Goal: Task Accomplishment & Management: Manage account settings

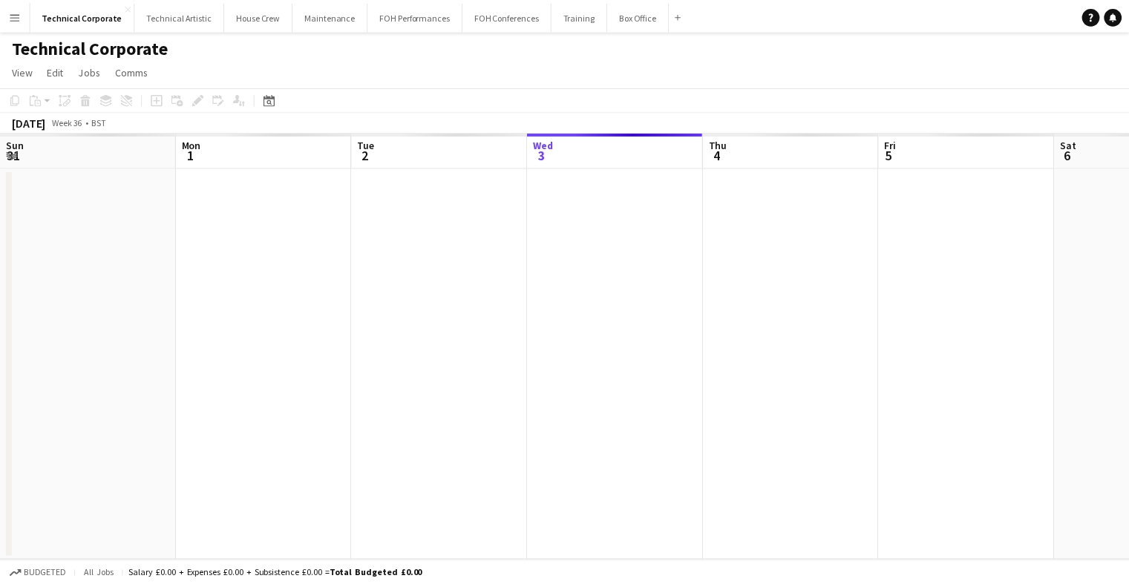
scroll to position [0, 355]
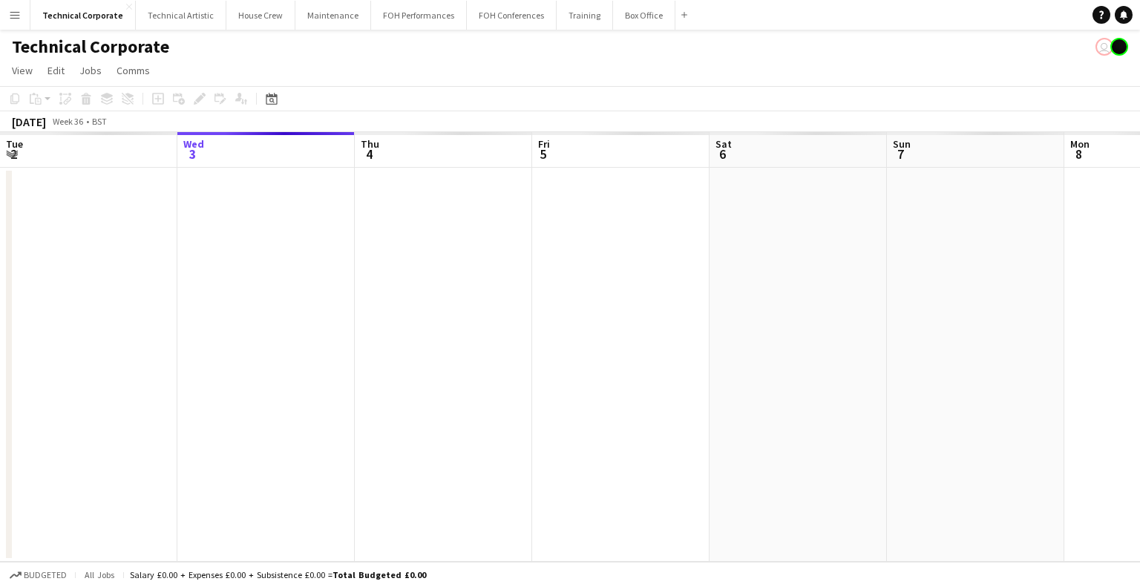
click at [580, 468] on app-date-cell at bounding box center [620, 365] width 177 height 394
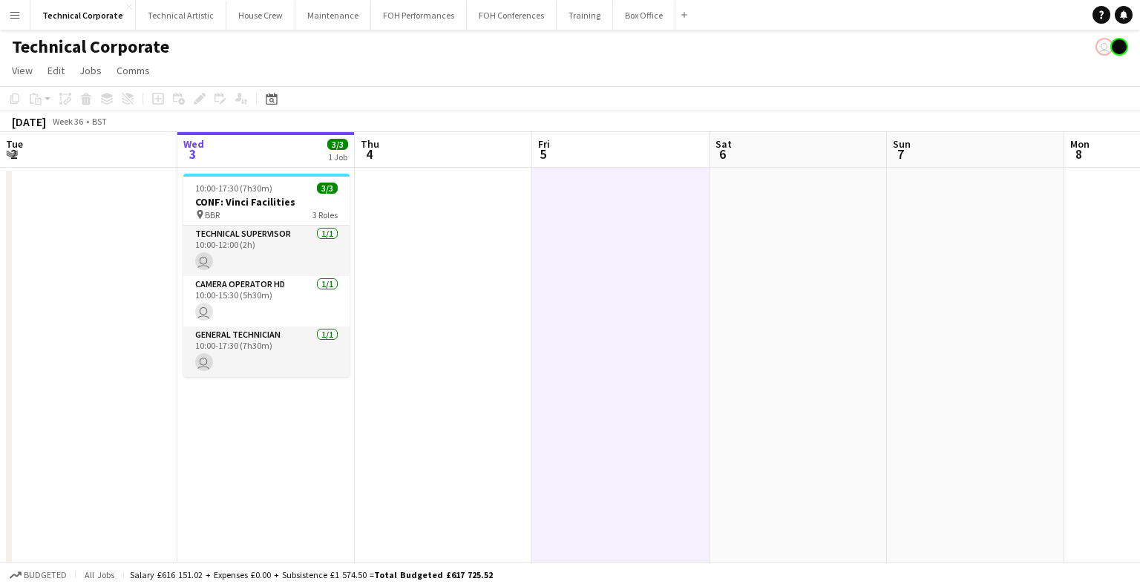
click at [580, 468] on app-date-cell at bounding box center [620, 531] width 177 height 727
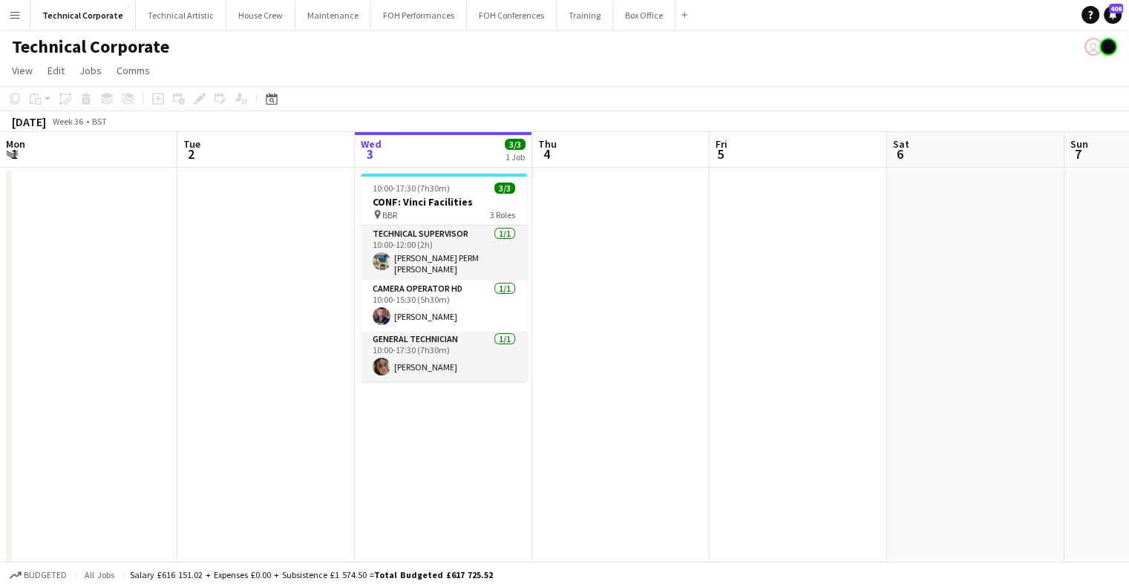
scroll to position [0, 372]
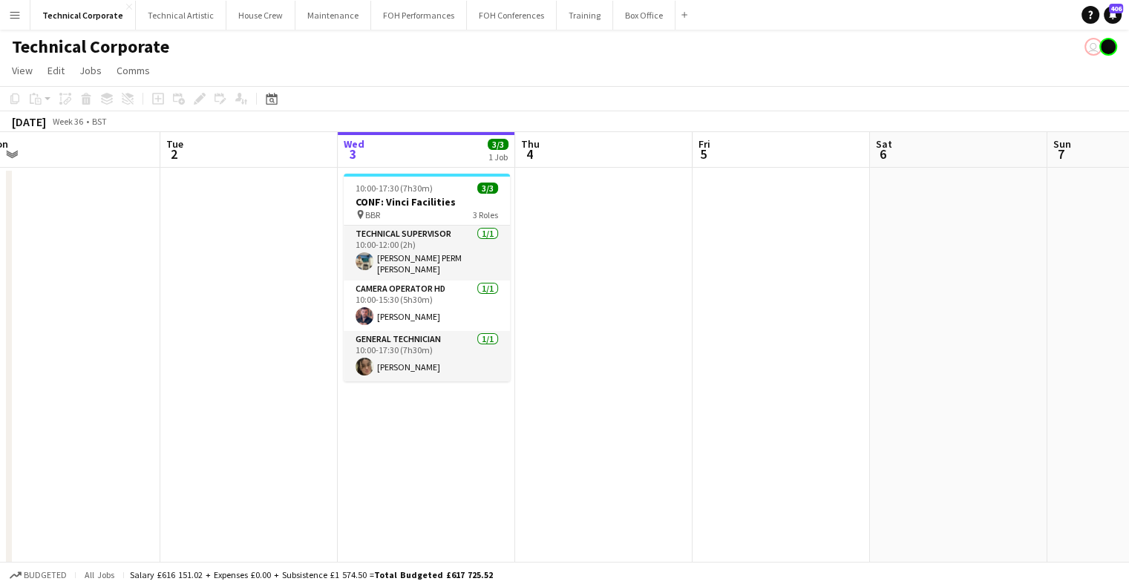
drag, startPoint x: 601, startPoint y: 284, endPoint x: 627, endPoint y: 284, distance: 25.2
click at [627, 284] on app-calendar-viewport "Sat 30 1/1 1 Job Sun 31 Mon 1 Tue 2 Wed 3 3/3 1 Job Thu 4 Fri 5 Sat 6 Sun 7 Mon…" at bounding box center [564, 513] width 1129 height 763
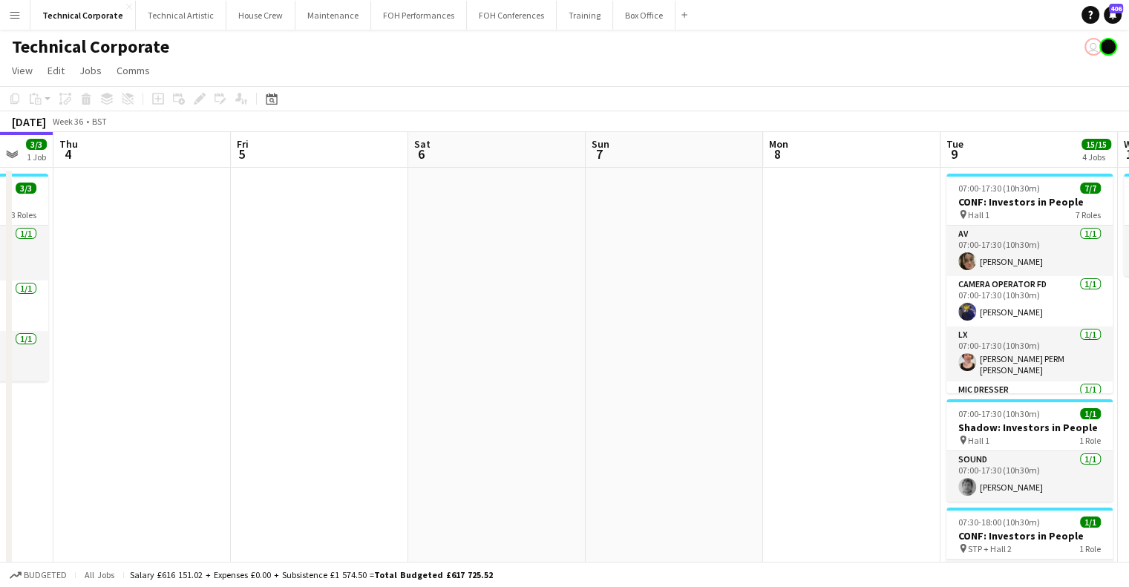
scroll to position [0, 651]
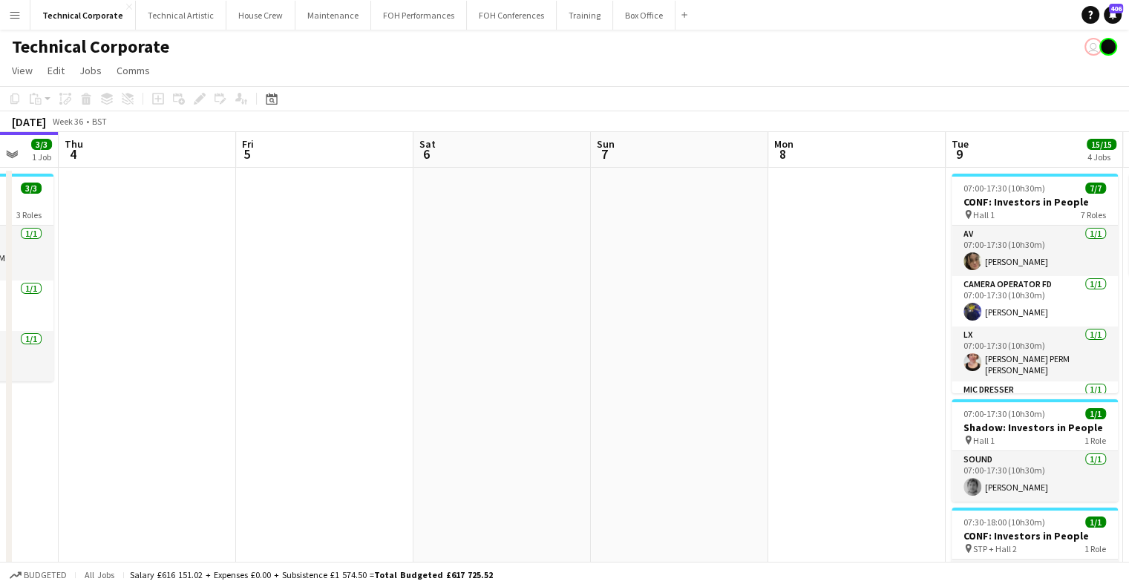
drag, startPoint x: 790, startPoint y: 274, endPoint x: 342, endPoint y: 361, distance: 456.1
click at [342, 361] on app-calendar-viewport "Sun 31 Mon 1 Tue 2 Wed 3 3/3 1 Job Thu 4 Fri 5 Sat 6 Sun 7 Mon 8 Tue 9 15/15 4 …" at bounding box center [564, 513] width 1129 height 763
click at [261, 93] on div "Date picker [DATE] [DATE] [DATE] M [DATE] T [DATE] W [DATE] T [DATE] F [DATE] S…" at bounding box center [266, 99] width 33 height 18
click at [264, 95] on div "Date picker" at bounding box center [272, 99] width 18 height 18
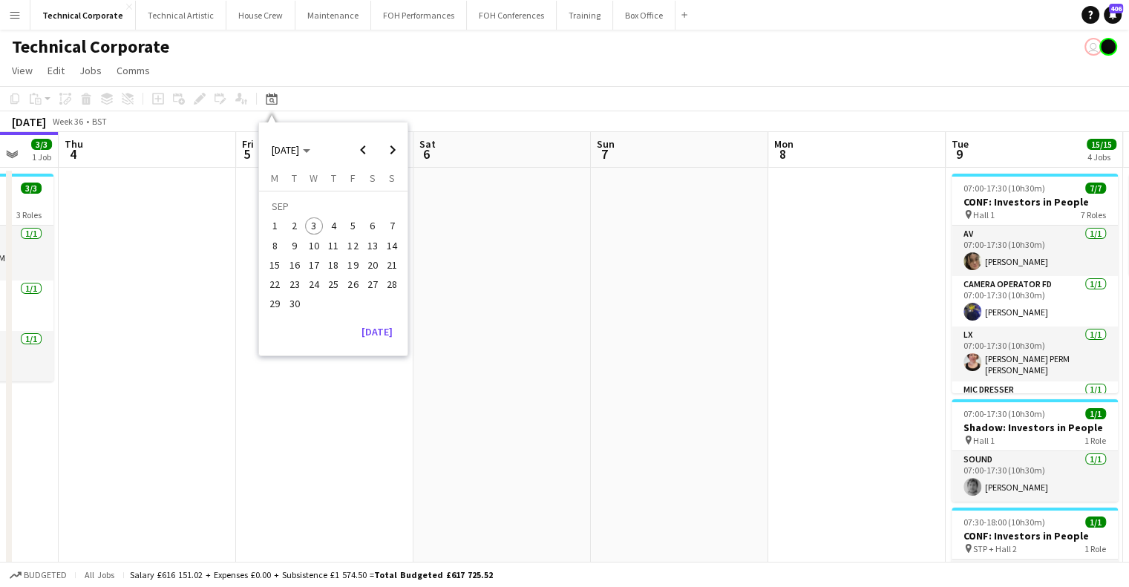
click at [278, 307] on span "29" at bounding box center [276, 304] width 18 height 18
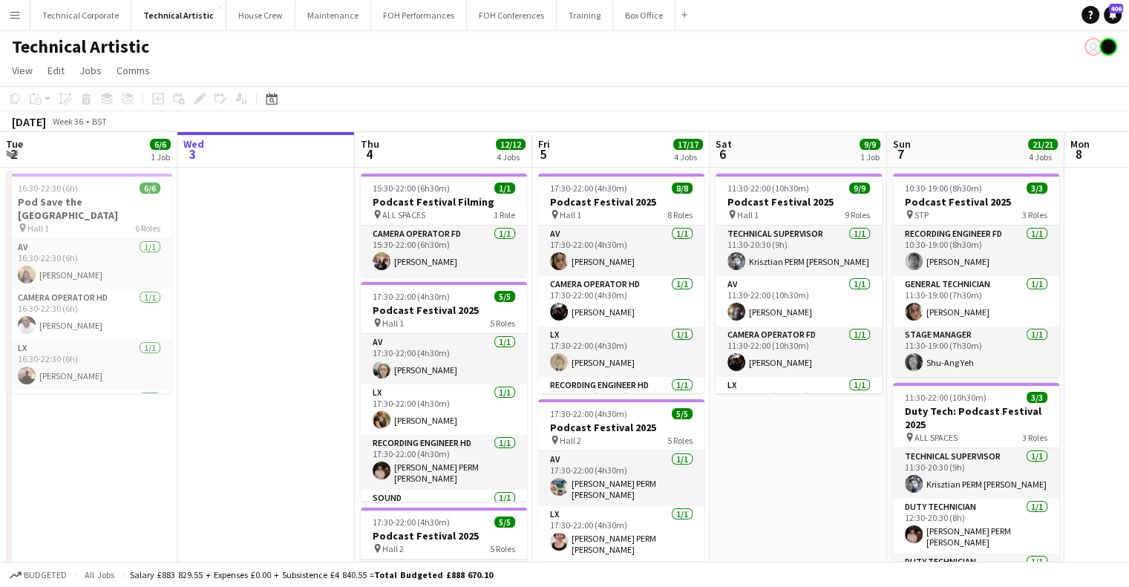
scroll to position [0, 608]
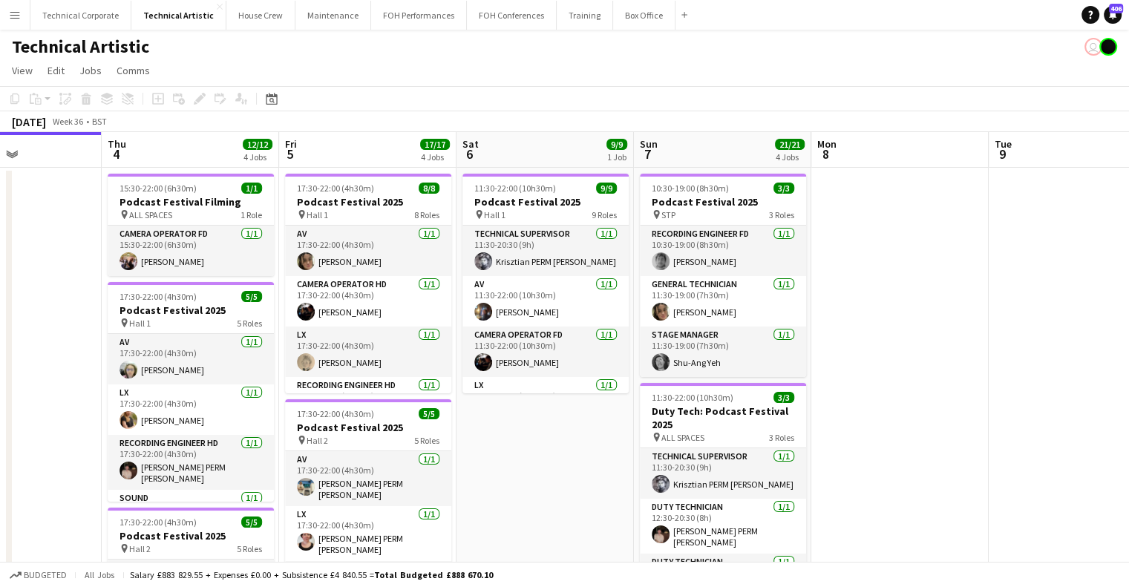
drag, startPoint x: 835, startPoint y: 304, endPoint x: 612, endPoint y: 325, distance: 224.5
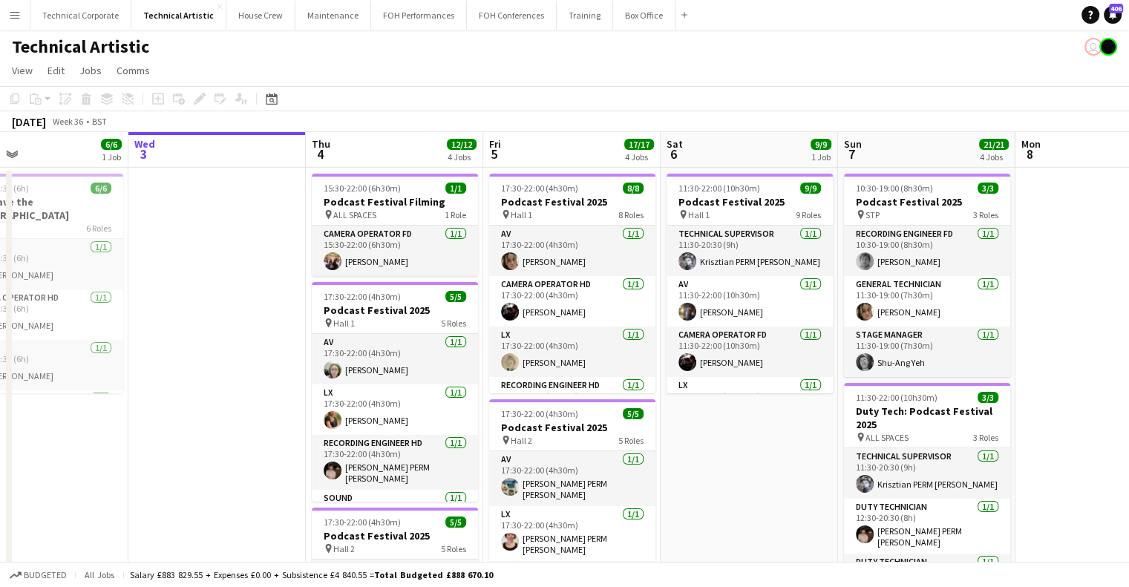
drag, startPoint x: 475, startPoint y: 308, endPoint x: 669, endPoint y: 312, distance: 193.8
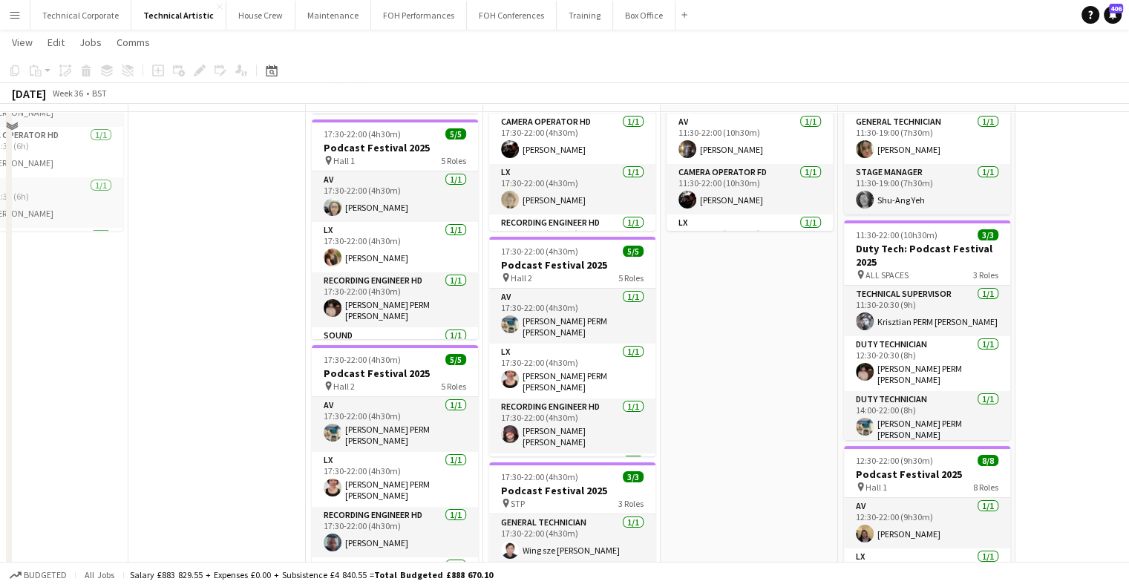
scroll to position [0, 0]
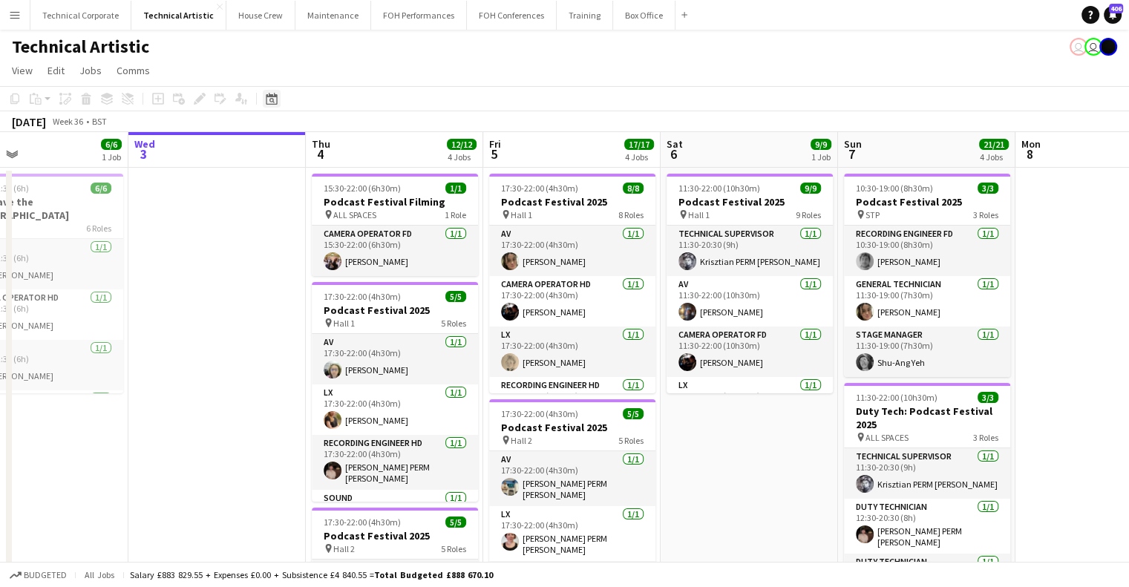
click at [264, 99] on div "Date picker [DATE] [DATE] [DATE] M [DATE] T [DATE] W [DATE] T [DATE] F [DATE] S…" at bounding box center [266, 99] width 33 height 18
click at [266, 99] on icon at bounding box center [271, 99] width 11 height 12
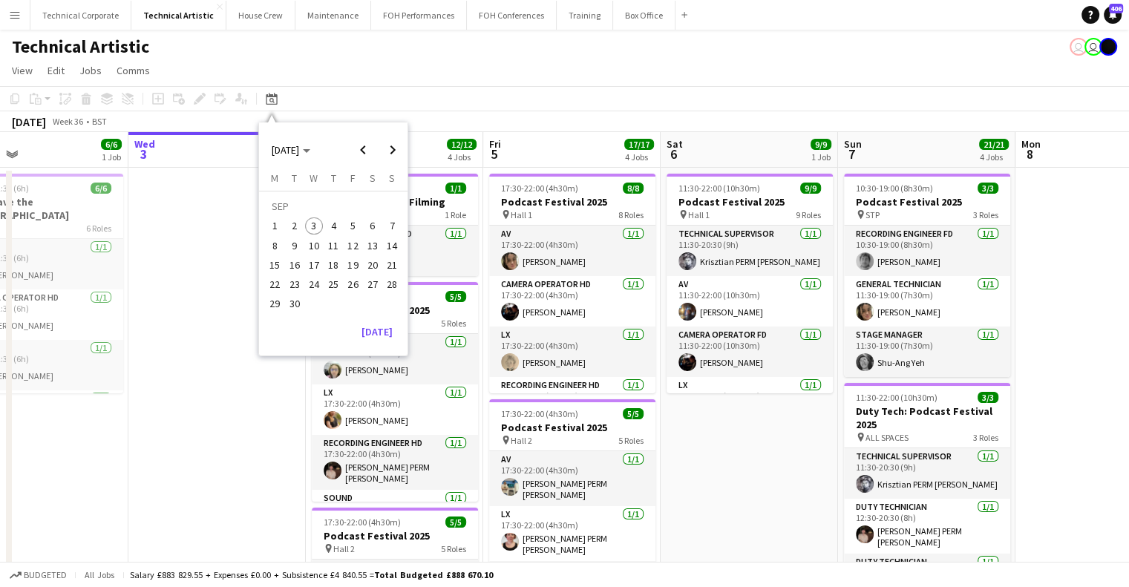
click at [385, 281] on span "28" at bounding box center [392, 284] width 18 height 18
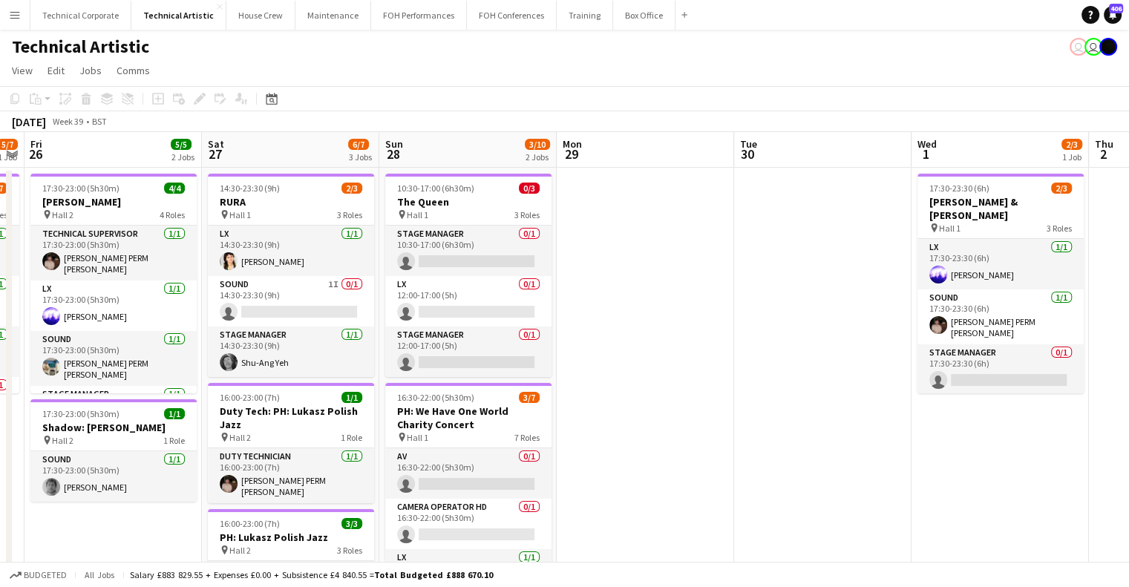
scroll to position [0, 504]
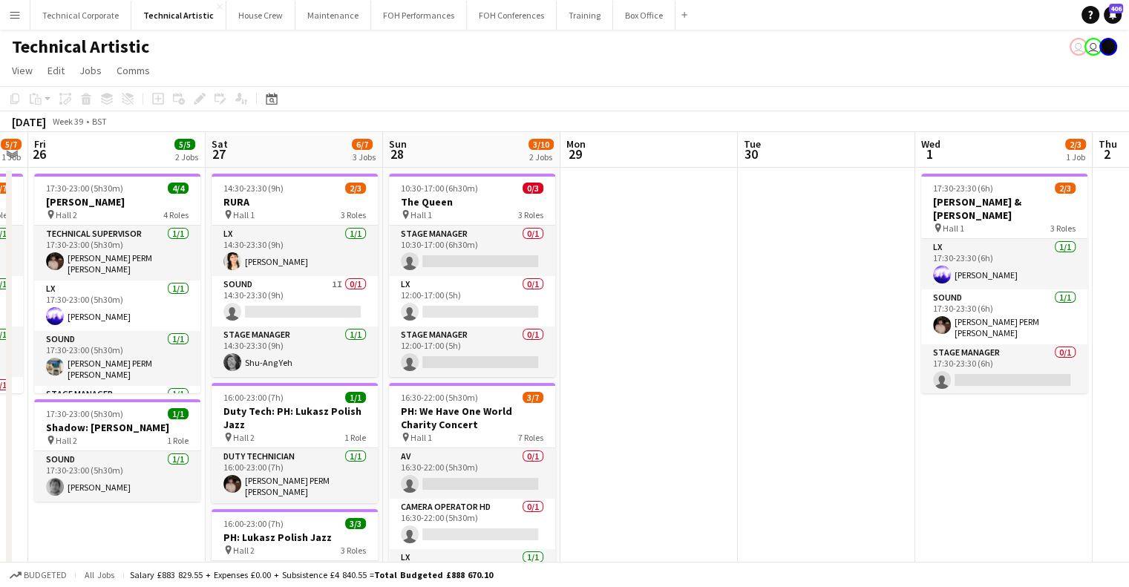
drag, startPoint x: 665, startPoint y: 305, endPoint x: 672, endPoint y: 318, distance: 14.3
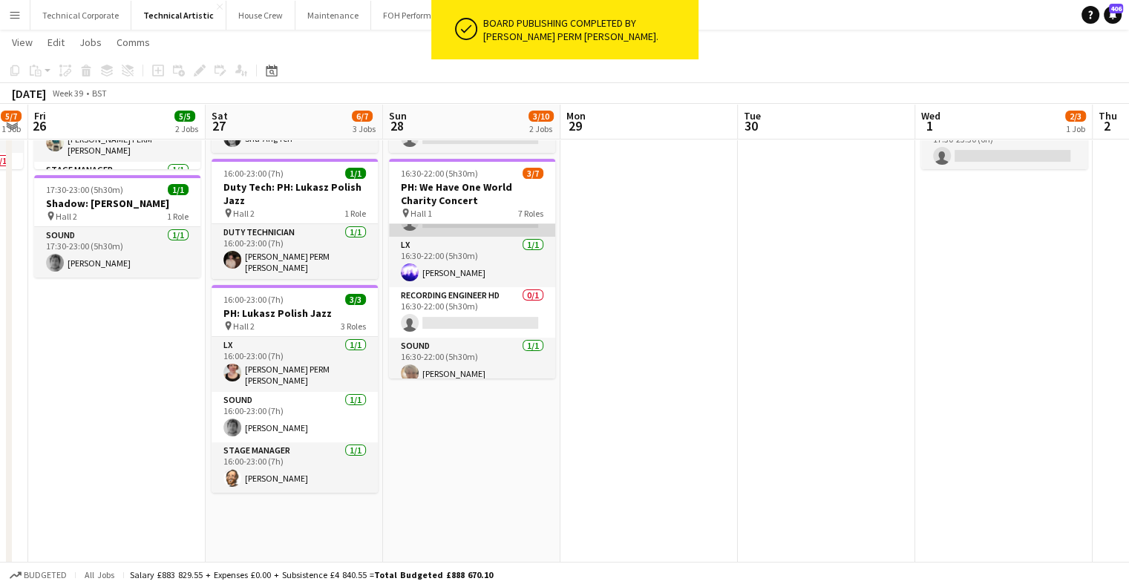
scroll to position [0, 0]
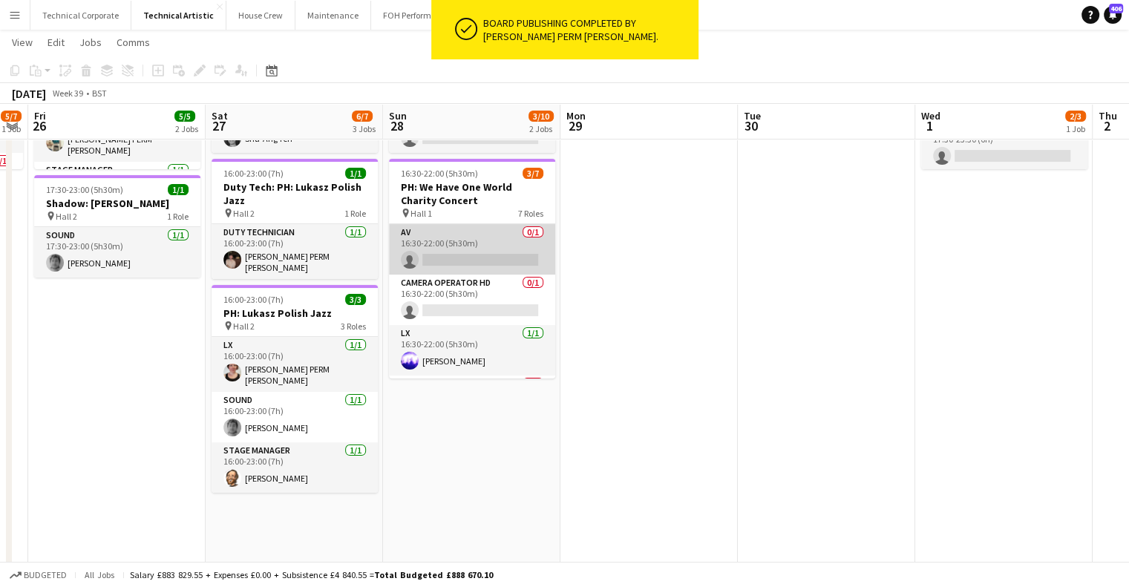
click at [503, 237] on app-card-role "AV 0/1 16:30-22:00 (5h30m) single-neutral-actions" at bounding box center [472, 249] width 166 height 50
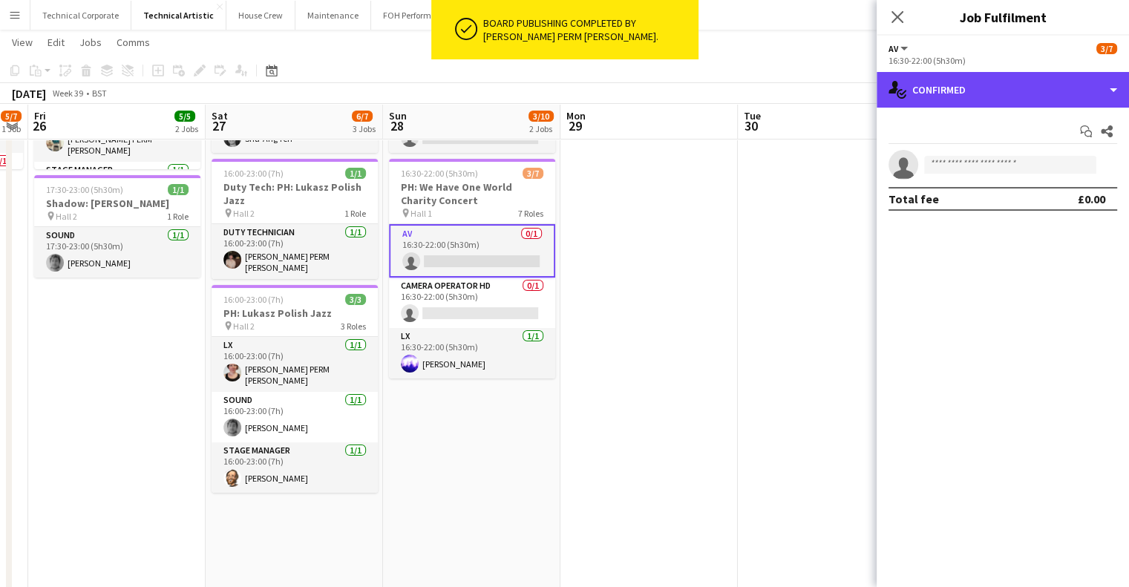
drag, startPoint x: 893, startPoint y: 88, endPoint x: 961, endPoint y: 118, distance: 73.8
click at [894, 88] on icon at bounding box center [894, 87] width 10 height 13
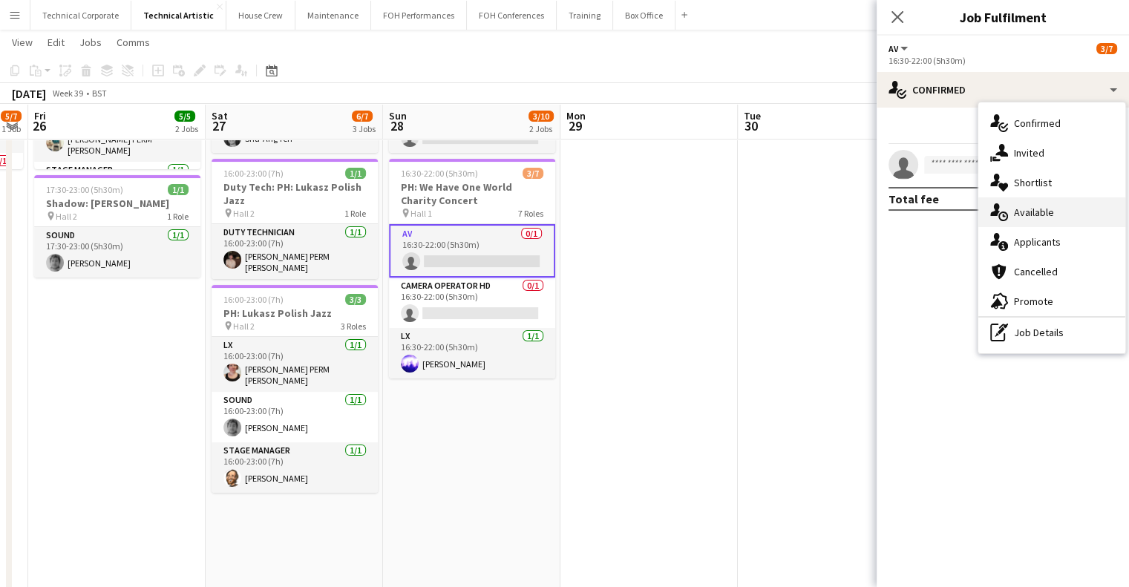
click at [1008, 210] on div "single-neutral-actions-upload Available" at bounding box center [1052, 212] width 147 height 30
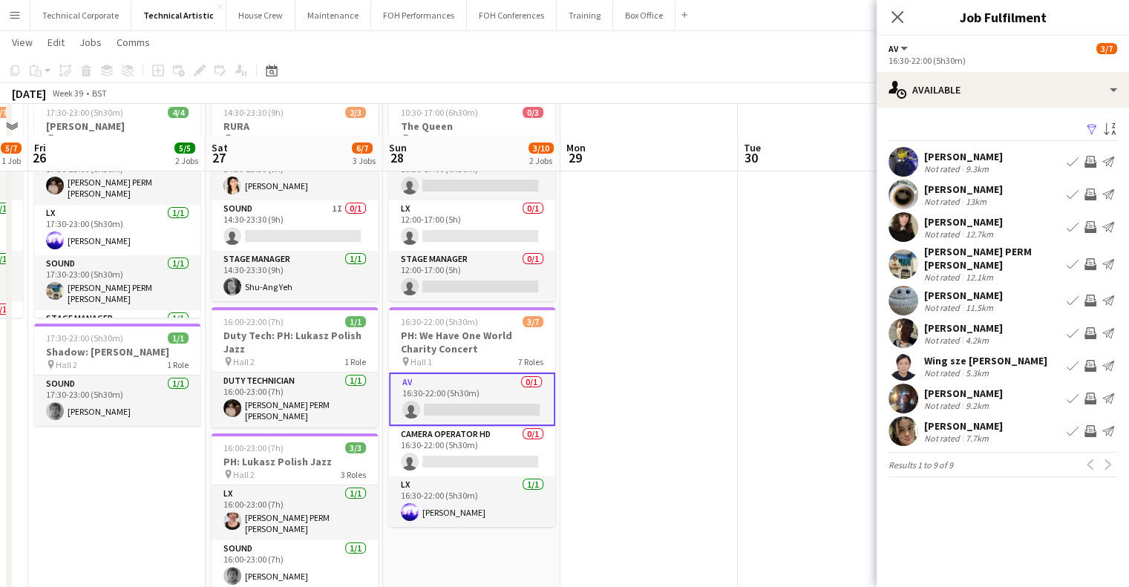
scroll to position [148, 0]
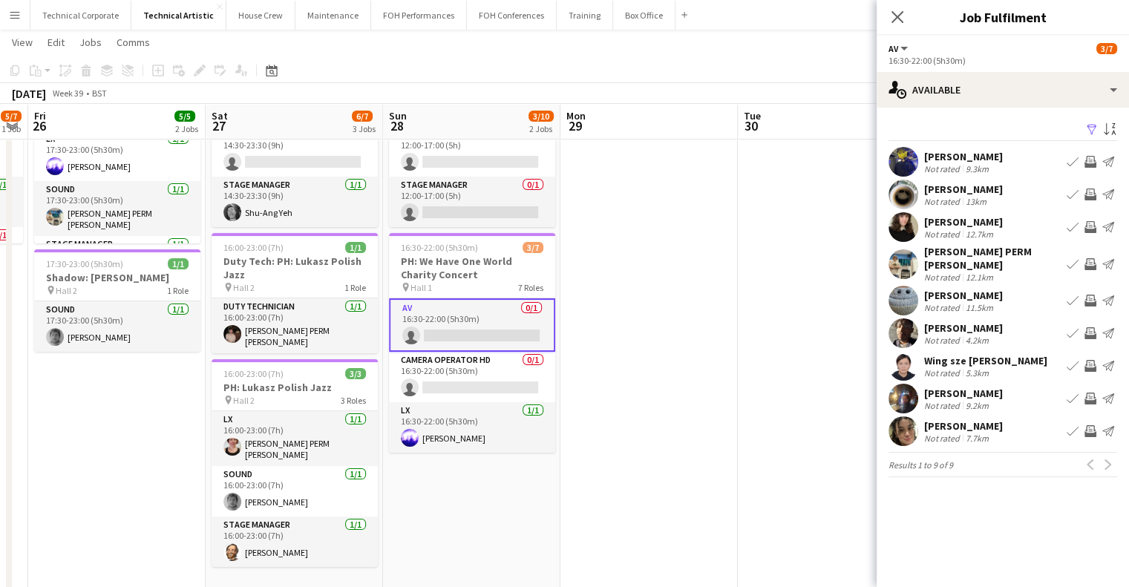
click at [1096, 425] on app-icon "Invite crew" at bounding box center [1091, 431] width 12 height 12
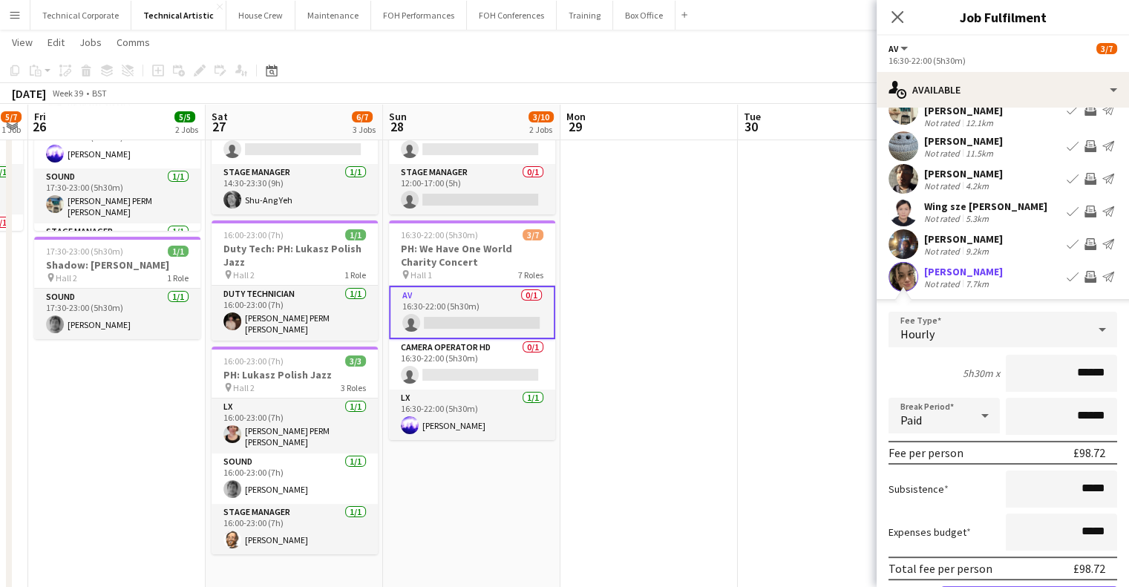
scroll to position [235, 0]
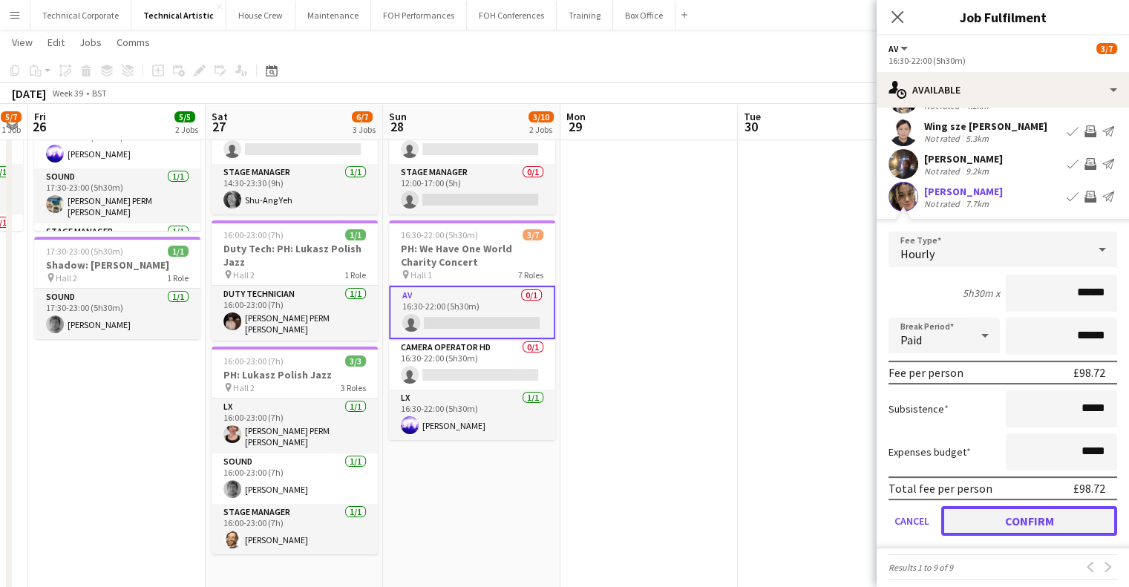
click at [1060, 517] on button "Confirm" at bounding box center [1029, 521] width 176 height 30
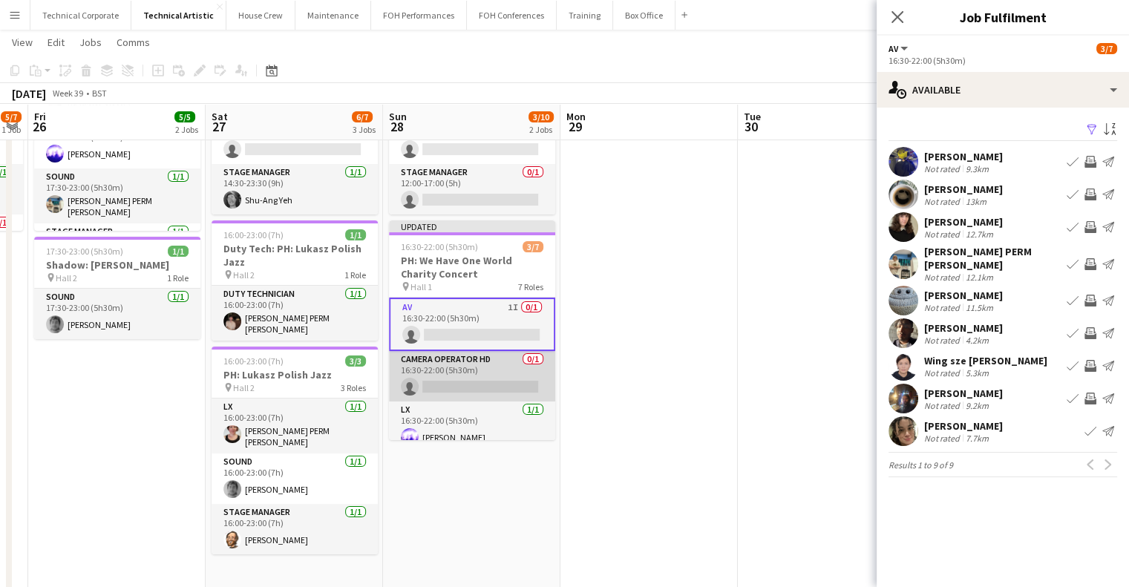
click at [477, 390] on app-card-role "Camera Operator HD 0/1 16:30-22:00 (5h30m) single-neutral-actions" at bounding box center [472, 376] width 166 height 50
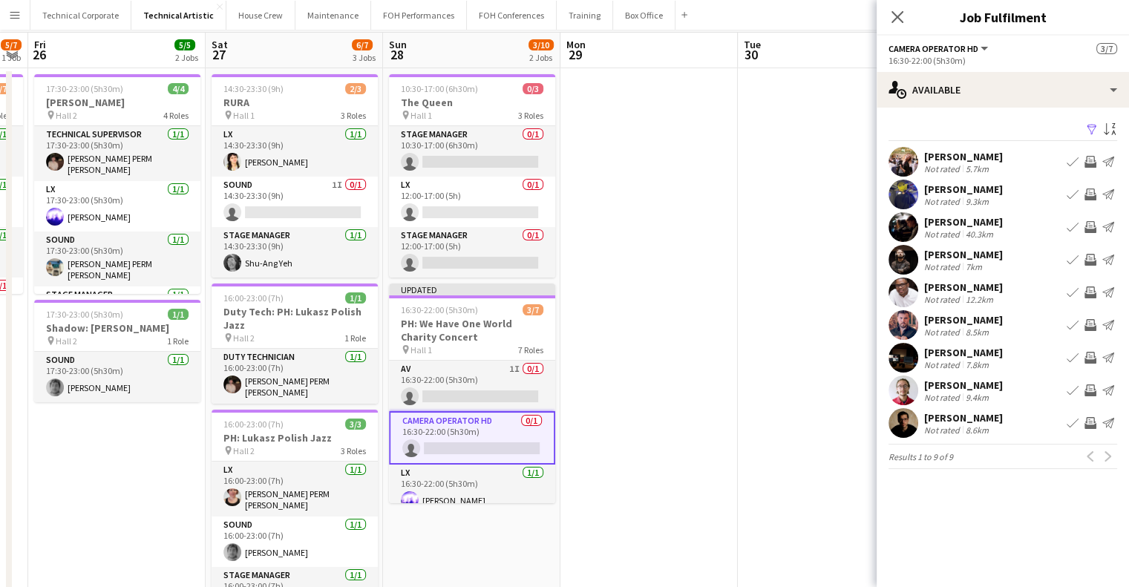
scroll to position [13, 0]
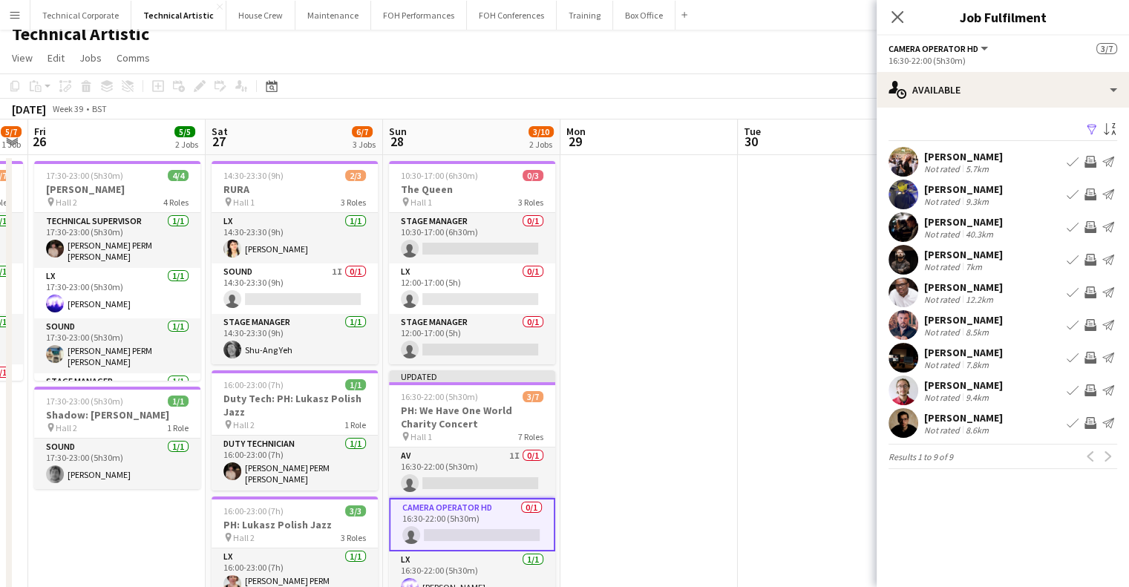
click at [1091, 358] on app-icon "Invite crew" at bounding box center [1091, 358] width 12 height 12
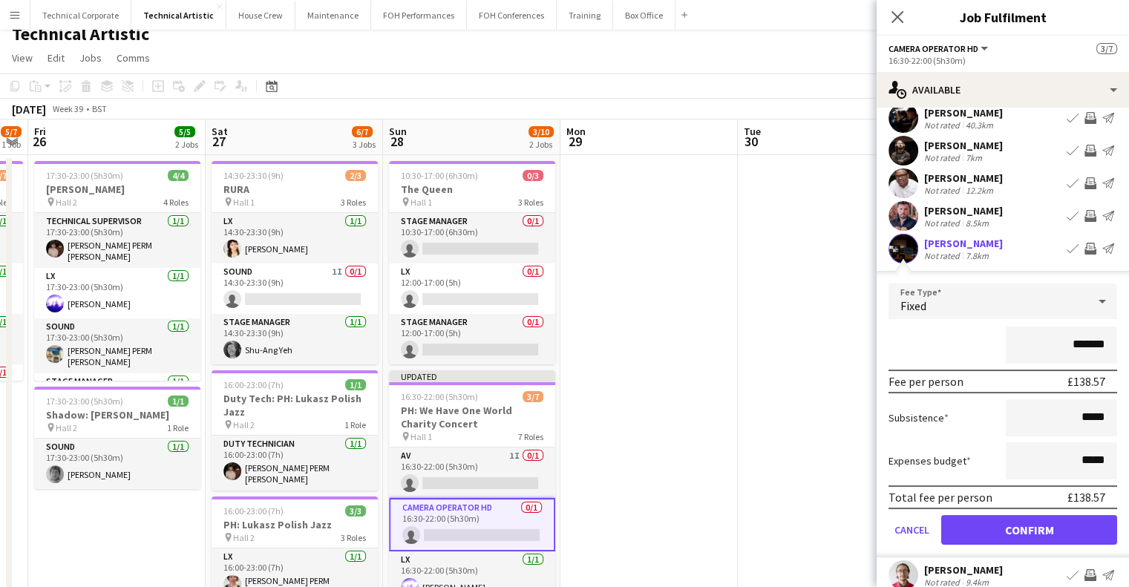
scroll to position [192, 0]
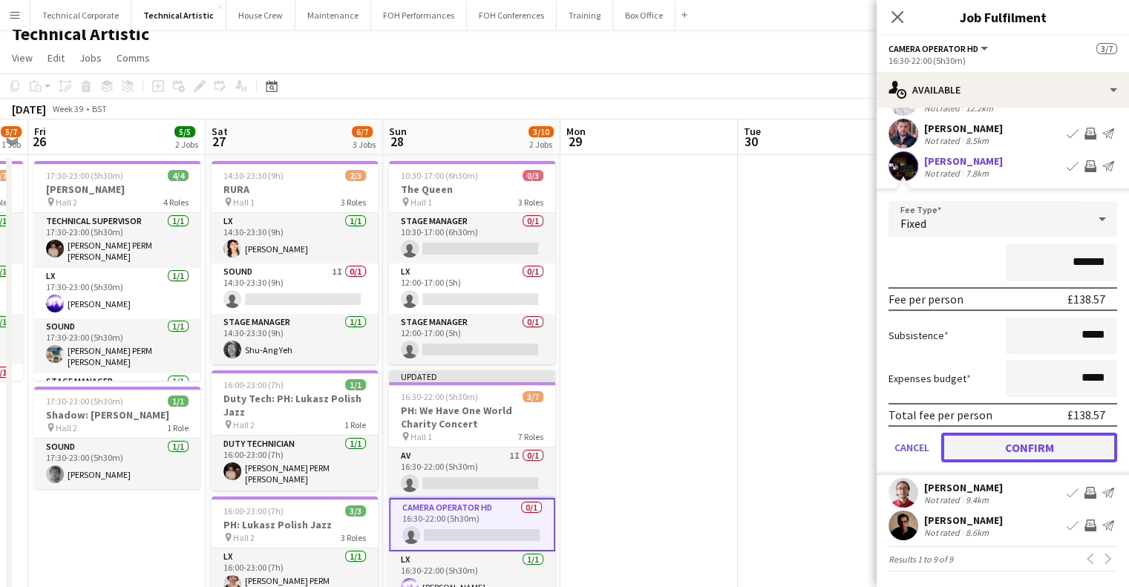
click at [1022, 440] on button "Confirm" at bounding box center [1029, 448] width 176 height 30
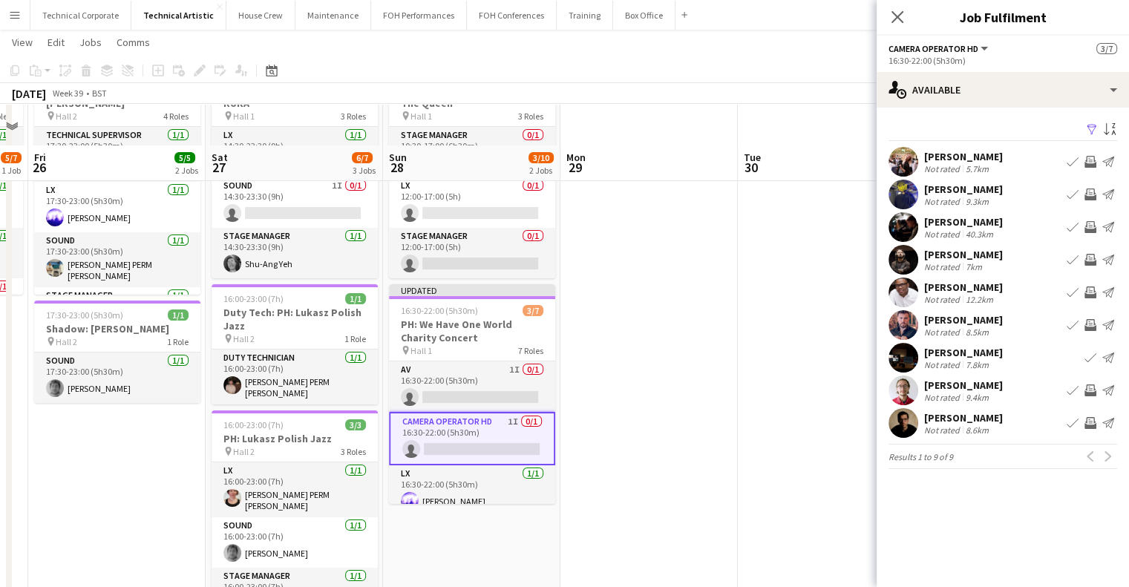
scroll to position [161, 0]
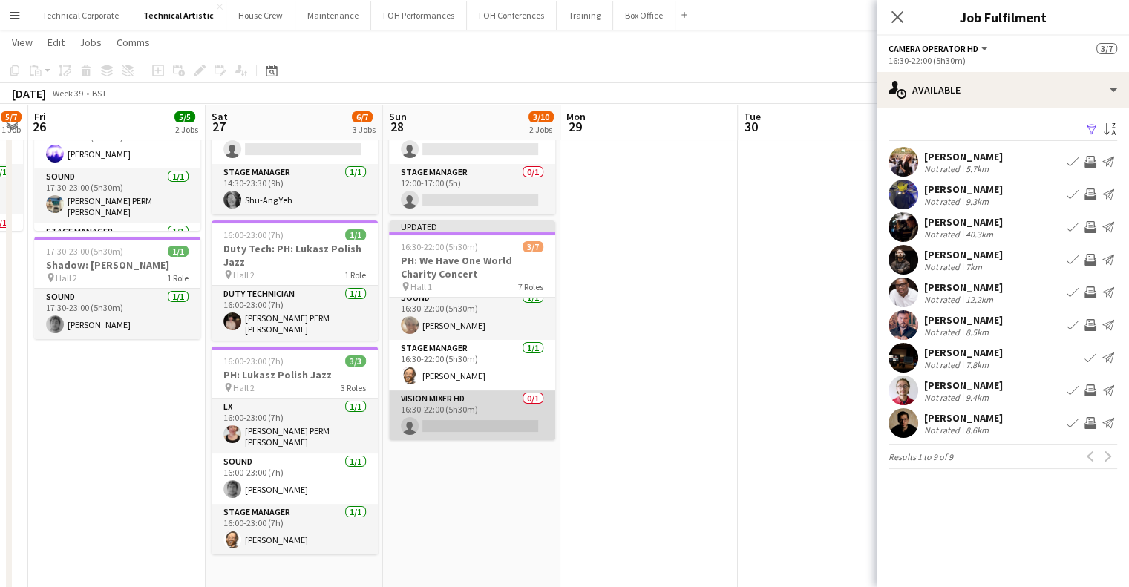
click at [467, 411] on app-card-role "Vision Mixer HD 0/1 16:30-22:00 (5h30m) single-neutral-actions" at bounding box center [472, 416] width 166 height 50
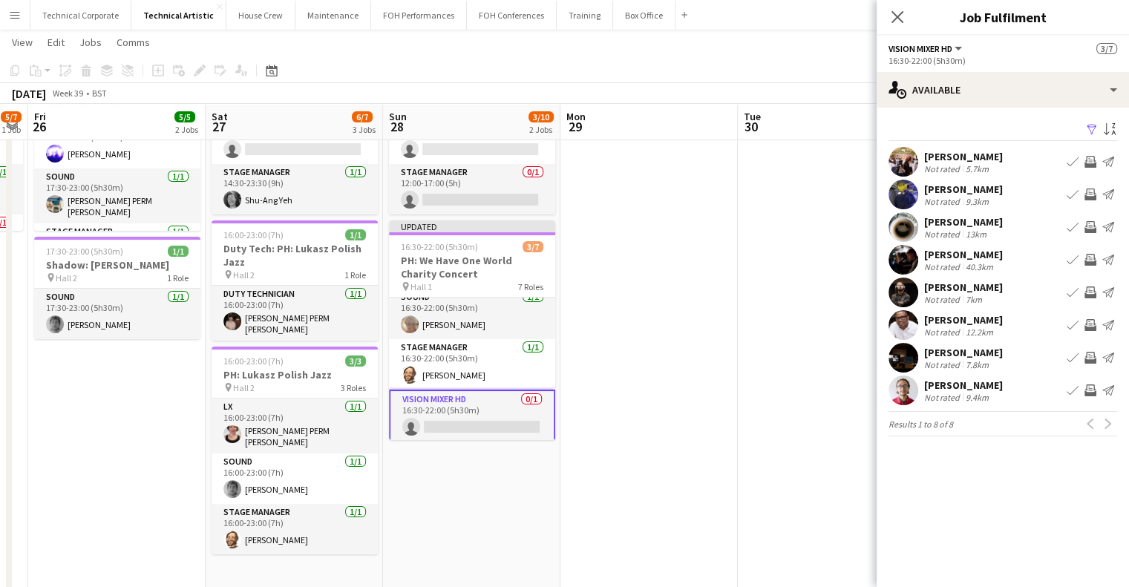
click at [1088, 197] on app-icon "Invite crew" at bounding box center [1091, 195] width 12 height 12
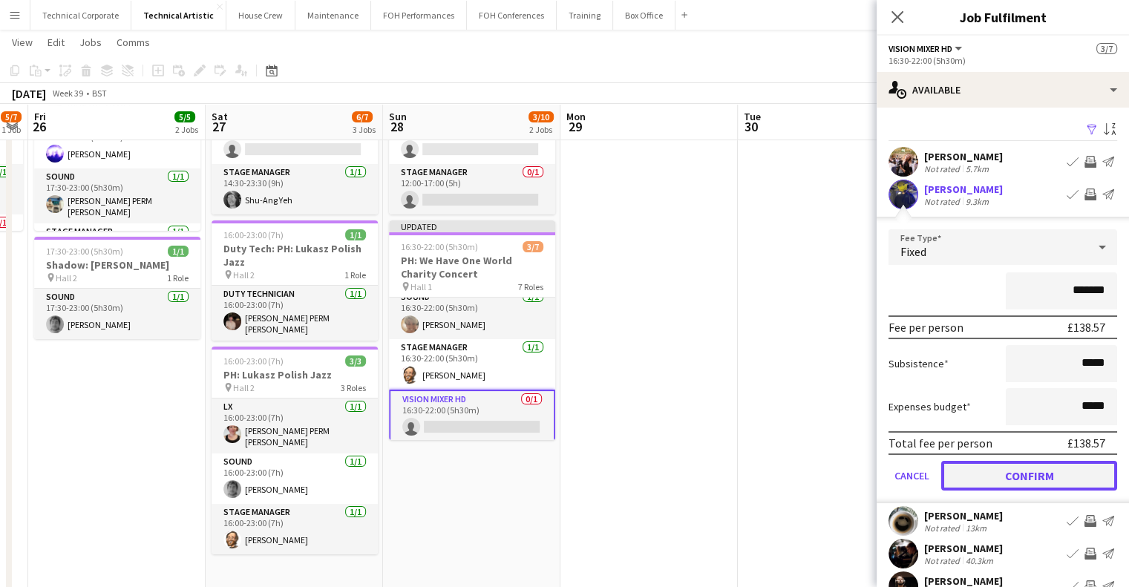
click at [1047, 476] on button "Confirm" at bounding box center [1029, 476] width 176 height 30
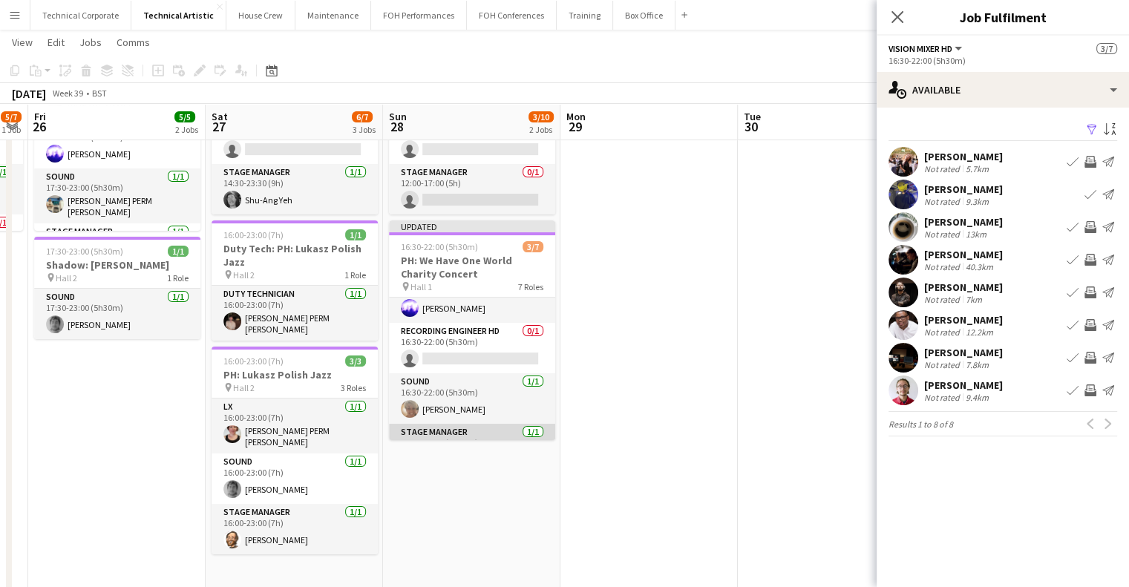
scroll to position [148, 0]
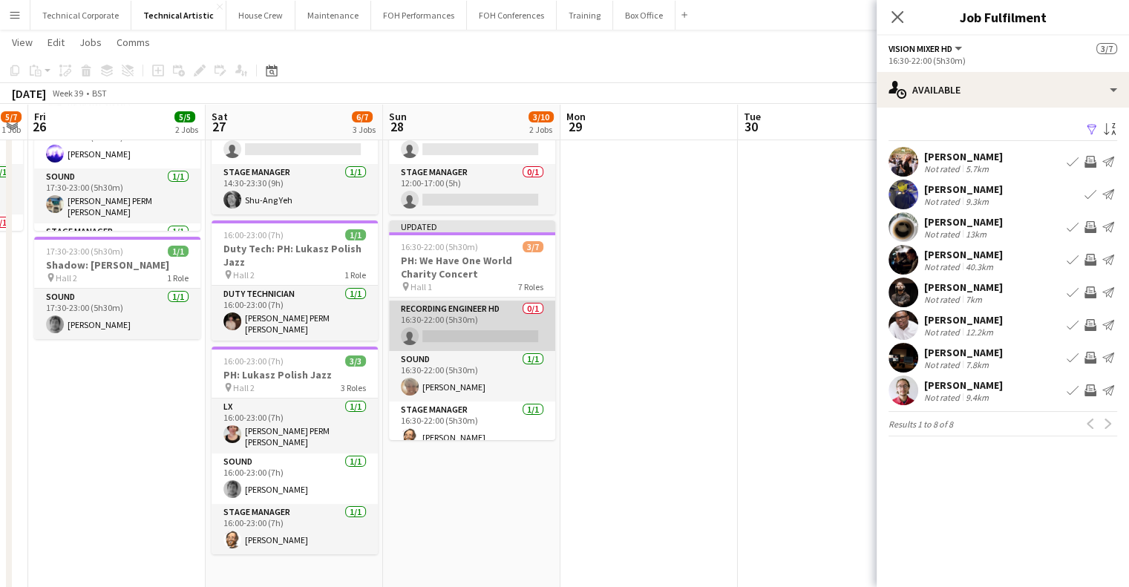
click at [494, 312] on app-card-role "Recording Engineer HD 0/1 16:30-22:00 (5h30m) single-neutral-actions" at bounding box center [472, 326] width 166 height 50
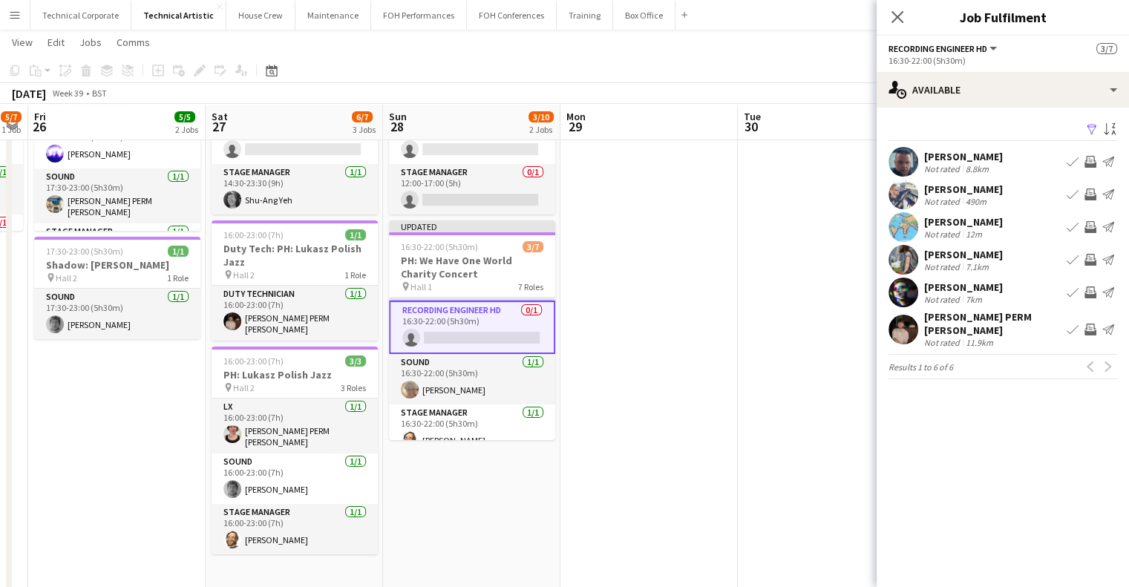
click at [1092, 169] on button "Invite crew" at bounding box center [1091, 162] width 18 height 18
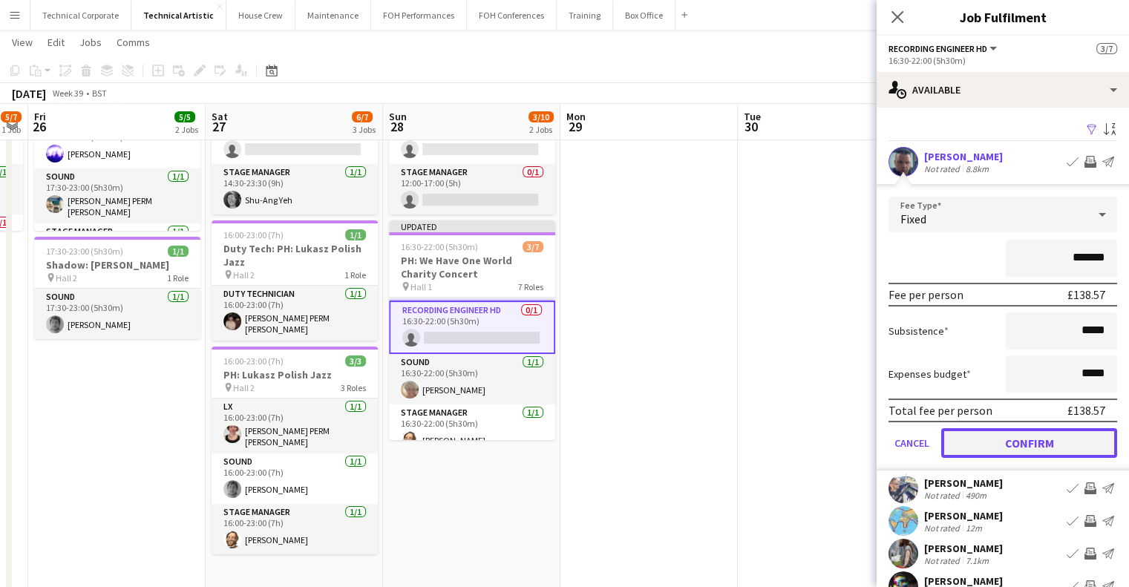
click at [1075, 445] on button "Confirm" at bounding box center [1029, 443] width 176 height 30
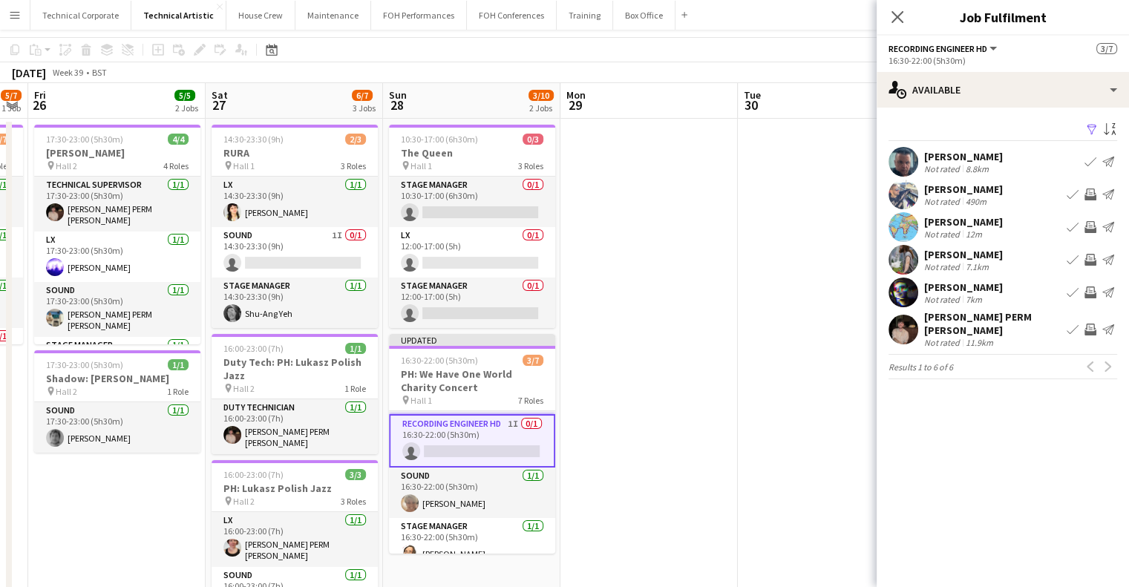
scroll to position [0, 0]
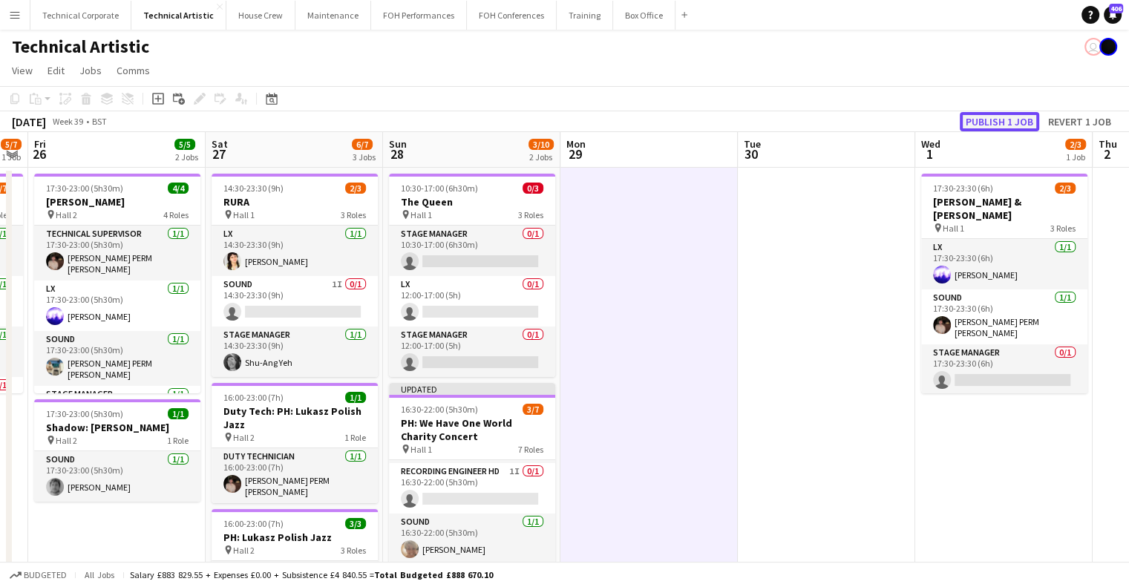
click at [1026, 130] on button "Publish 1 job" at bounding box center [999, 121] width 79 height 19
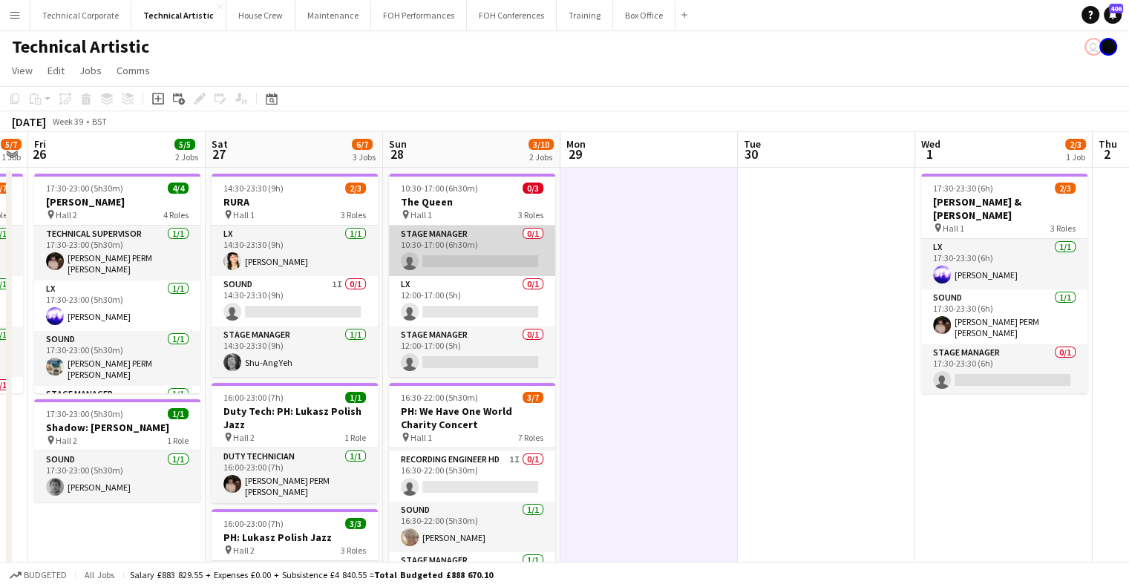
click at [457, 244] on app-card-role "Stage Manager 0/1 10:30-17:00 (6h30m) single-neutral-actions" at bounding box center [472, 251] width 166 height 50
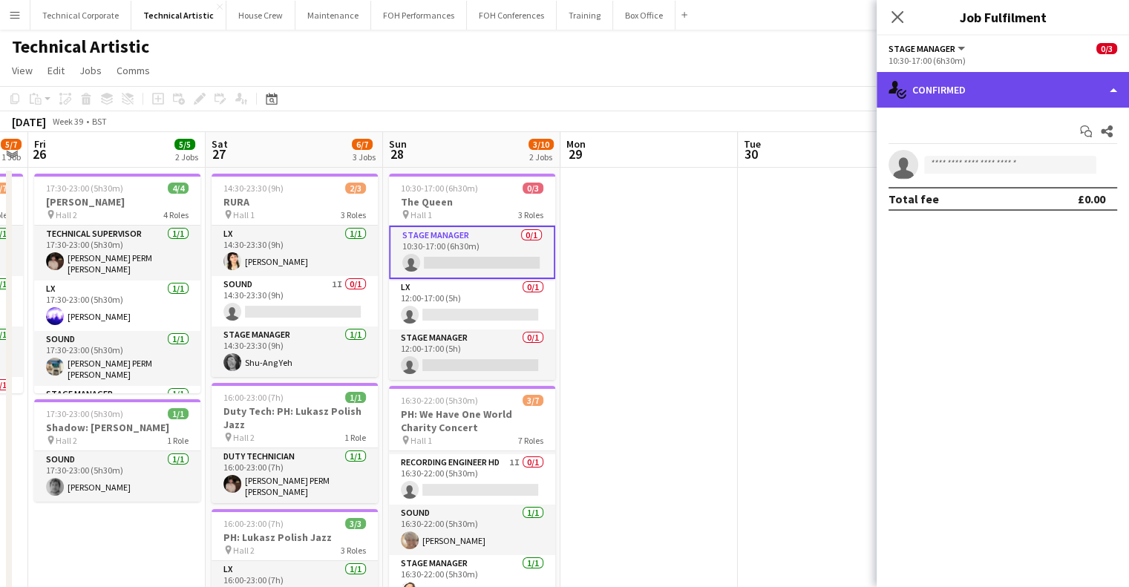
drag, startPoint x: 995, startPoint y: 74, endPoint x: 995, endPoint y: 88, distance: 14.1
click at [995, 76] on div "single-neutral-actions-check-2 Confirmed" at bounding box center [1003, 90] width 252 height 36
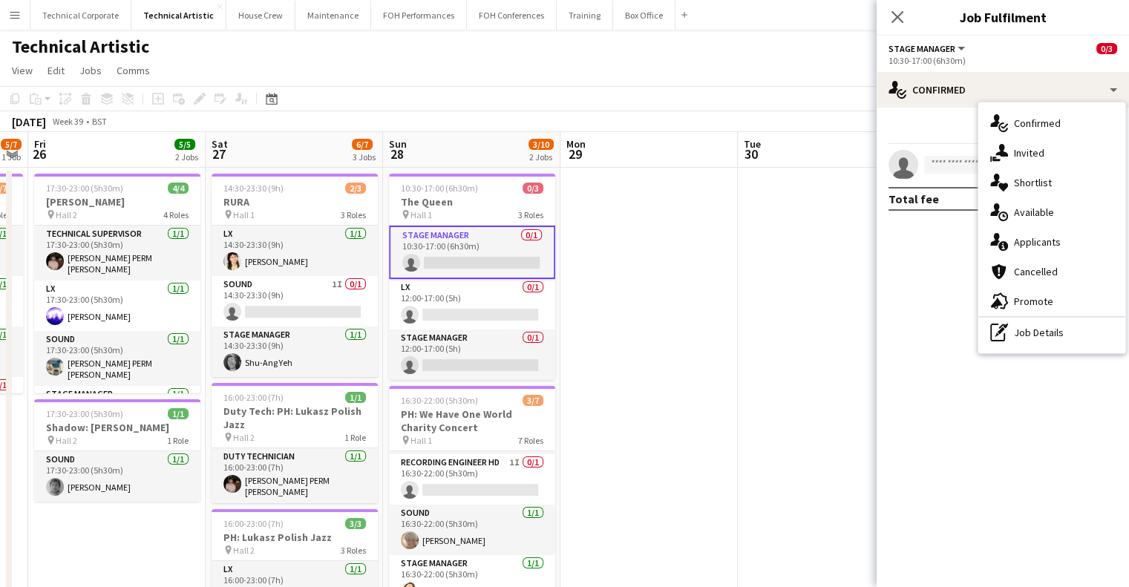
click at [1021, 197] on div "single-neutral-actions-upload Available" at bounding box center [1052, 212] width 147 height 30
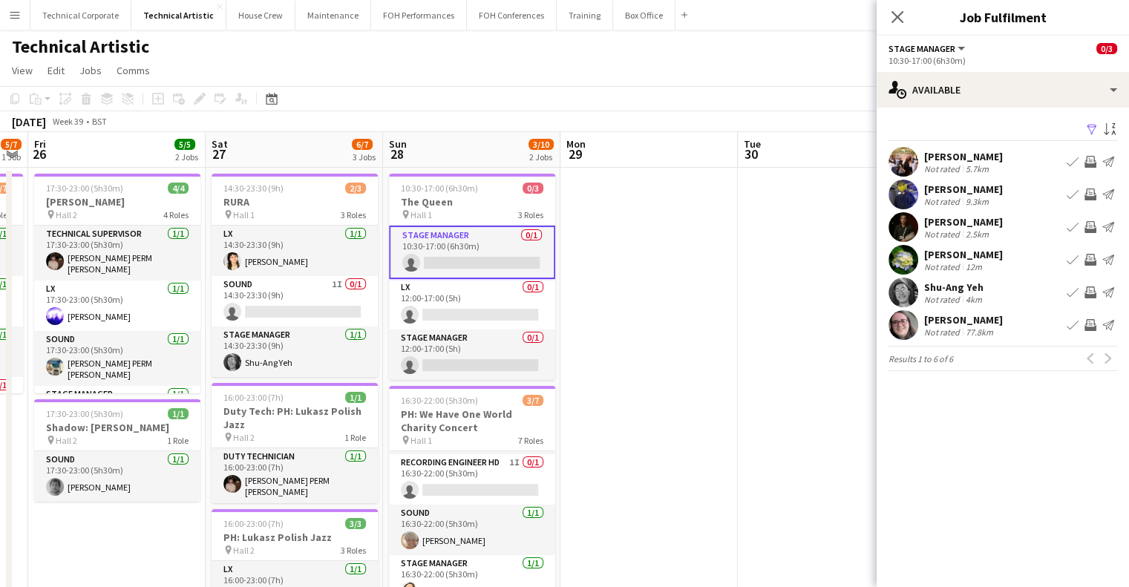
click at [1092, 264] on app-icon "Invite crew" at bounding box center [1091, 260] width 12 height 12
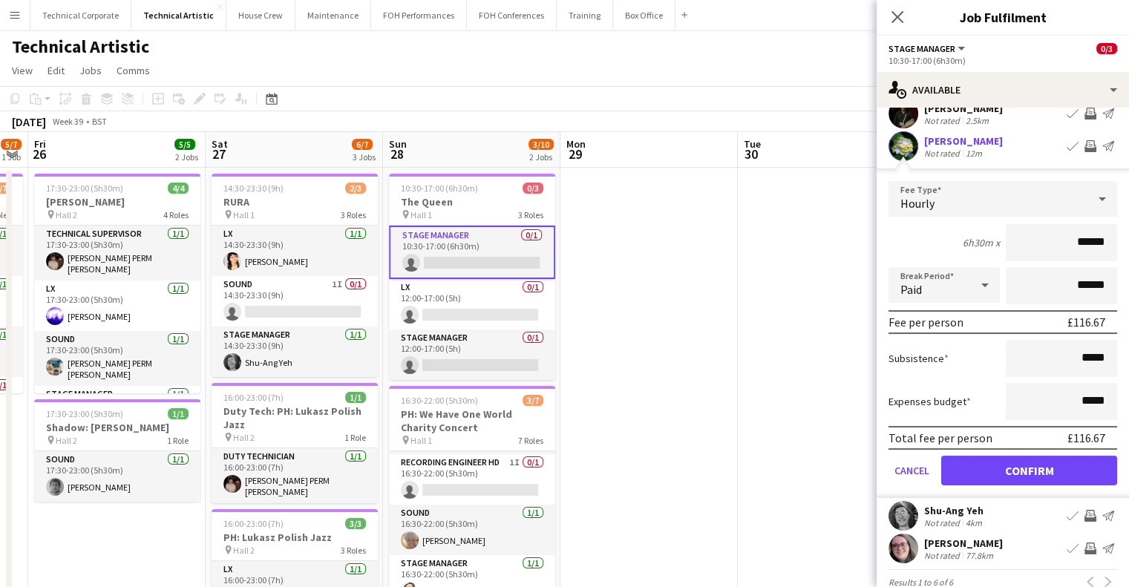
scroll to position [137, 0]
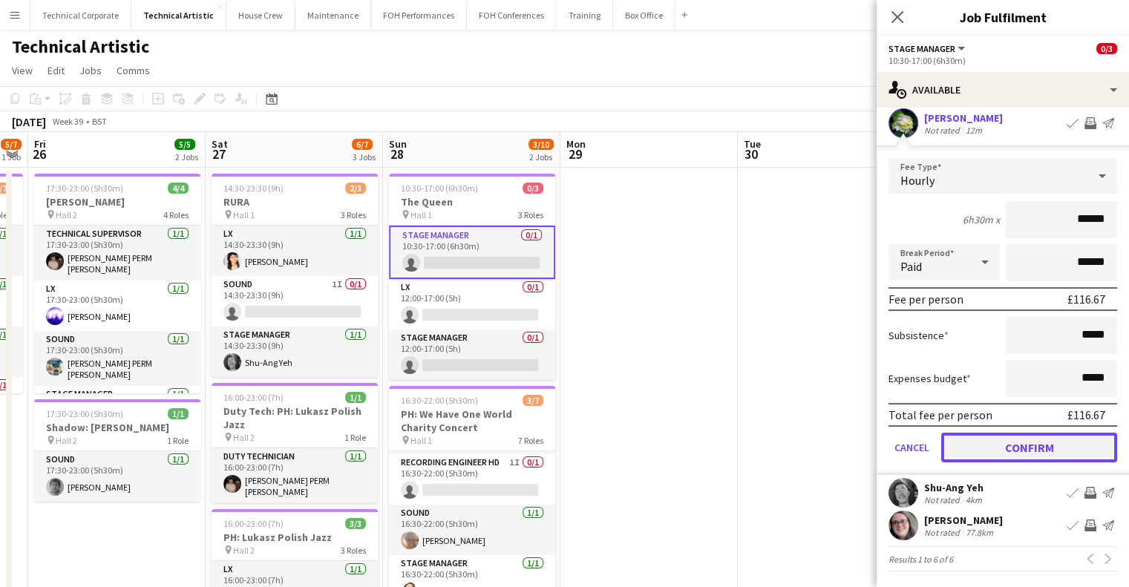
click at [1033, 445] on button "Confirm" at bounding box center [1029, 448] width 176 height 30
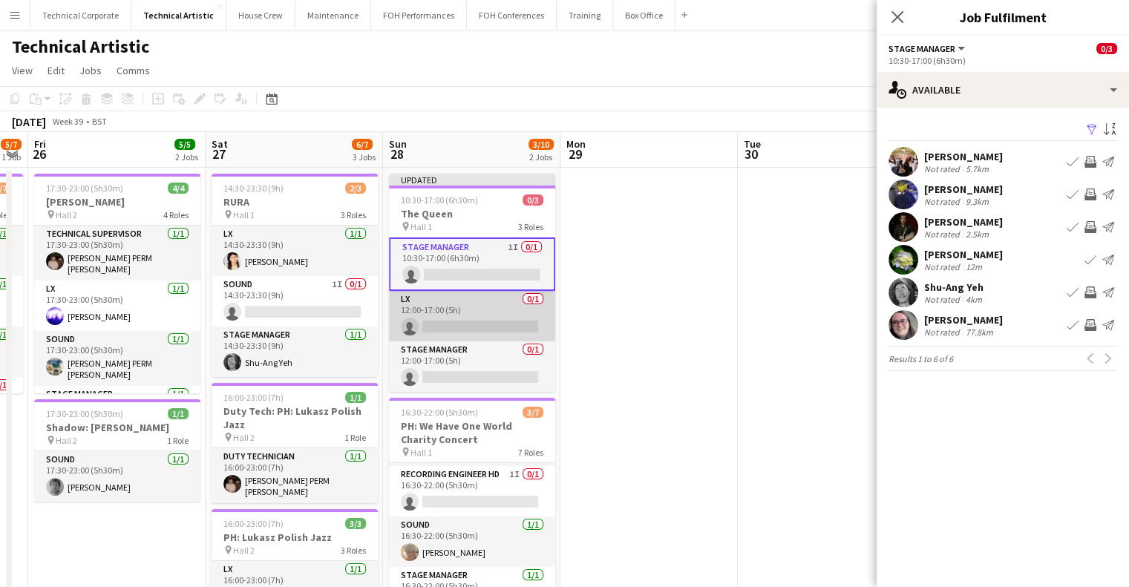
click at [460, 314] on app-card-role "LX 0/1 12:00-17:00 (5h) single-neutral-actions" at bounding box center [472, 316] width 166 height 50
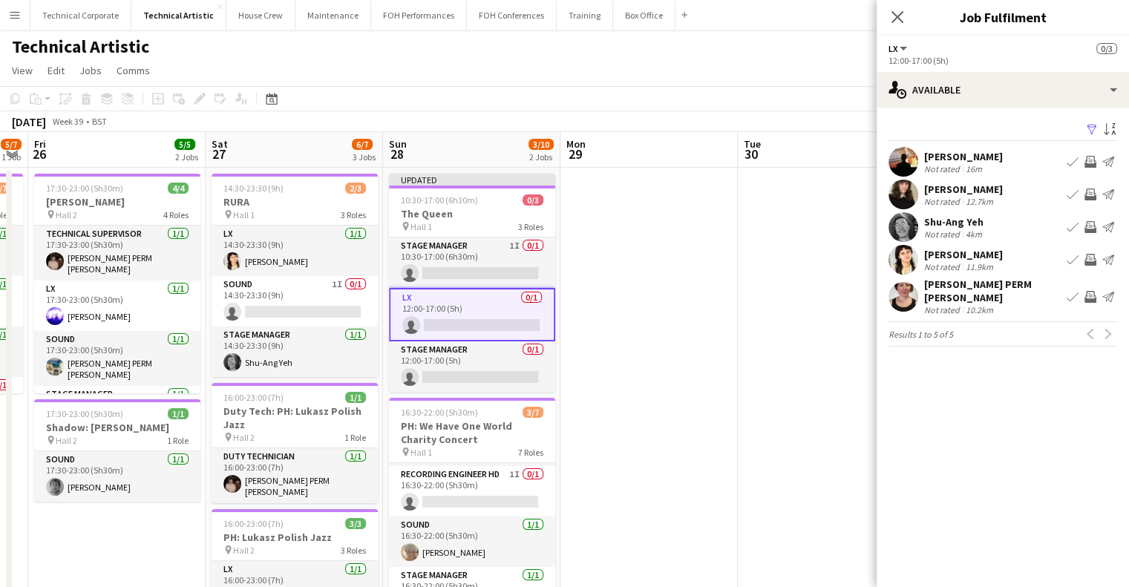
click at [1090, 158] on app-icon "Invite crew" at bounding box center [1091, 162] width 12 height 12
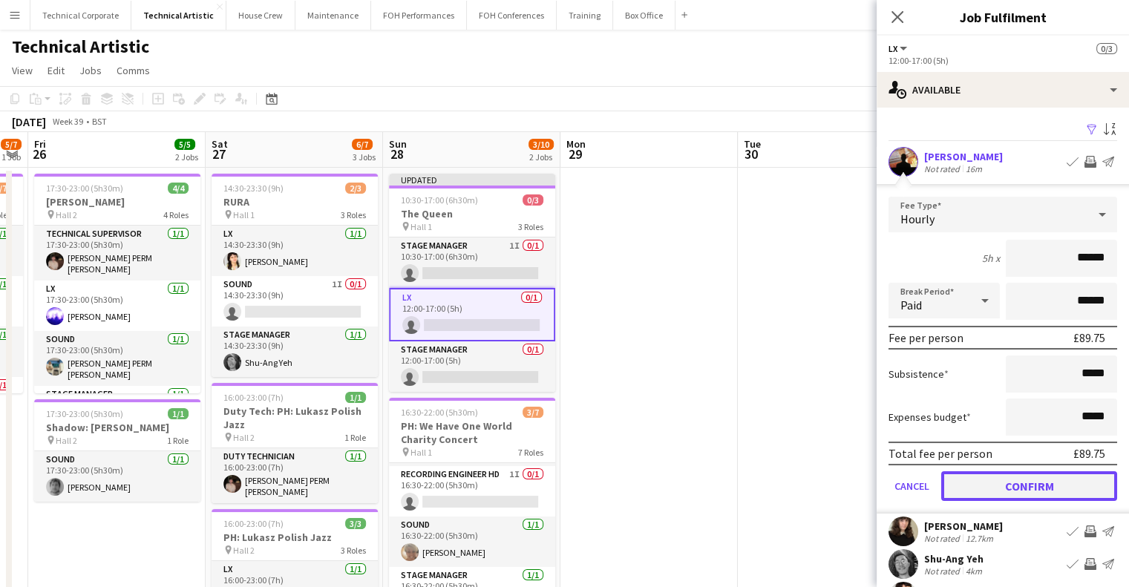
click at [993, 471] on button "Confirm" at bounding box center [1029, 486] width 176 height 30
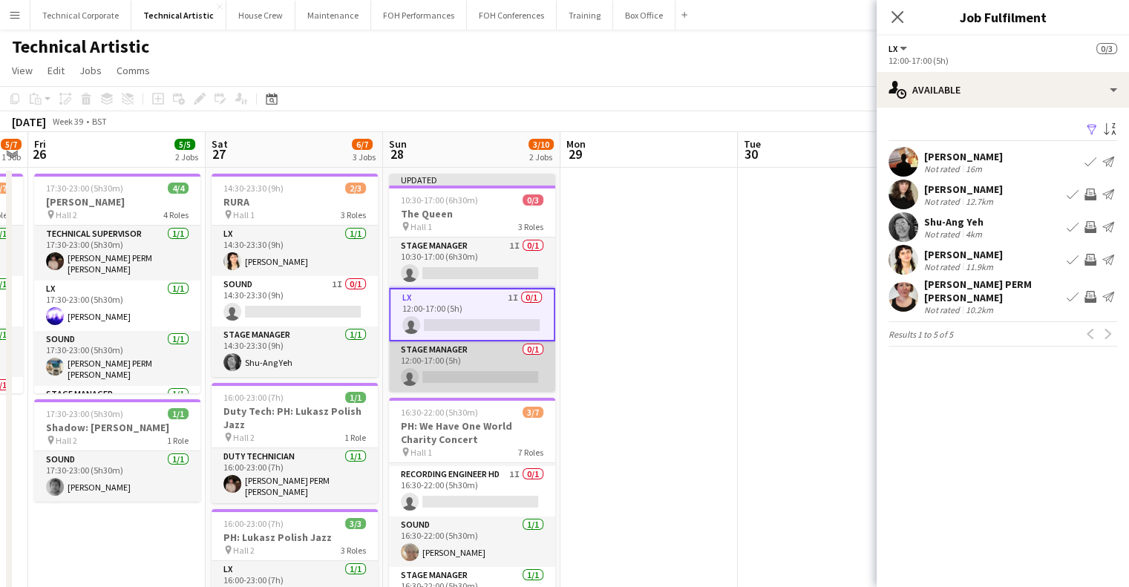
click at [451, 385] on app-card-role "Stage Manager 0/1 12:00-17:00 (5h) single-neutral-actions" at bounding box center [472, 367] width 166 height 50
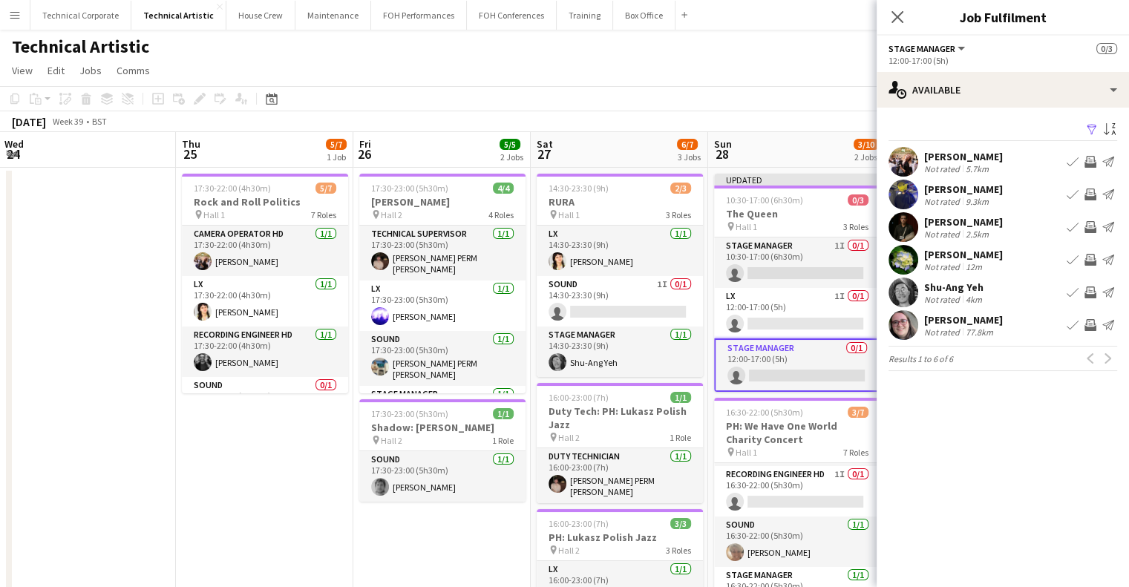
drag, startPoint x: 328, startPoint y: 255, endPoint x: 653, endPoint y: 261, distance: 325.2
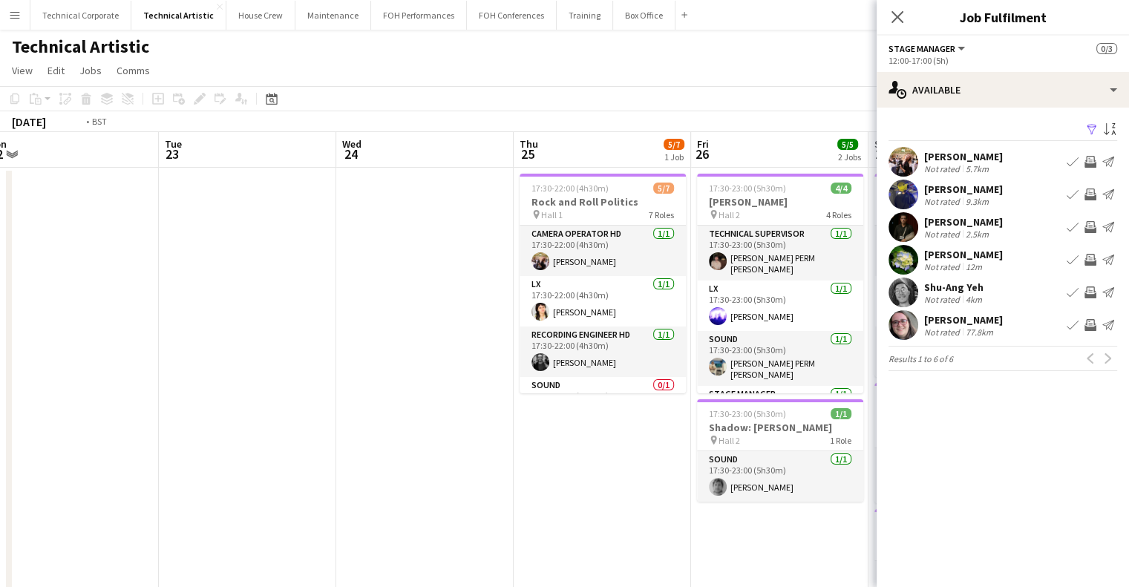
drag, startPoint x: 619, startPoint y: 285, endPoint x: 243, endPoint y: 305, distance: 377.0
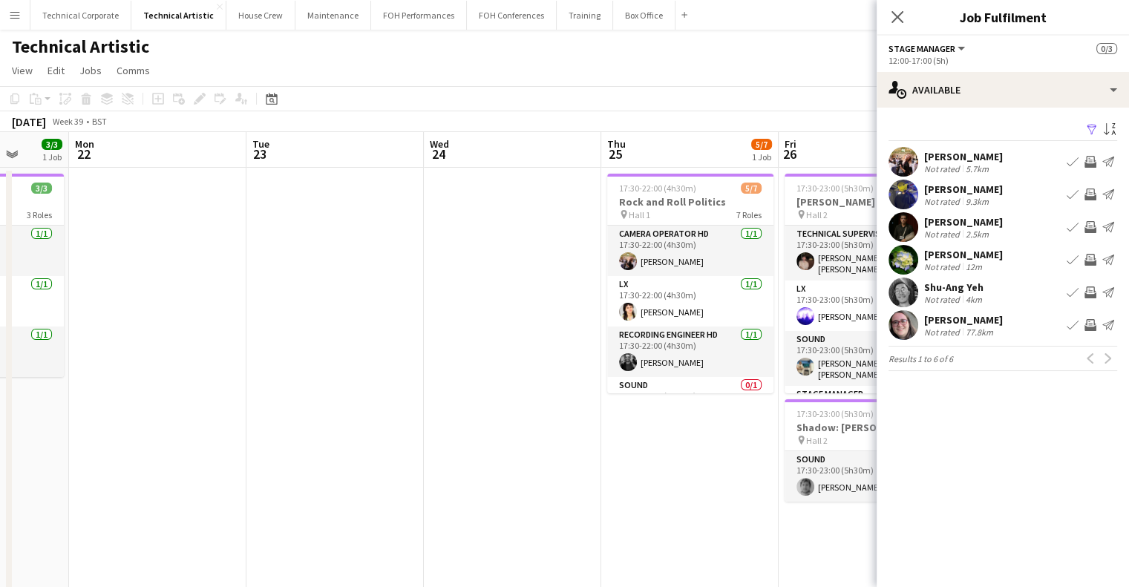
drag, startPoint x: 325, startPoint y: 306, endPoint x: 617, endPoint y: 315, distance: 291.9
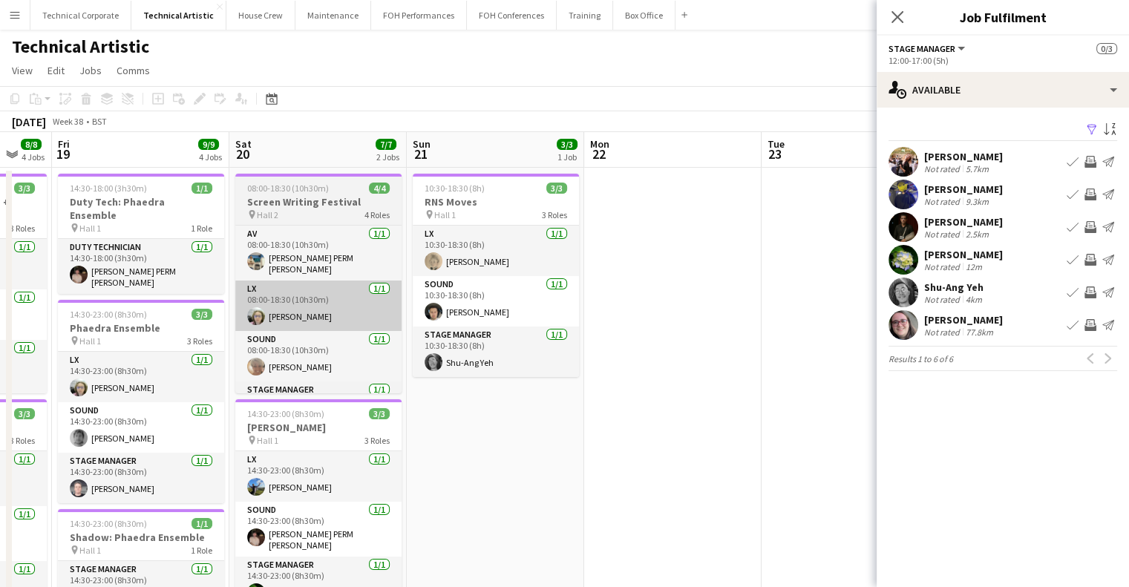
drag, startPoint x: 320, startPoint y: 309, endPoint x: 552, endPoint y: 310, distance: 232.4
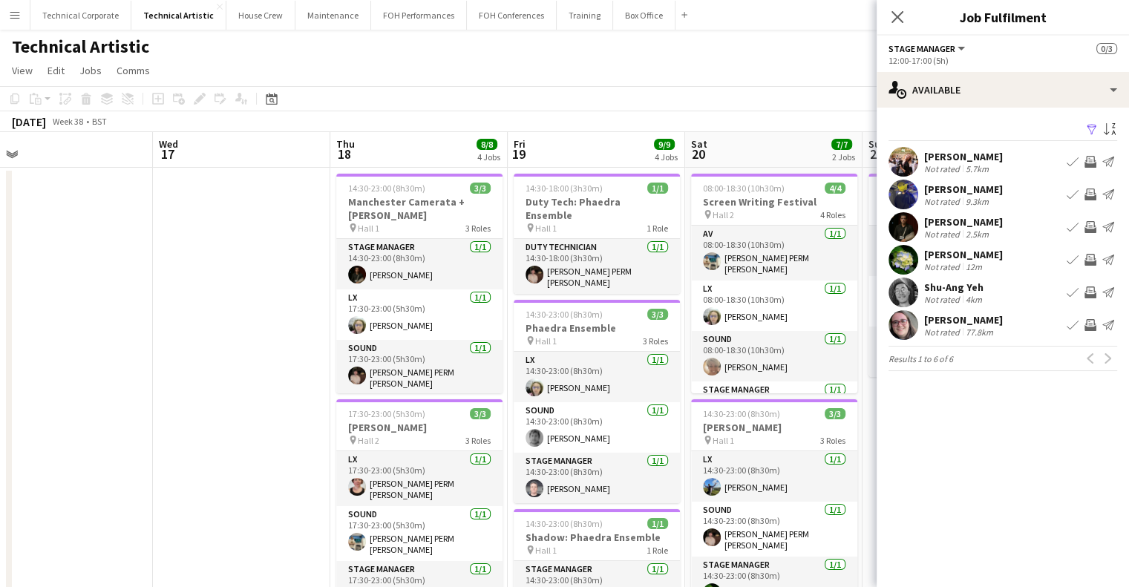
scroll to position [0, 372]
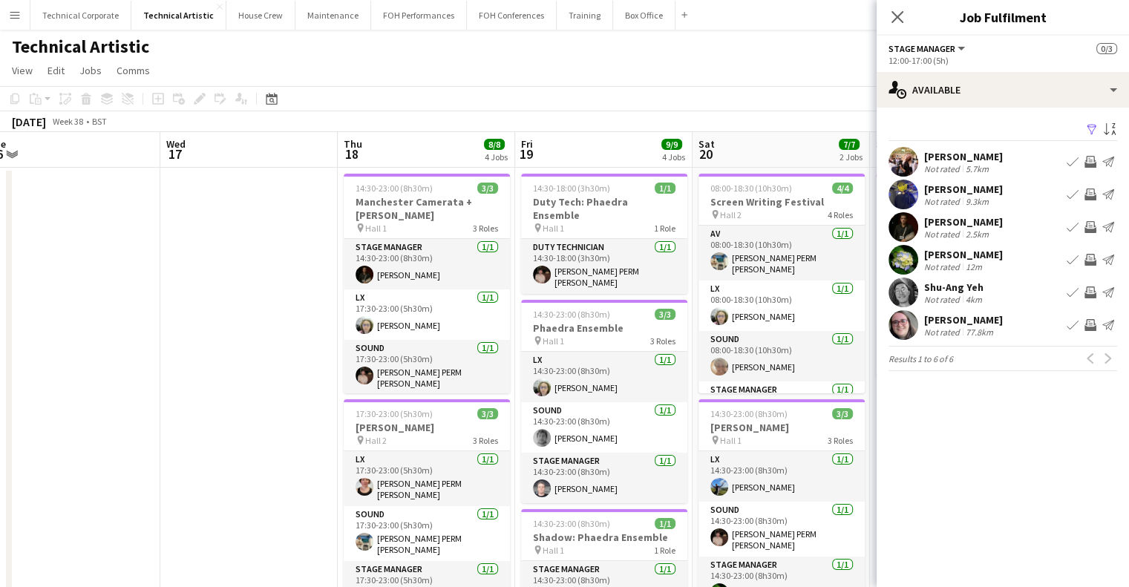
drag, startPoint x: 205, startPoint y: 304, endPoint x: 491, endPoint y: 310, distance: 285.9
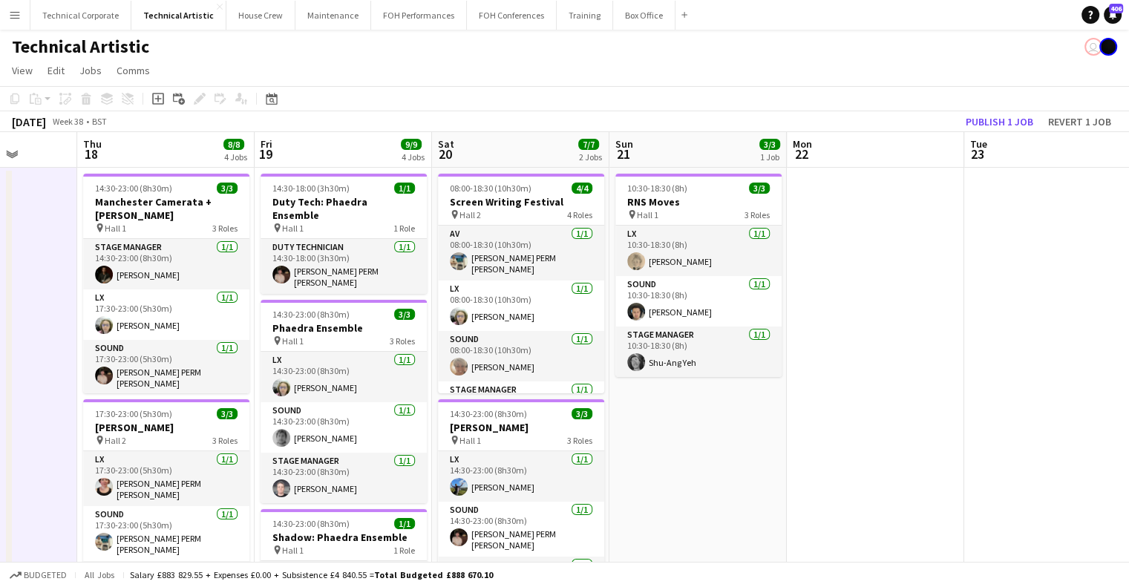
drag, startPoint x: 888, startPoint y: 316, endPoint x: 273, endPoint y: 324, distance: 614.8
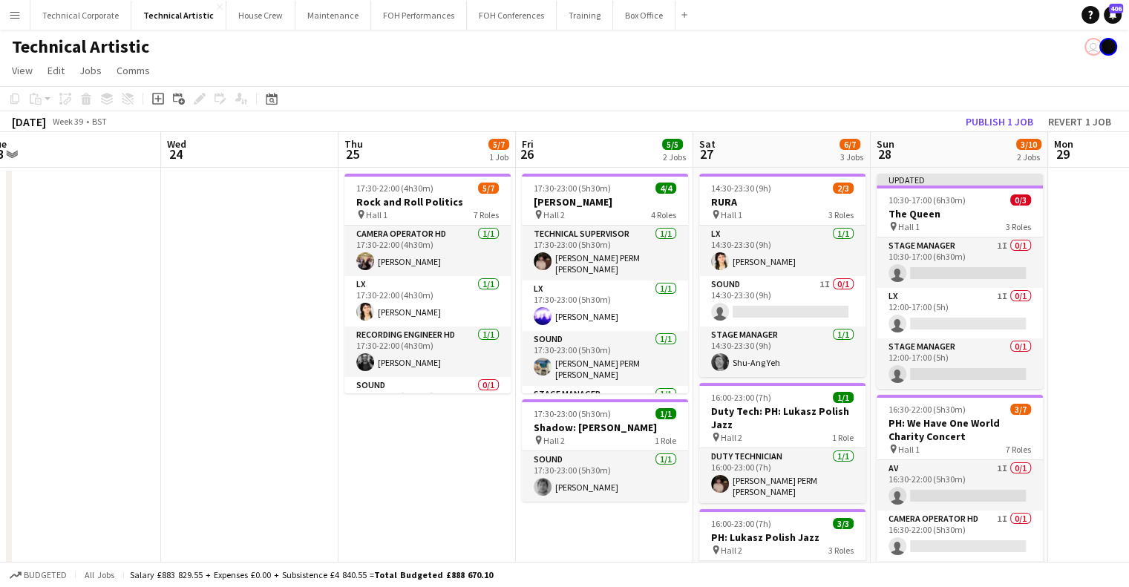
drag, startPoint x: 1057, startPoint y: 323, endPoint x: 506, endPoint y: 350, distance: 551.6
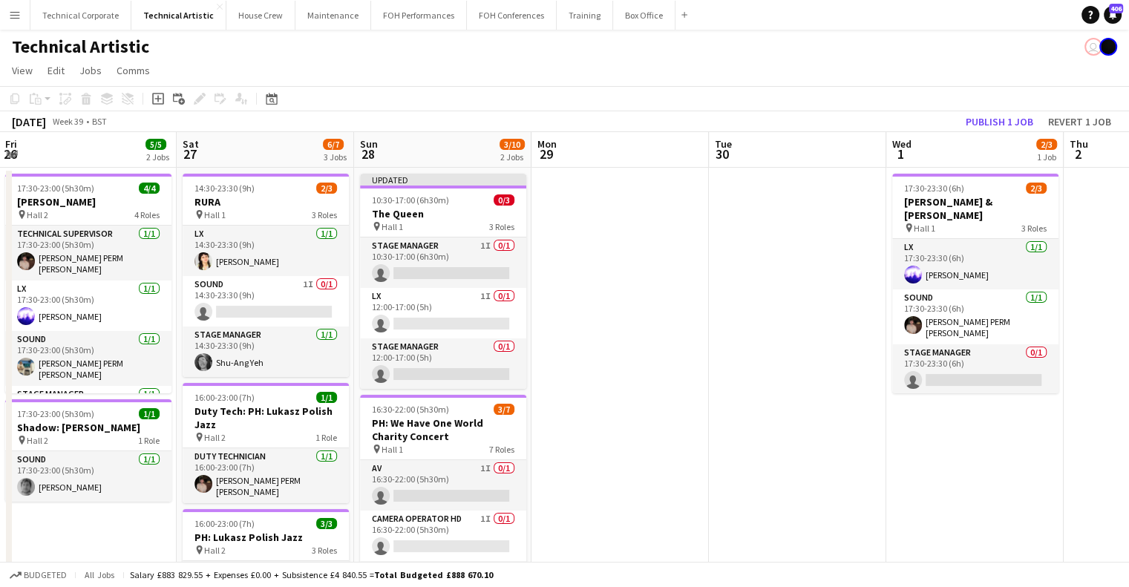
drag, startPoint x: 964, startPoint y: 319, endPoint x: 823, endPoint y: 337, distance: 141.5
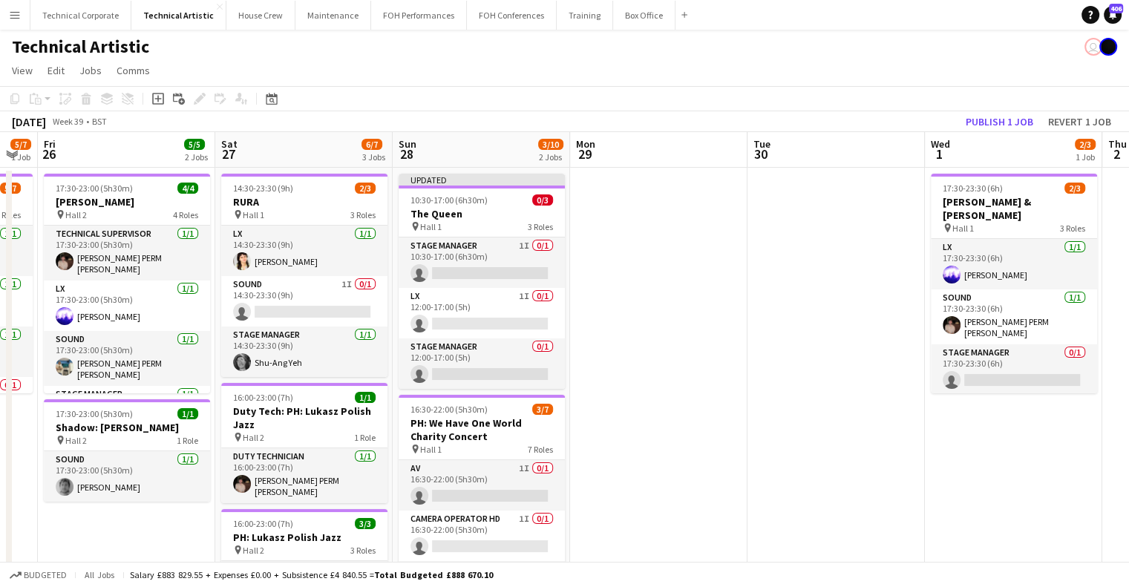
drag, startPoint x: 678, startPoint y: 351, endPoint x: 717, endPoint y: 410, distance: 70.6
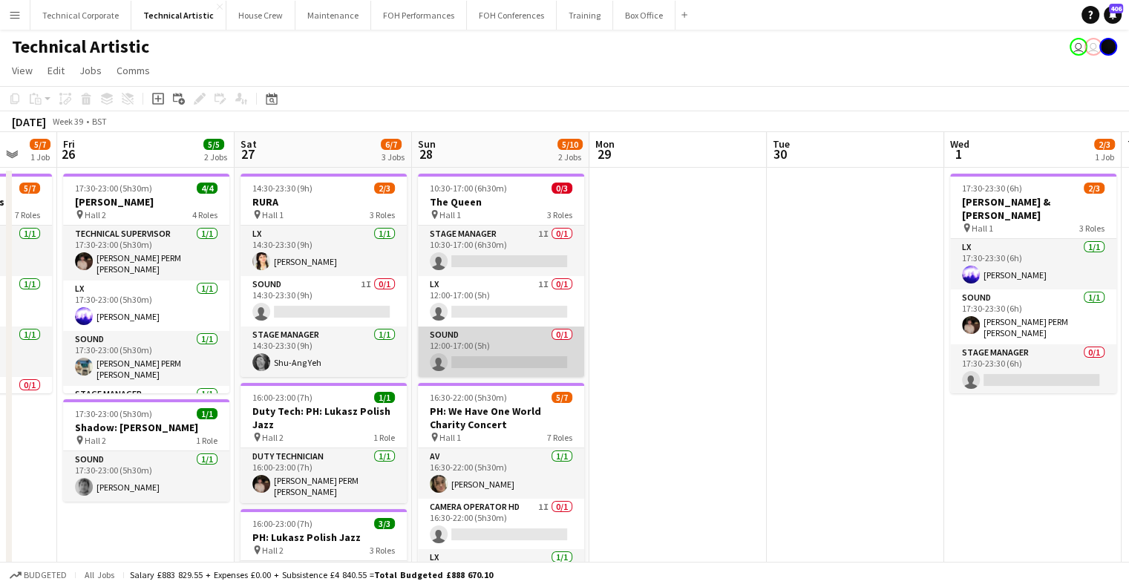
click at [517, 362] on app-card-role "Sound 0/1 12:00-17:00 (5h) single-neutral-actions" at bounding box center [501, 352] width 166 height 50
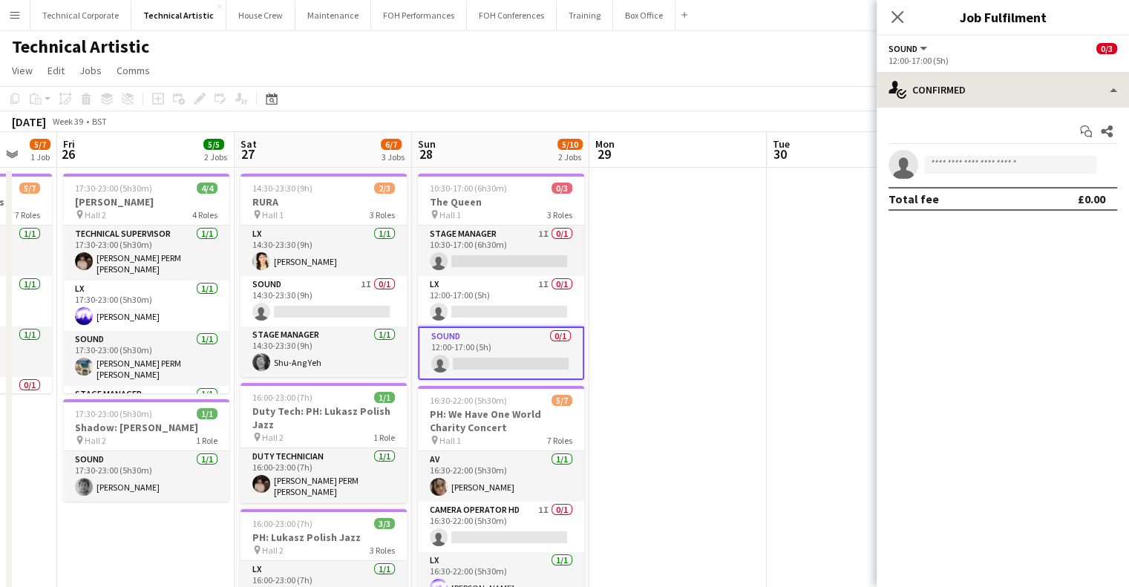
click at [971, 68] on app-options-switcher "Sound All roles Sound 0/3 12:00-17:00 (5h)" at bounding box center [1003, 54] width 252 height 36
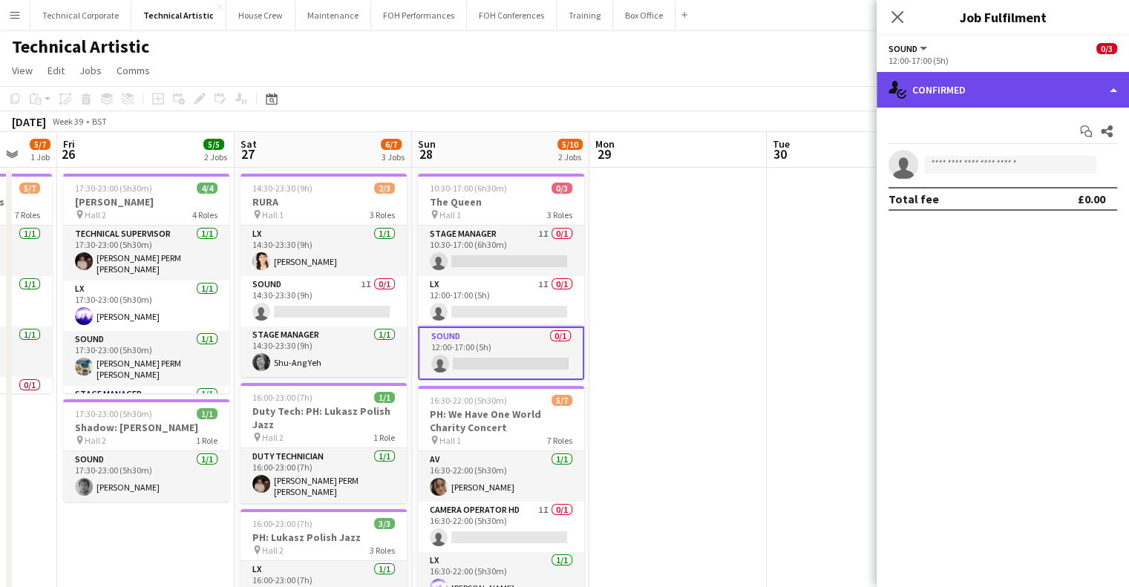
click at [973, 76] on div "single-neutral-actions-check-2 Confirmed" at bounding box center [1003, 90] width 252 height 36
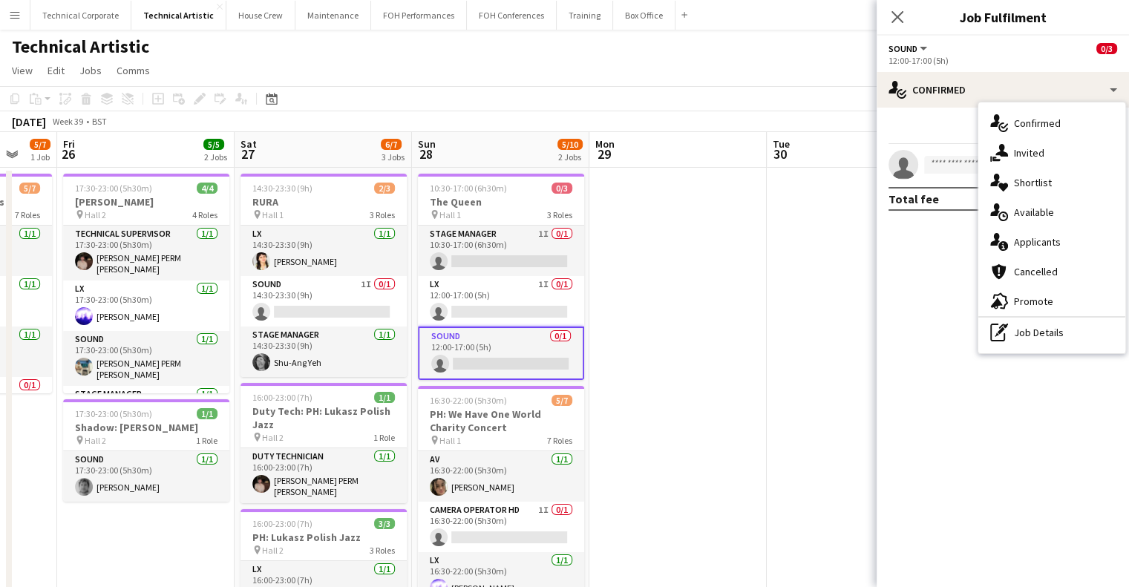
click at [1041, 216] on span "Available" at bounding box center [1034, 212] width 40 height 13
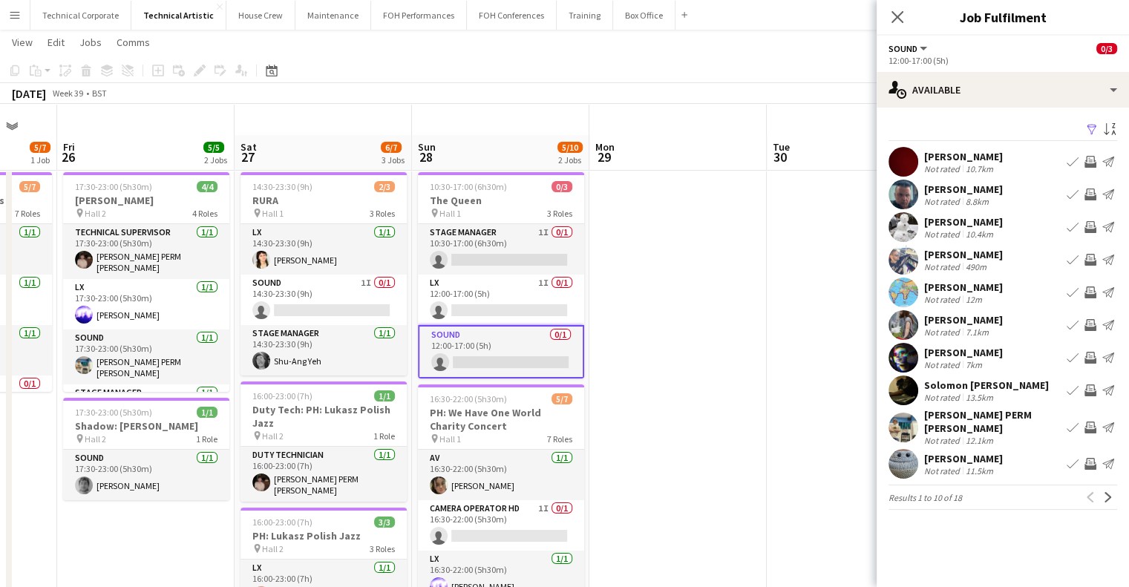
scroll to position [0, 0]
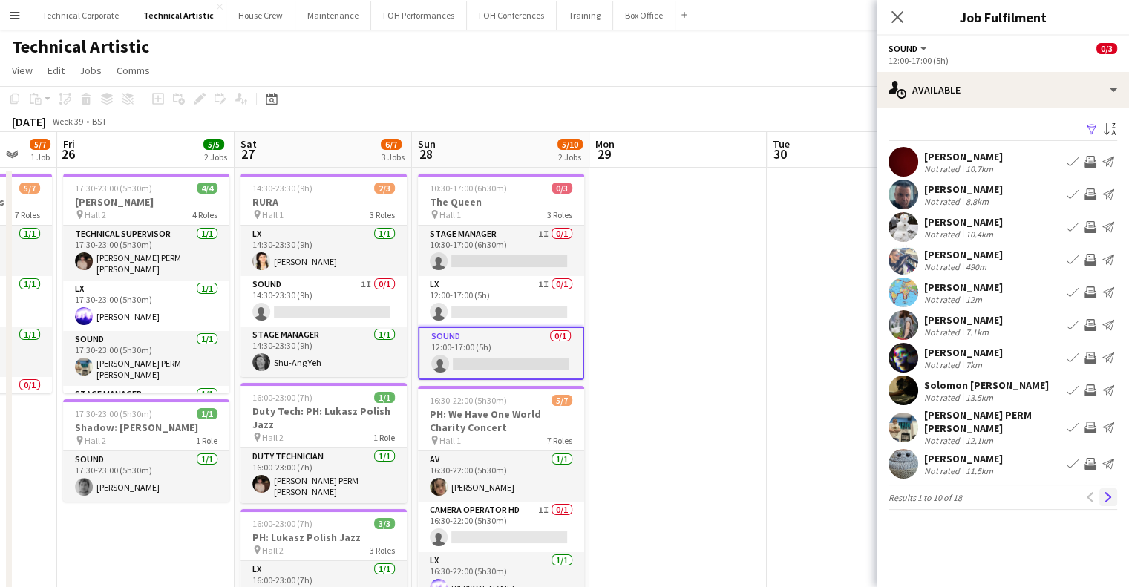
click at [1106, 492] on app-icon "Next" at bounding box center [1108, 497] width 10 height 10
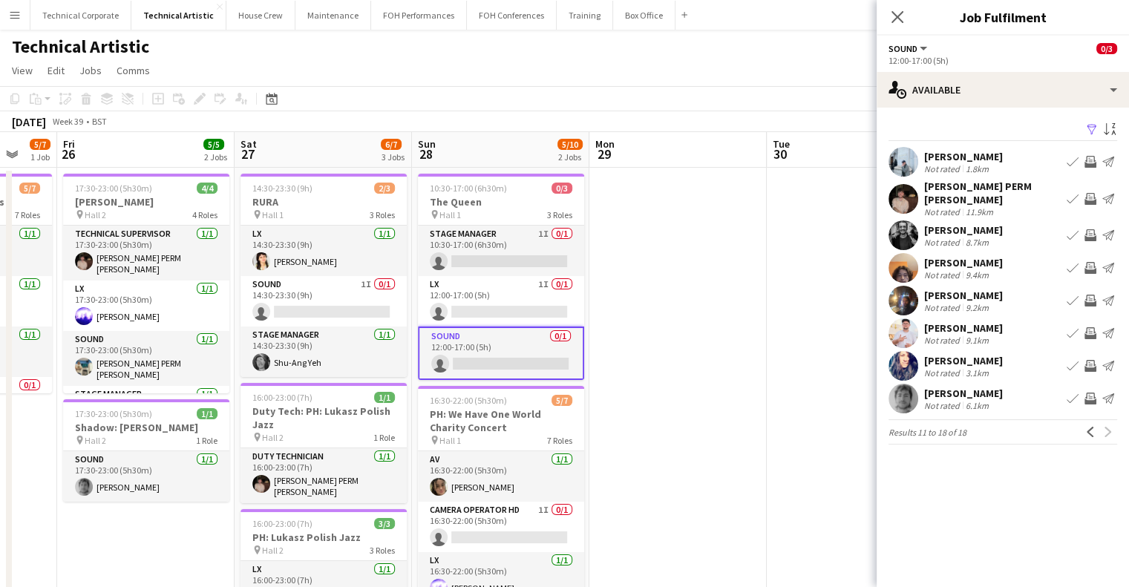
click at [1091, 327] on app-icon "Invite crew" at bounding box center [1091, 333] width 12 height 12
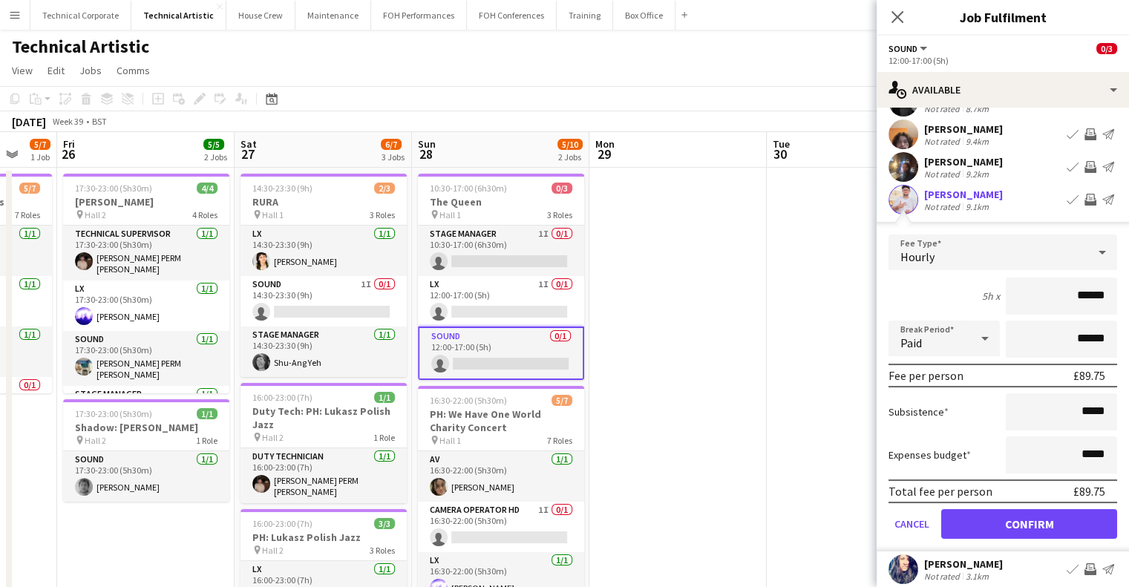
scroll to position [148, 0]
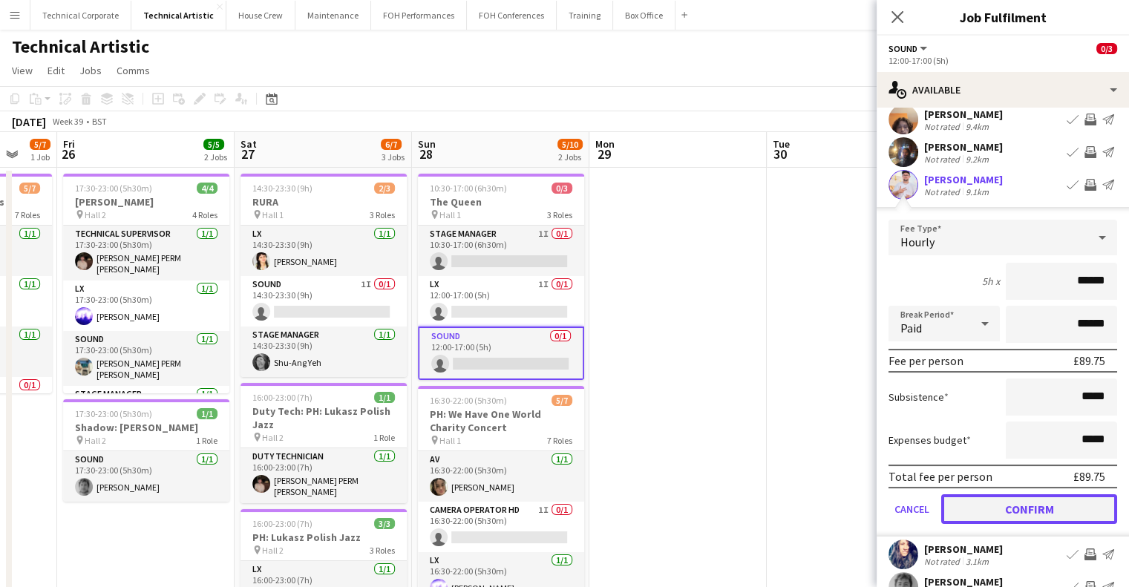
click at [1022, 513] on button "Confirm" at bounding box center [1029, 509] width 176 height 30
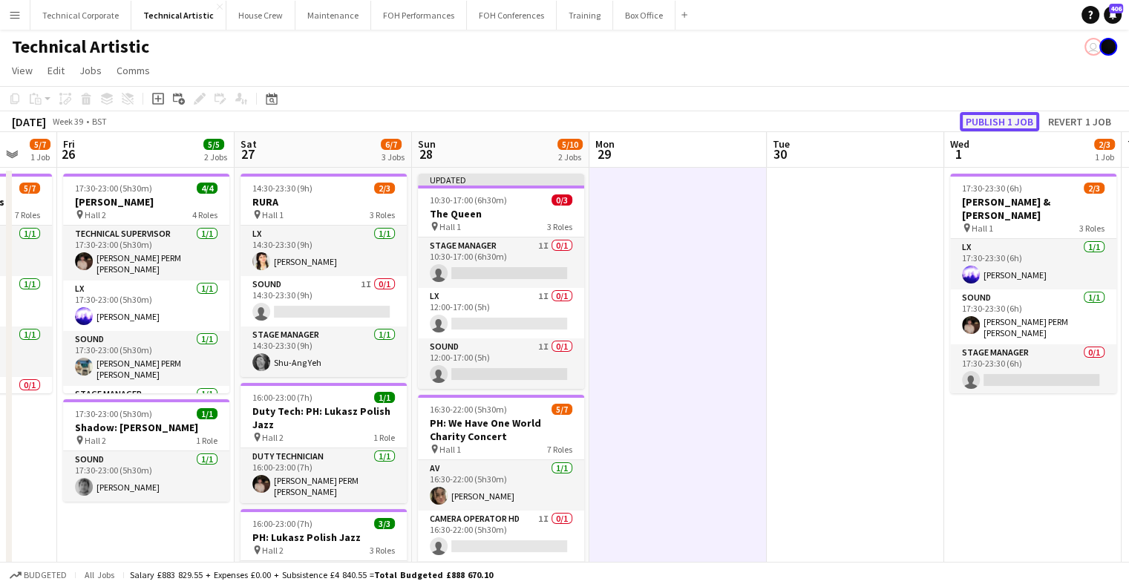
click at [1000, 118] on button "Publish 1 job" at bounding box center [999, 121] width 79 height 19
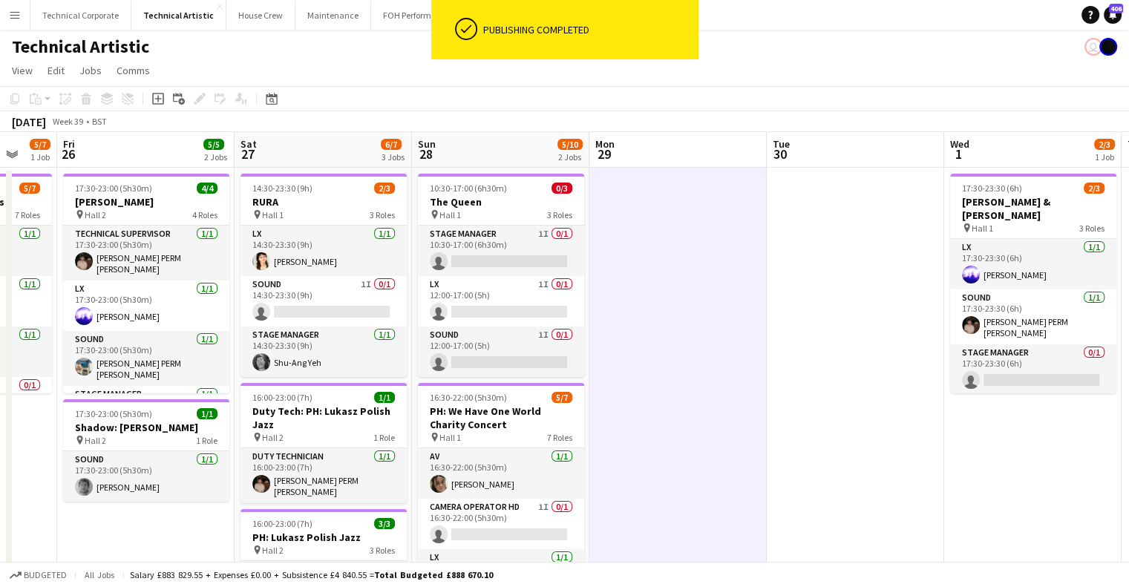
scroll to position [0, 382]
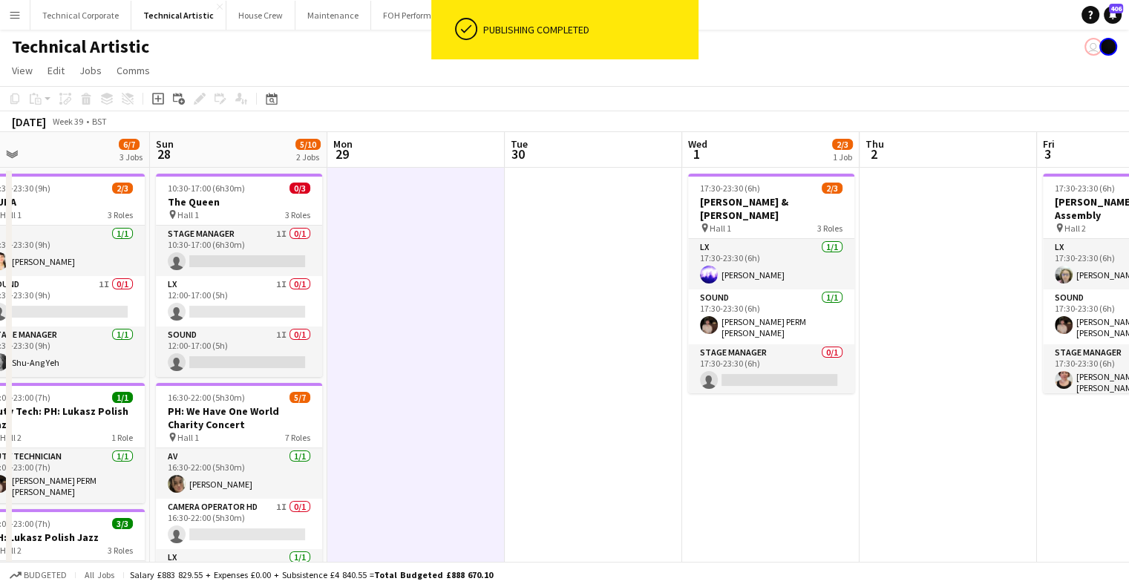
drag, startPoint x: 906, startPoint y: 451, endPoint x: 644, endPoint y: 477, distance: 262.6
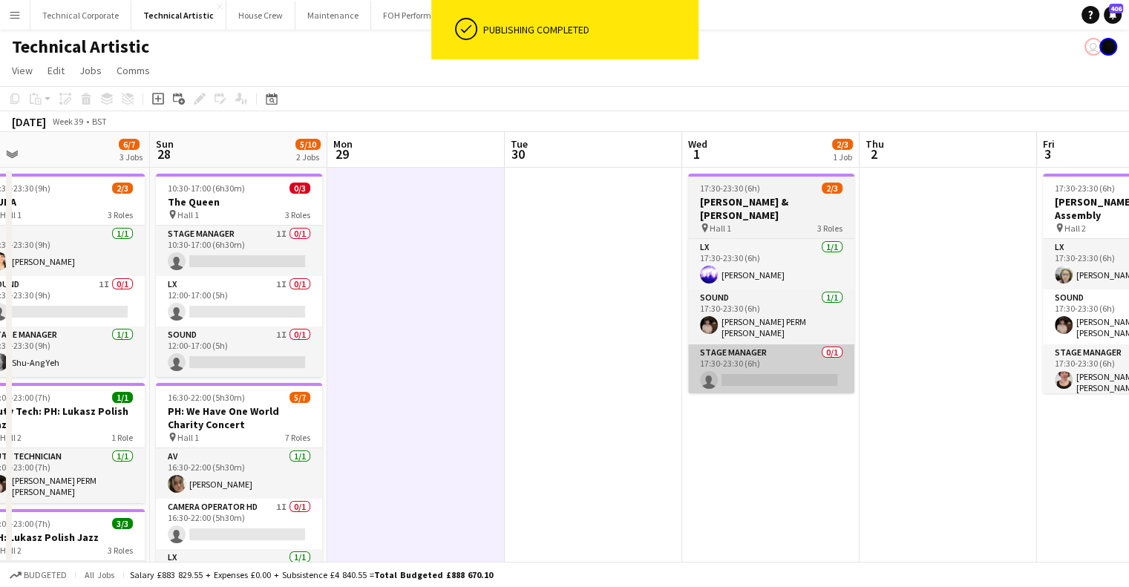
click at [695, 359] on app-card-role "Stage Manager 0/1 17:30-23:30 (6h) single-neutral-actions" at bounding box center [771, 370] width 166 height 50
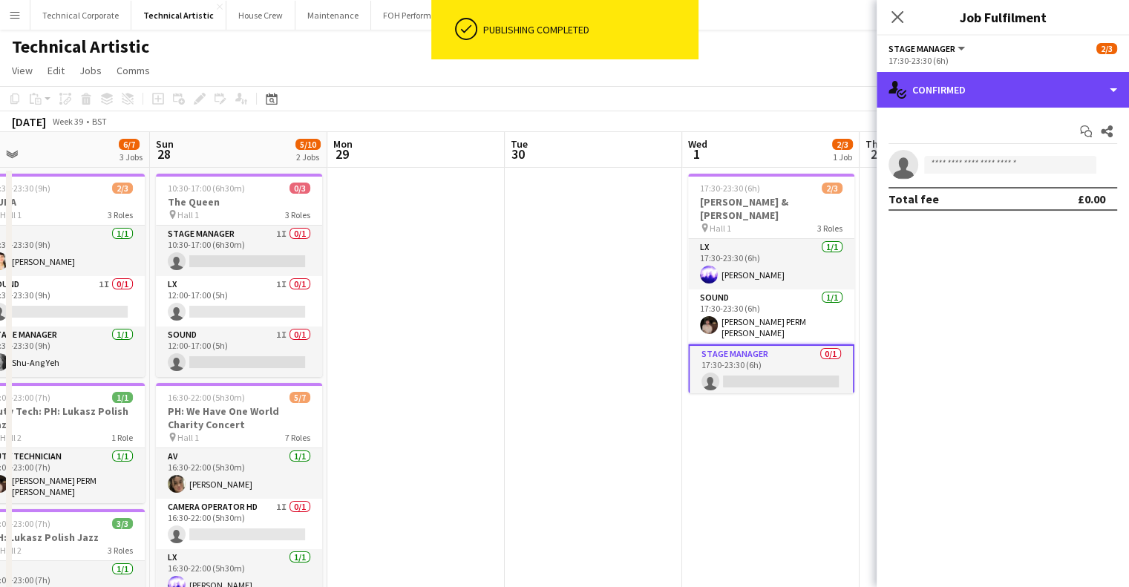
click at [962, 102] on div "single-neutral-actions-check-2 Confirmed" at bounding box center [1003, 90] width 252 height 36
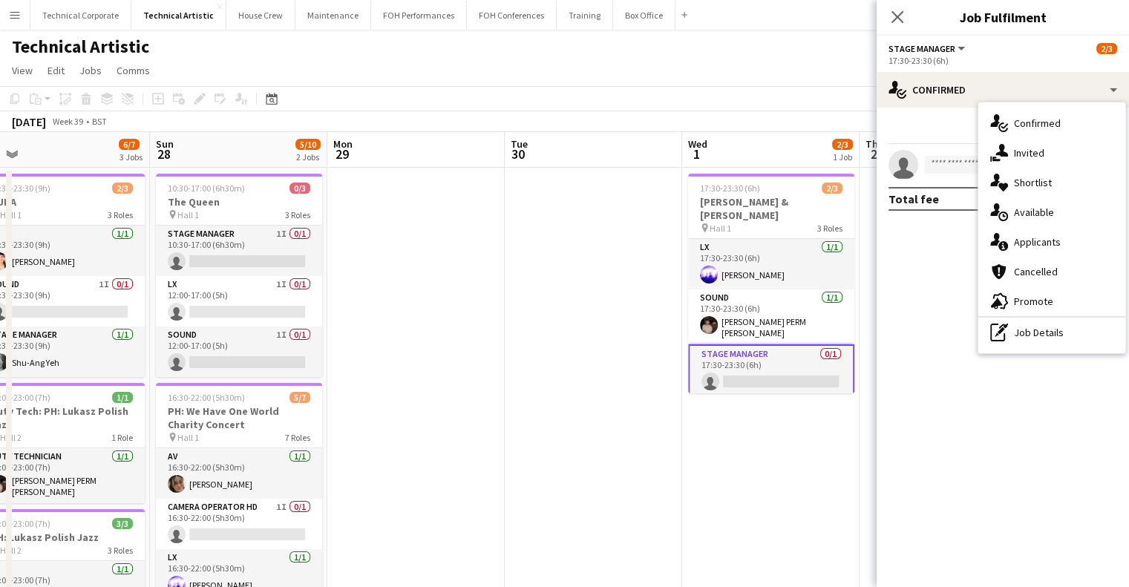
click at [1053, 161] on div "single-neutral-actions-share-1 Invited" at bounding box center [1052, 153] width 147 height 30
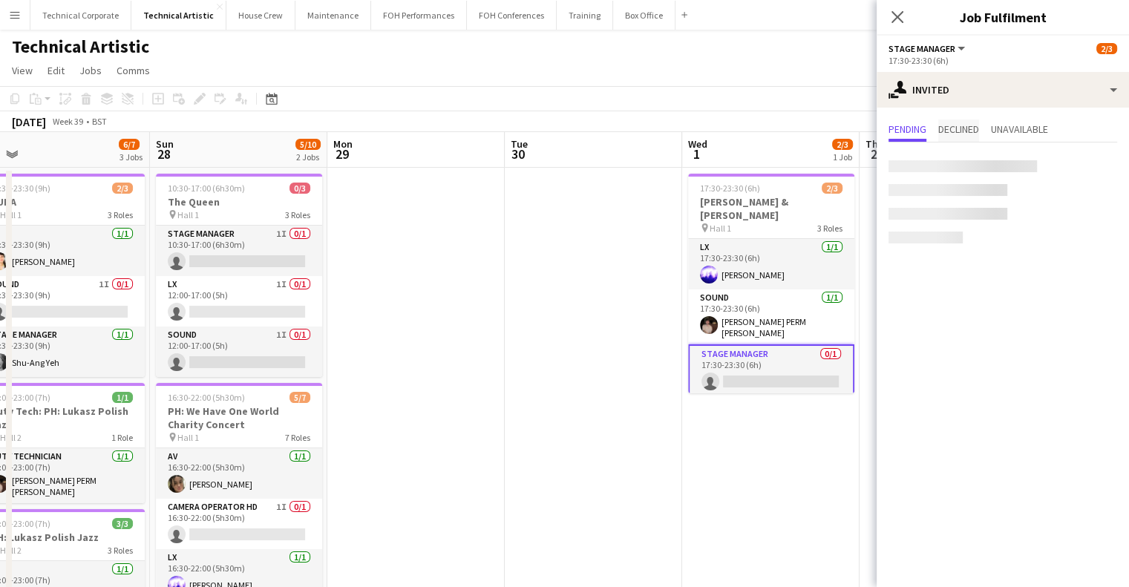
click at [962, 136] on span "Declined" at bounding box center [958, 131] width 41 height 22
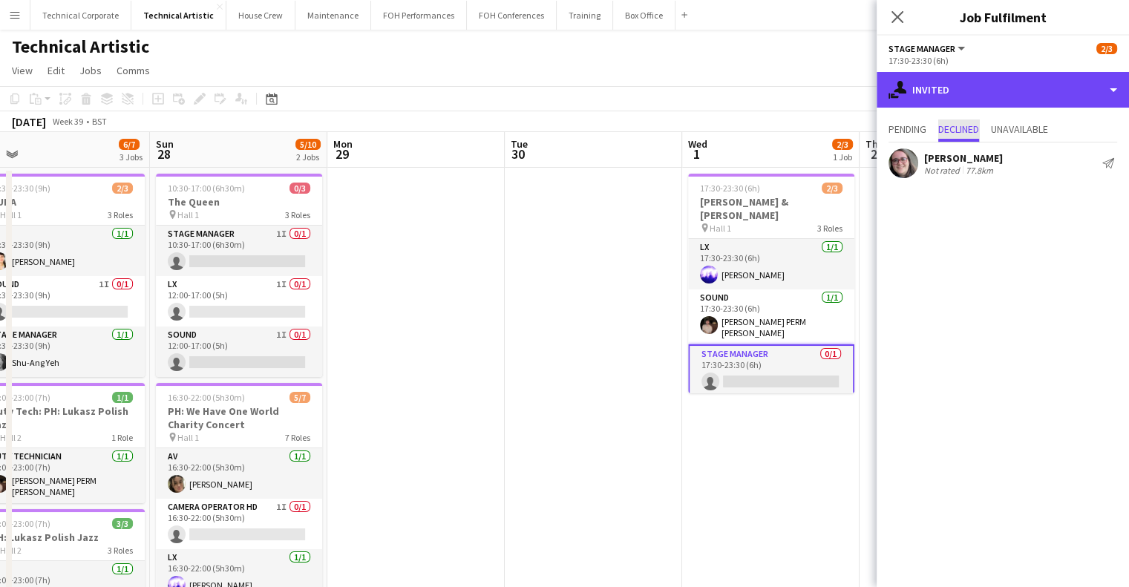
click at [1036, 94] on div "single-neutral-actions-share-1 Invited" at bounding box center [1003, 90] width 252 height 36
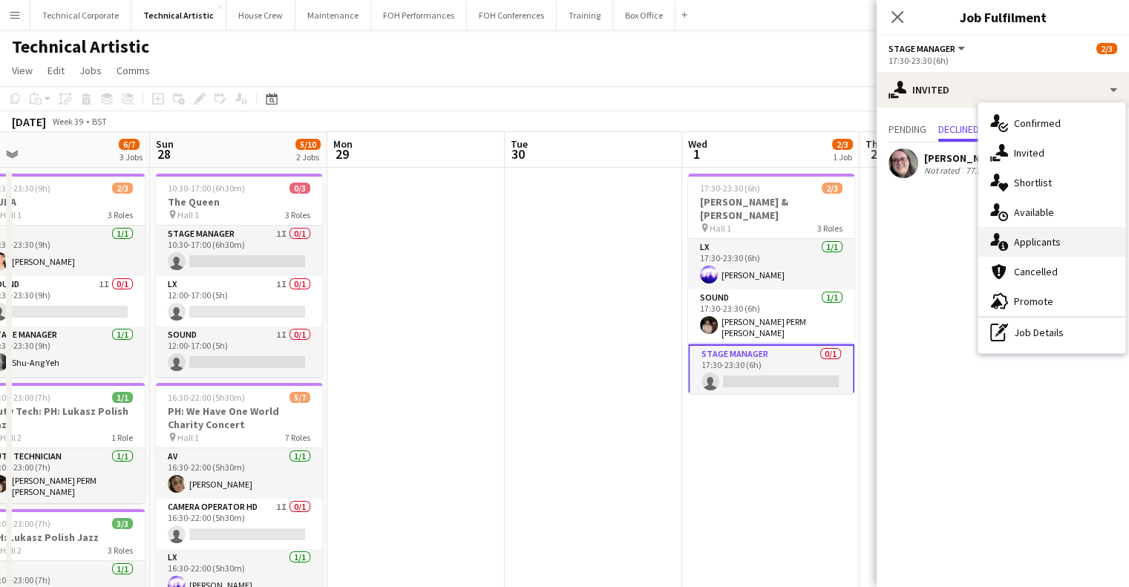
click at [1069, 227] on div "single-neutral-actions-information Applicants" at bounding box center [1052, 242] width 147 height 30
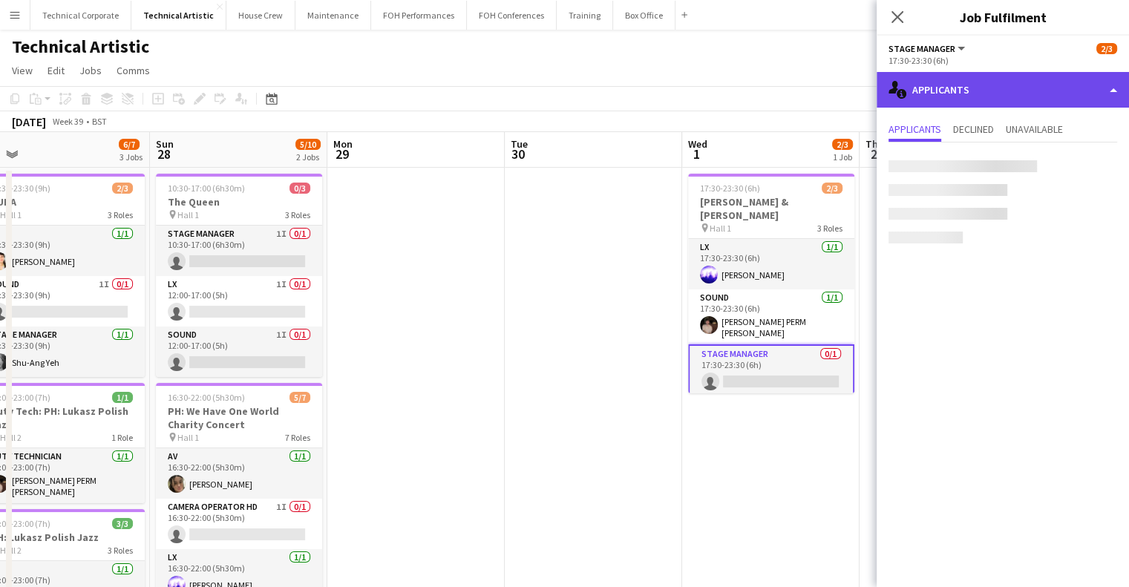
click at [1031, 91] on div "single-neutral-actions-information Applicants" at bounding box center [1003, 90] width 252 height 36
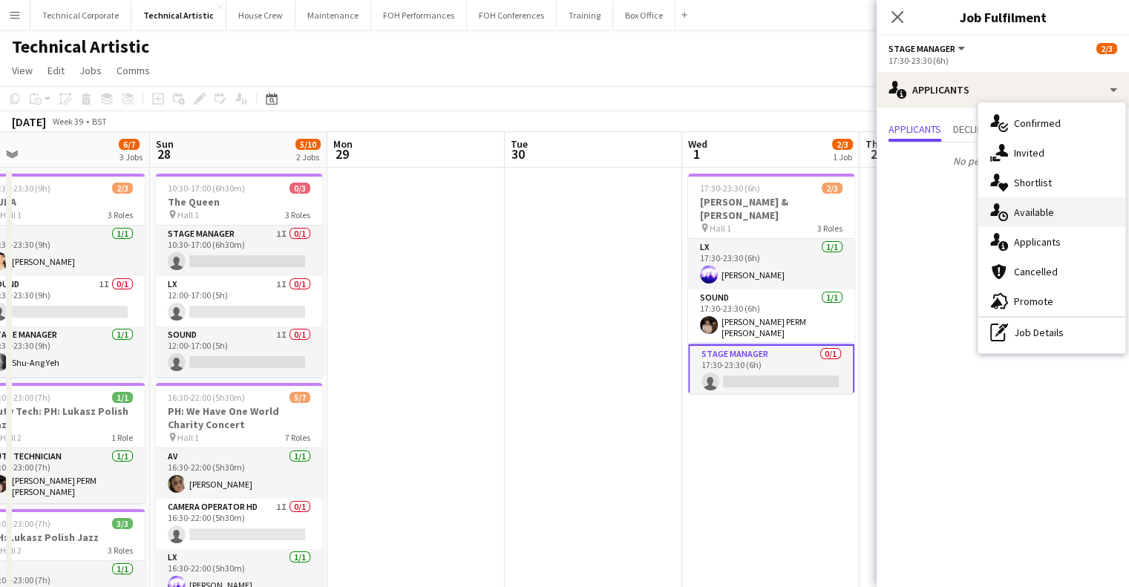
click at [1049, 206] on span "Available" at bounding box center [1034, 212] width 40 height 13
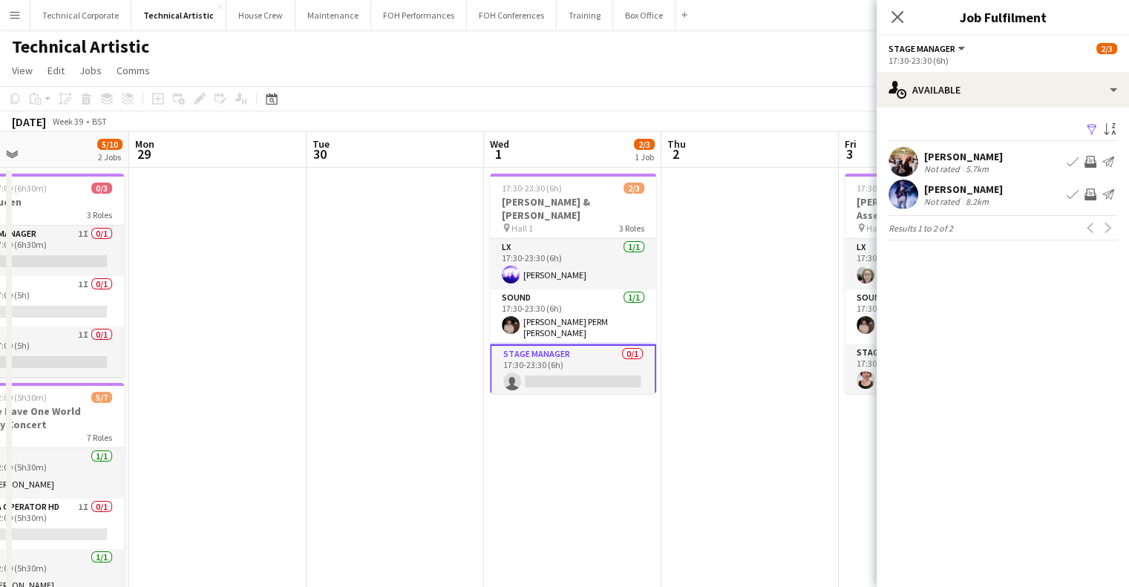
drag, startPoint x: 777, startPoint y: 440, endPoint x: 562, endPoint y: 440, distance: 215.3
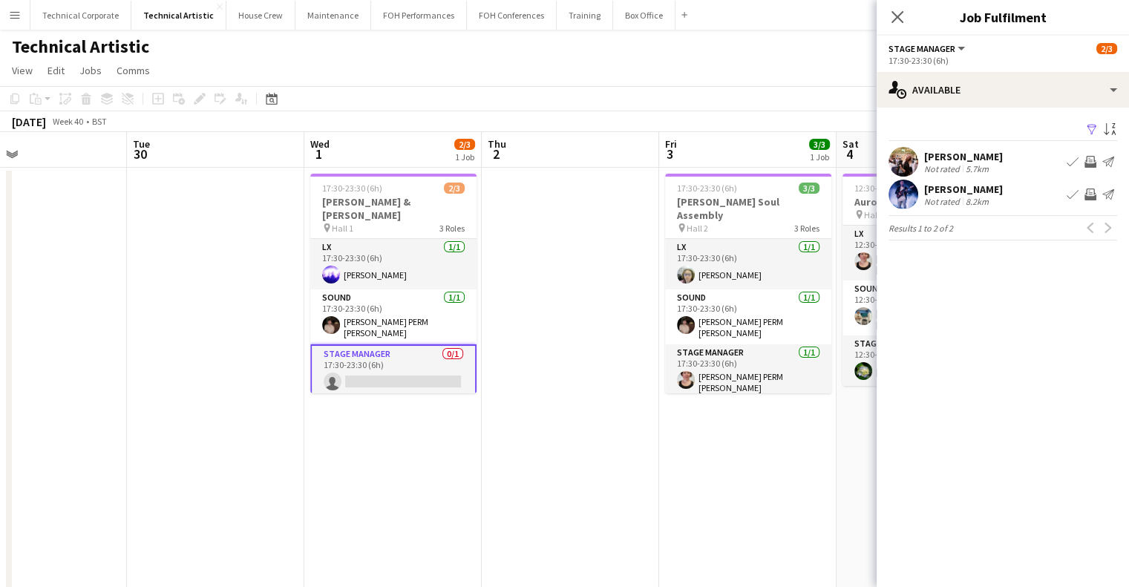
drag, startPoint x: 566, startPoint y: 453, endPoint x: 558, endPoint y: 447, distance: 10.7
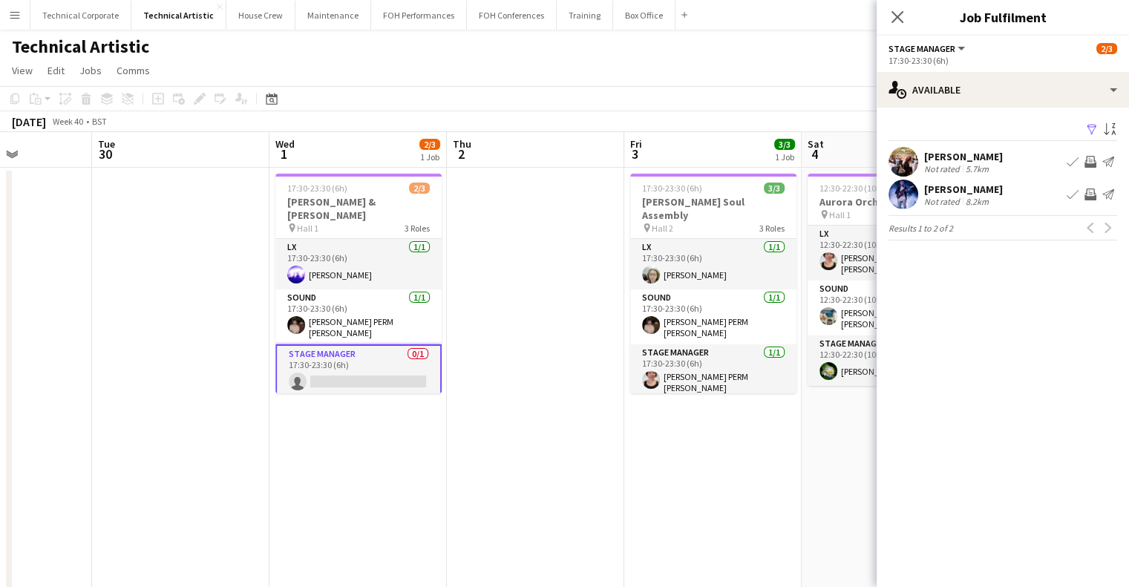
click at [1093, 157] on app-icon "Invite crew" at bounding box center [1091, 162] width 12 height 12
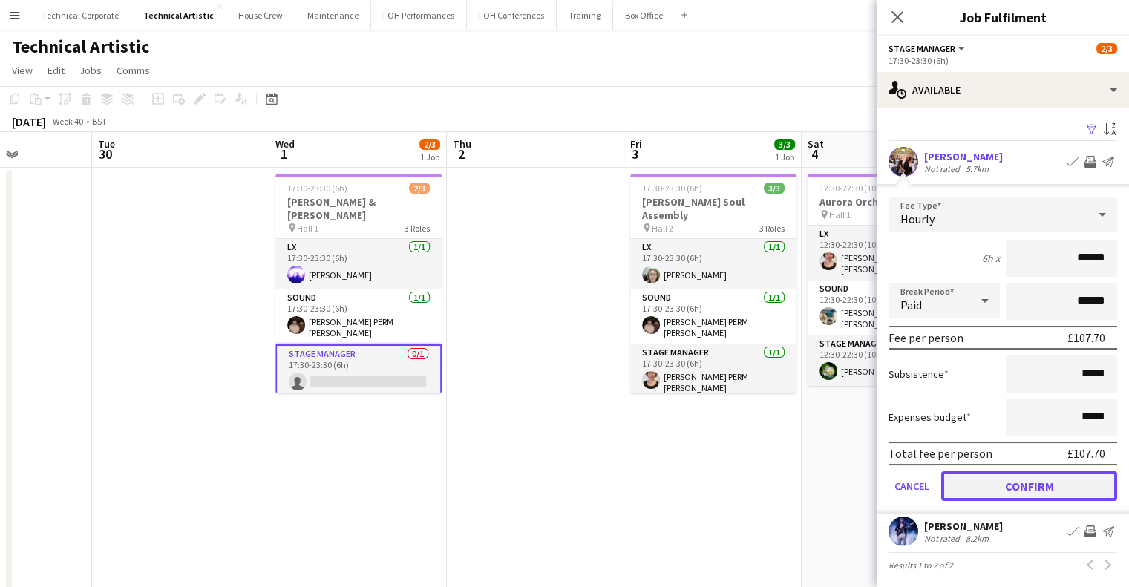
click at [1043, 494] on button "Confirm" at bounding box center [1029, 486] width 176 height 30
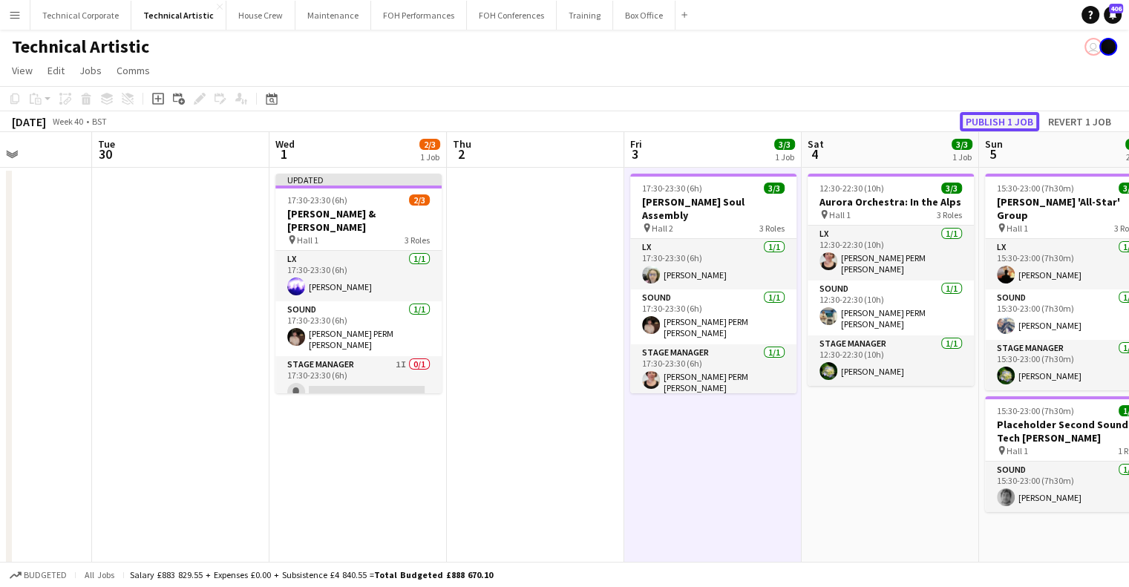
click at [1021, 117] on button "Publish 1 job" at bounding box center [999, 121] width 79 height 19
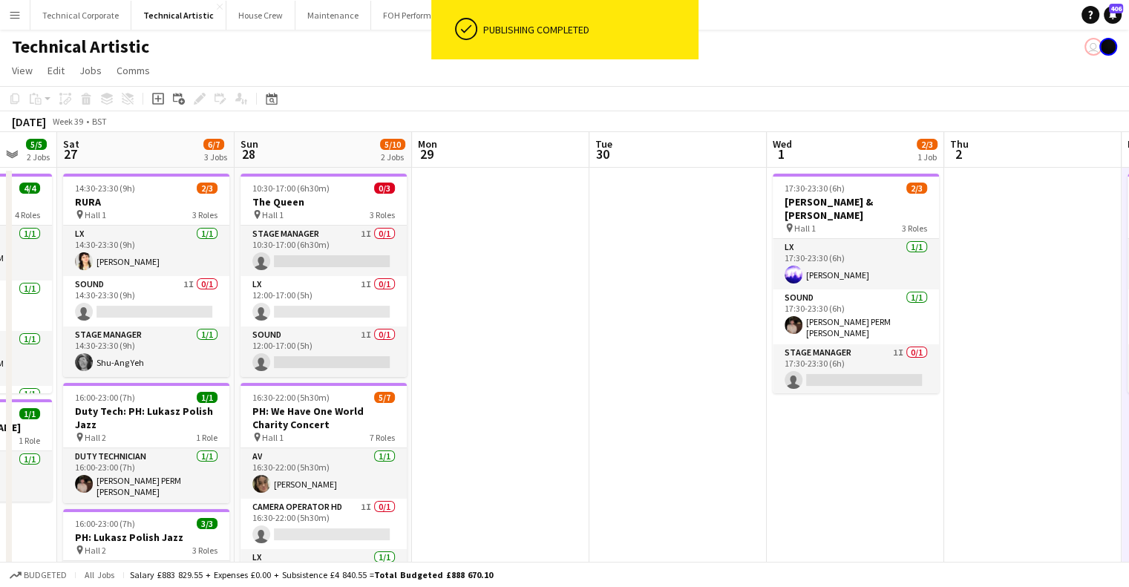
drag, startPoint x: 362, startPoint y: 515, endPoint x: 993, endPoint y: 497, distance: 630.6
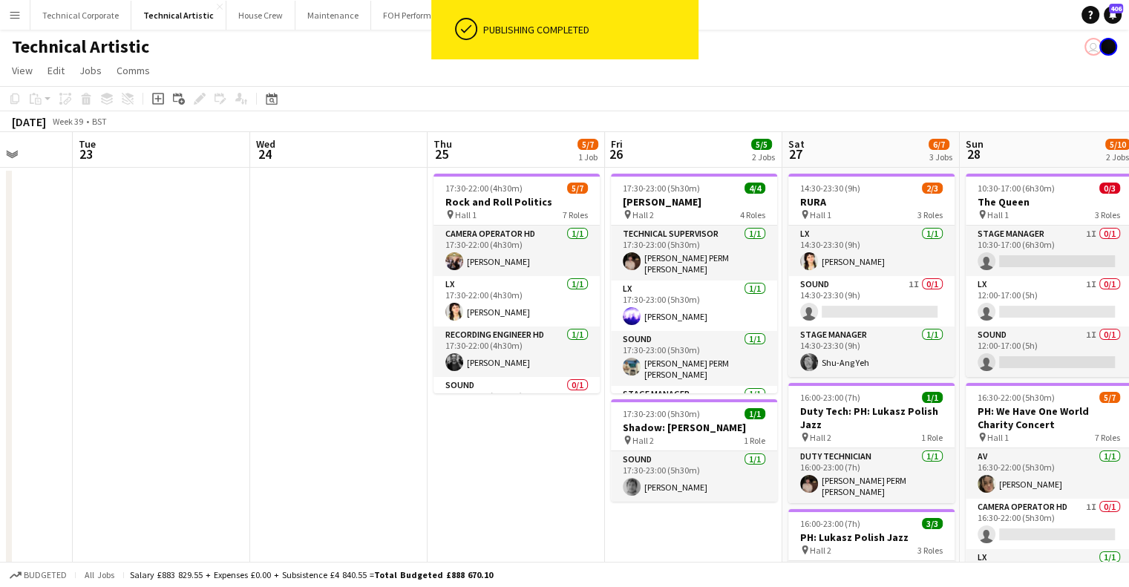
scroll to position [0, 416]
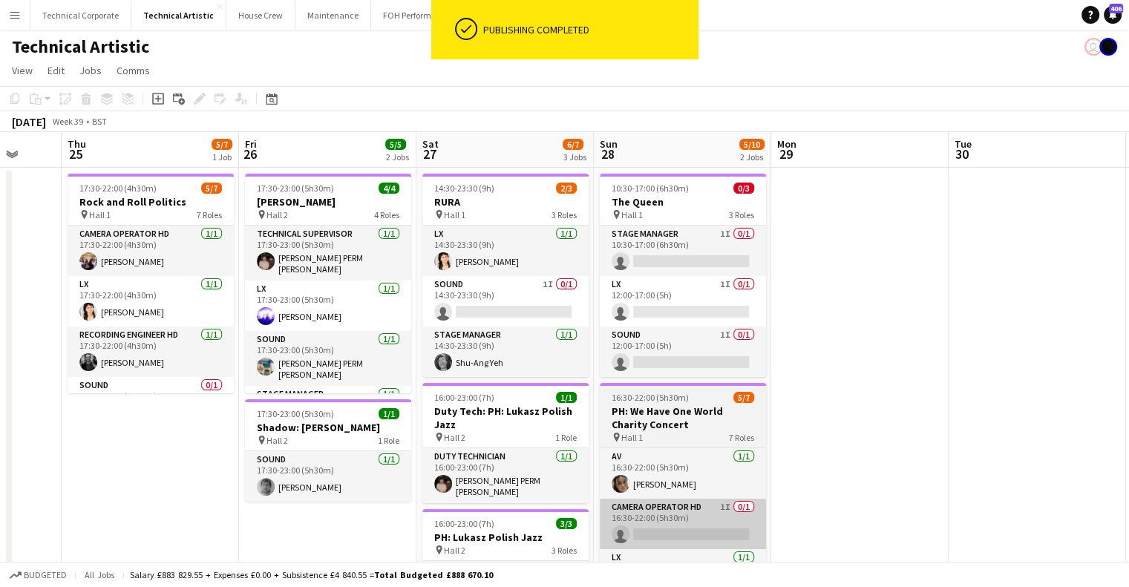
drag, startPoint x: 995, startPoint y: 480, endPoint x: 732, endPoint y: 534, distance: 268.2
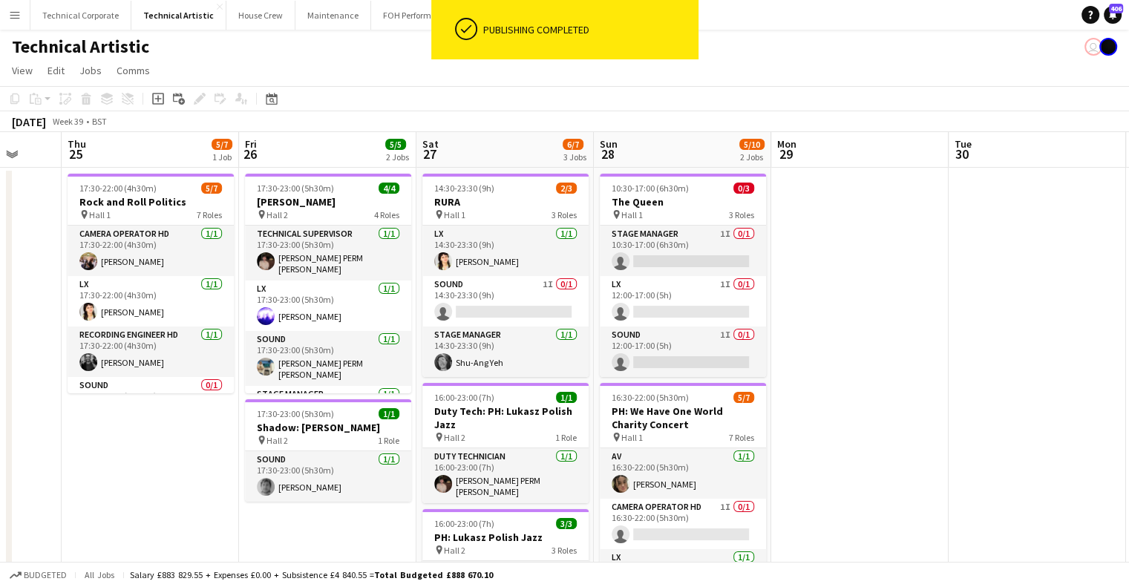
scroll to position [0, 650]
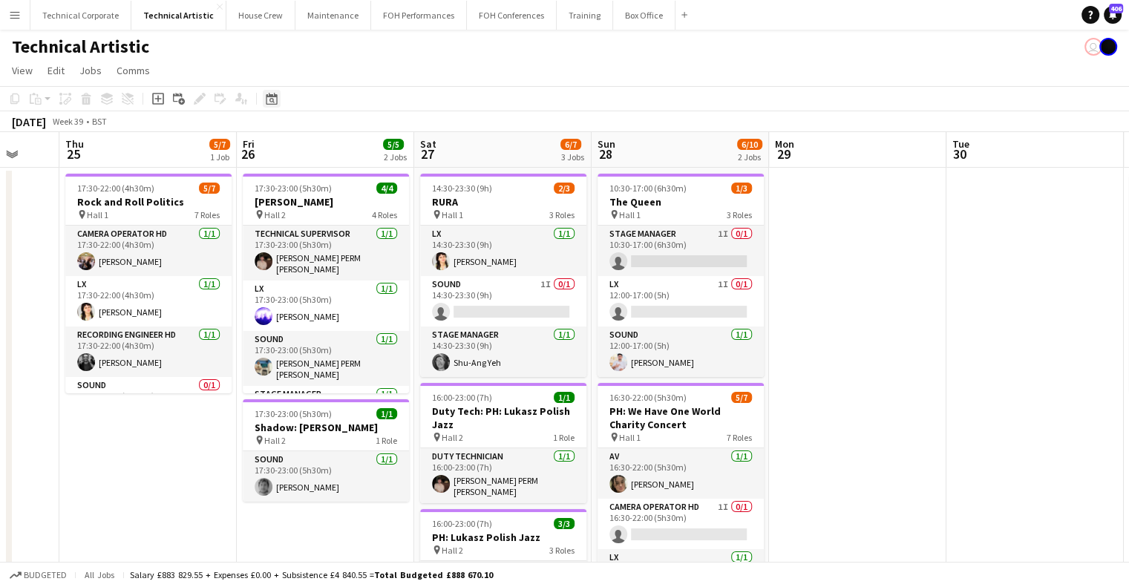
click at [269, 102] on icon "Date picker" at bounding box center [272, 99] width 12 height 12
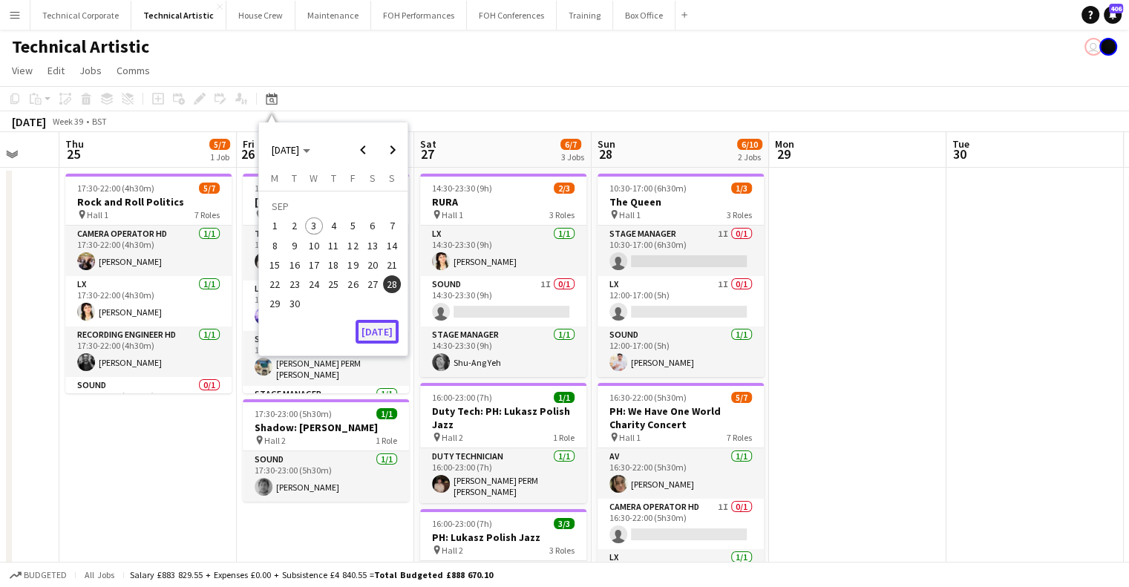
click at [377, 335] on button "[DATE]" at bounding box center [377, 332] width 43 height 24
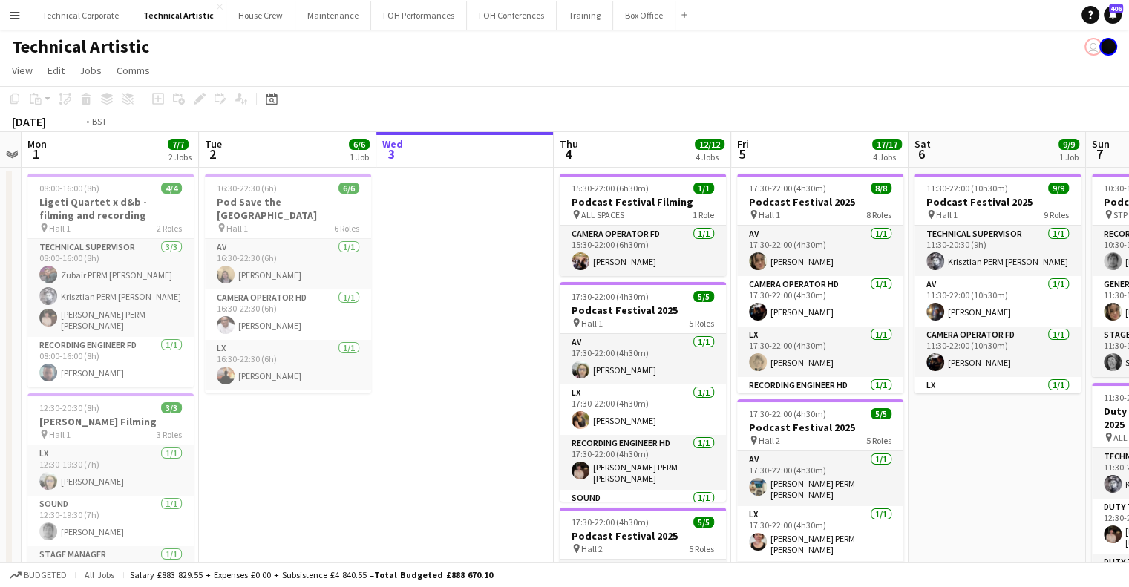
scroll to position [0, 558]
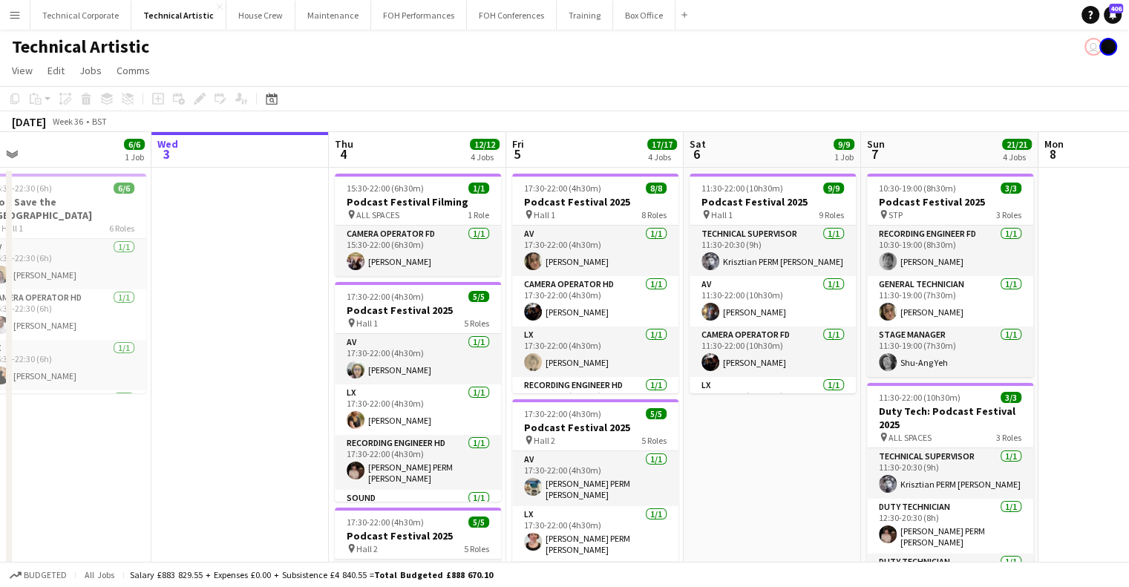
drag, startPoint x: 722, startPoint y: 250, endPoint x: 499, endPoint y: 290, distance: 226.2
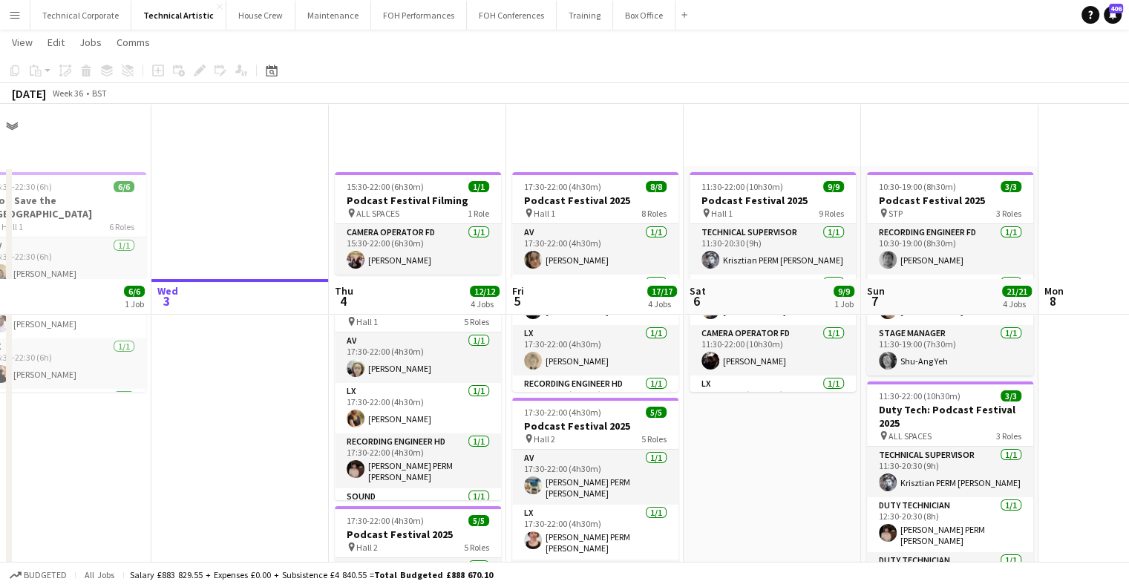
scroll to position [0, 0]
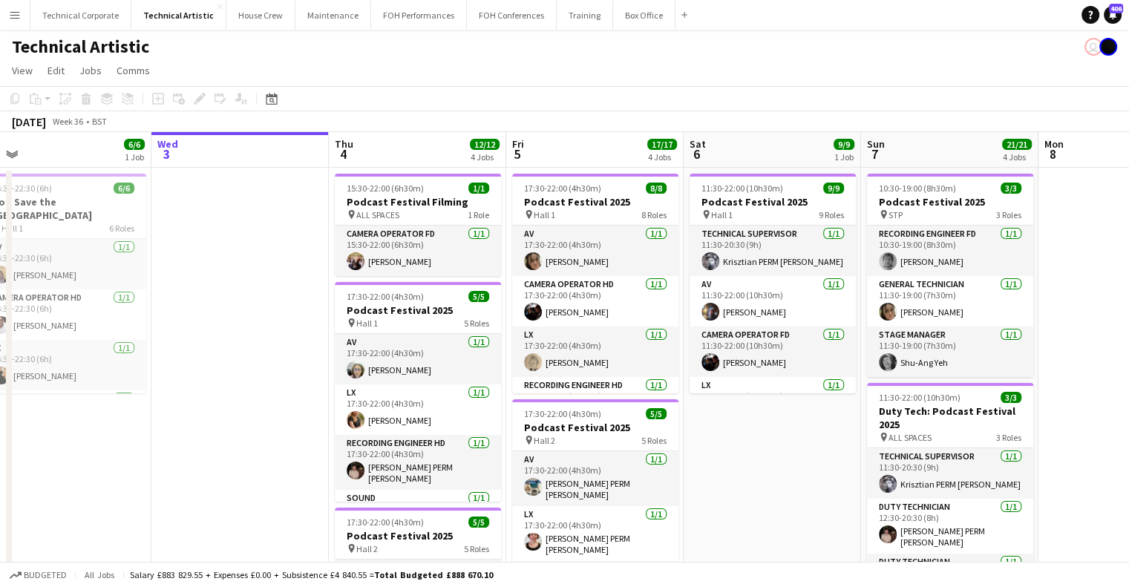
click at [741, 583] on div "Budgeted All jobs Salary £883 829.55 + Expenses £0.00 + Subsistence £4 840.55 =…" at bounding box center [564, 574] width 1129 height 25
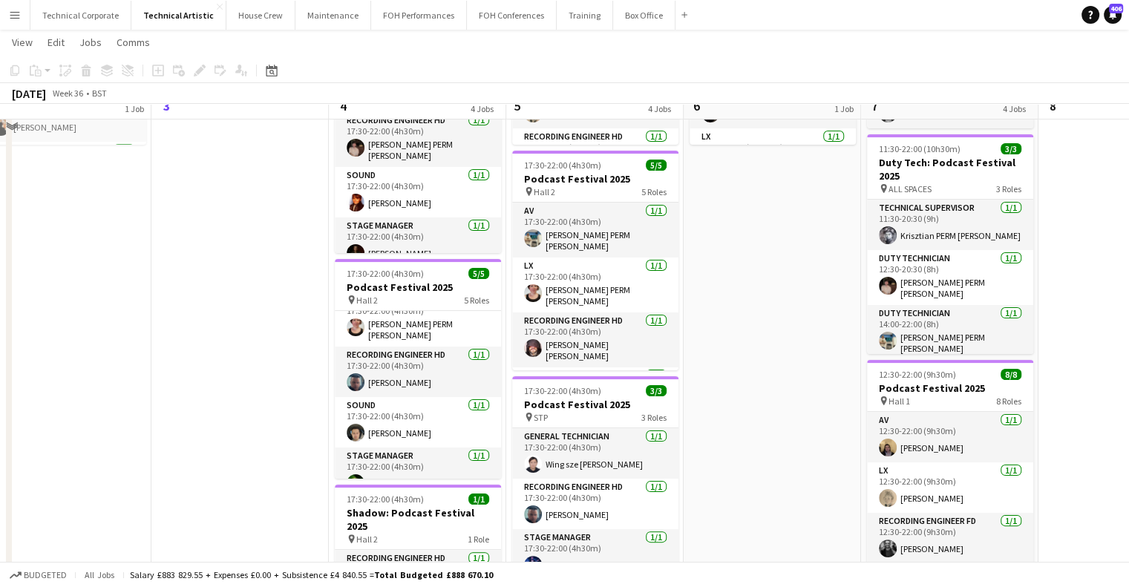
scroll to position [74, 0]
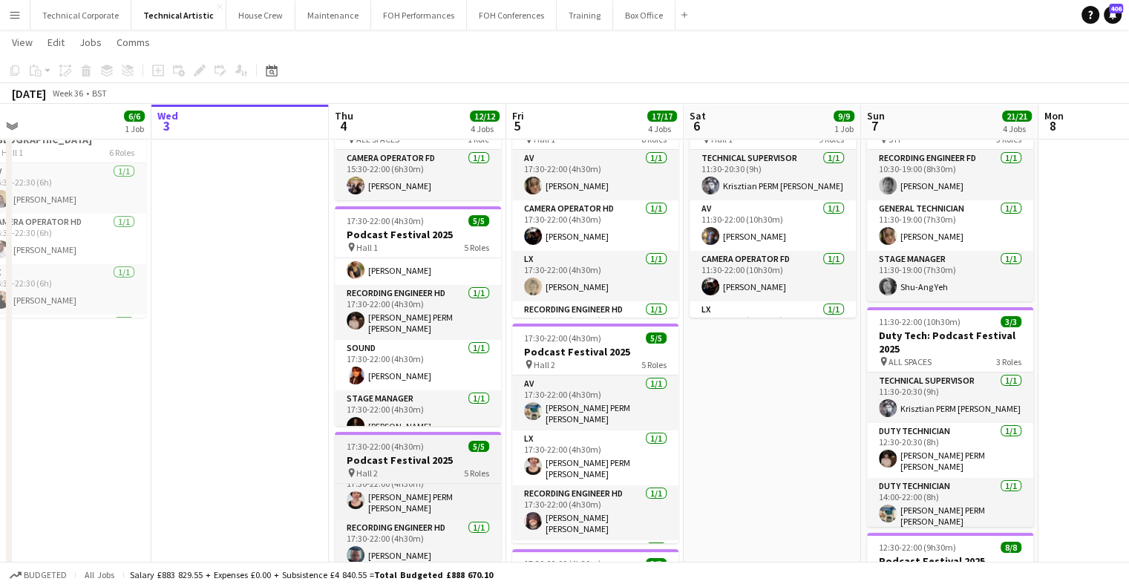
click at [410, 454] on h3 "Podcast Festival 2025" at bounding box center [418, 460] width 166 height 13
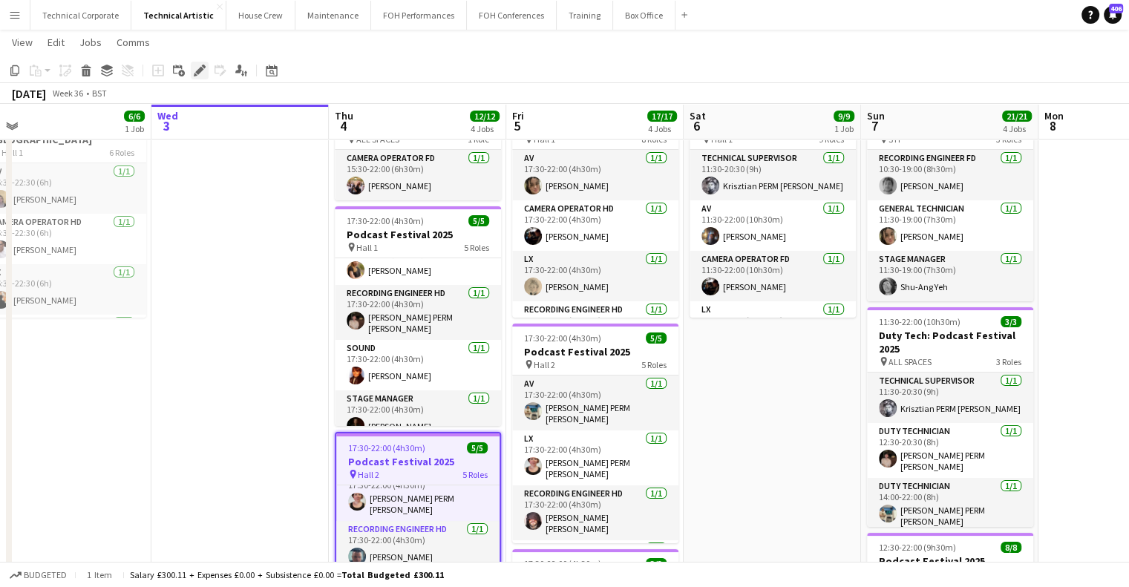
click at [201, 71] on icon at bounding box center [199, 71] width 8 height 8
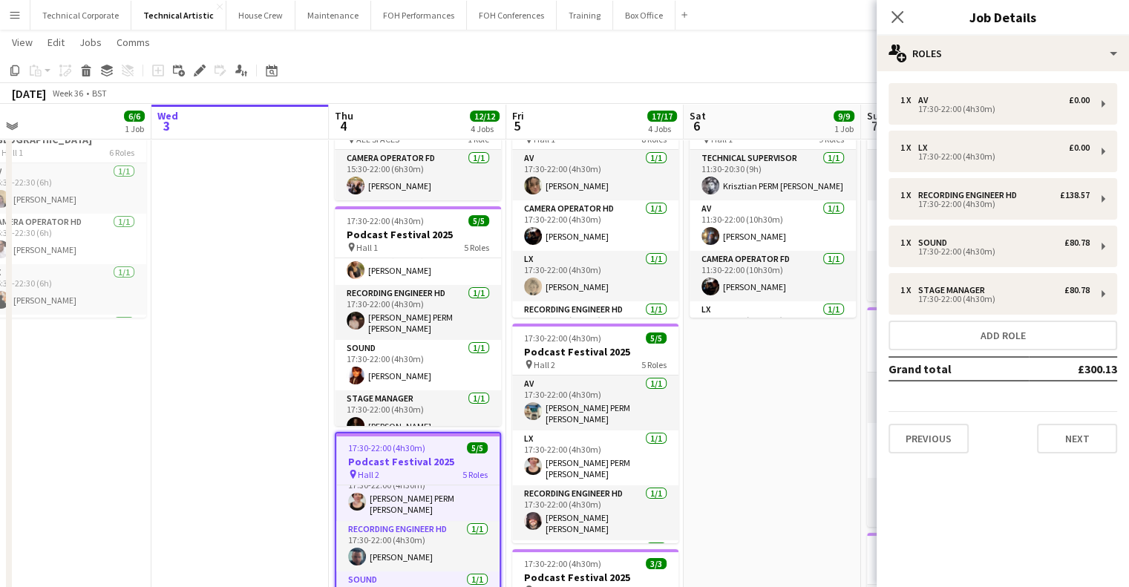
click at [1076, 453] on div "1 x AV £0.00 17:30-22:00 (4h30m) 1 x LX £0.00 17:30-22:00 (4h30m) 1 x Recording…" at bounding box center [1003, 268] width 252 height 394
click at [1086, 431] on button "Next" at bounding box center [1077, 439] width 80 height 30
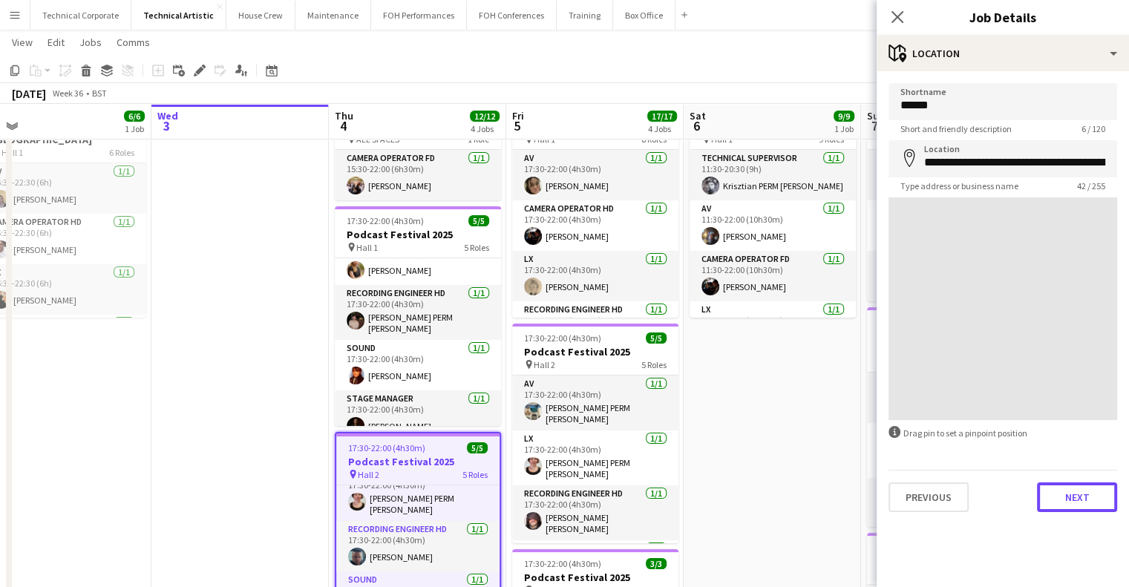
click at [1095, 483] on button "Next" at bounding box center [1077, 498] width 80 height 30
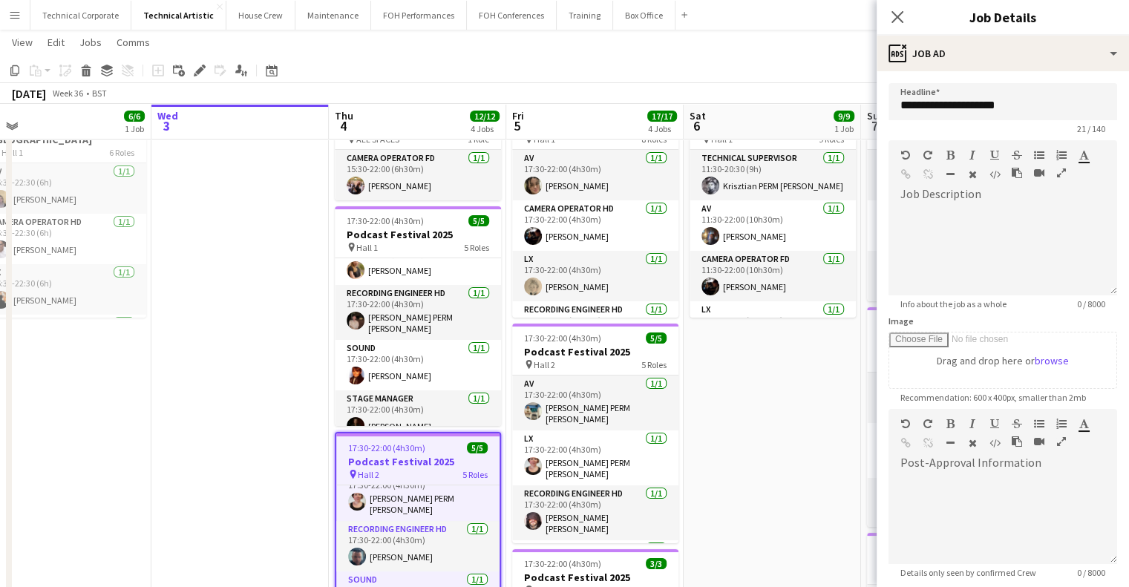
click at [740, 461] on app-date-cell "11:30-22:00 (10h30m) 9/9 Podcast Festival 2025 pin Hall 1 9 Roles Technical Sup…" at bounding box center [772, 556] width 177 height 929
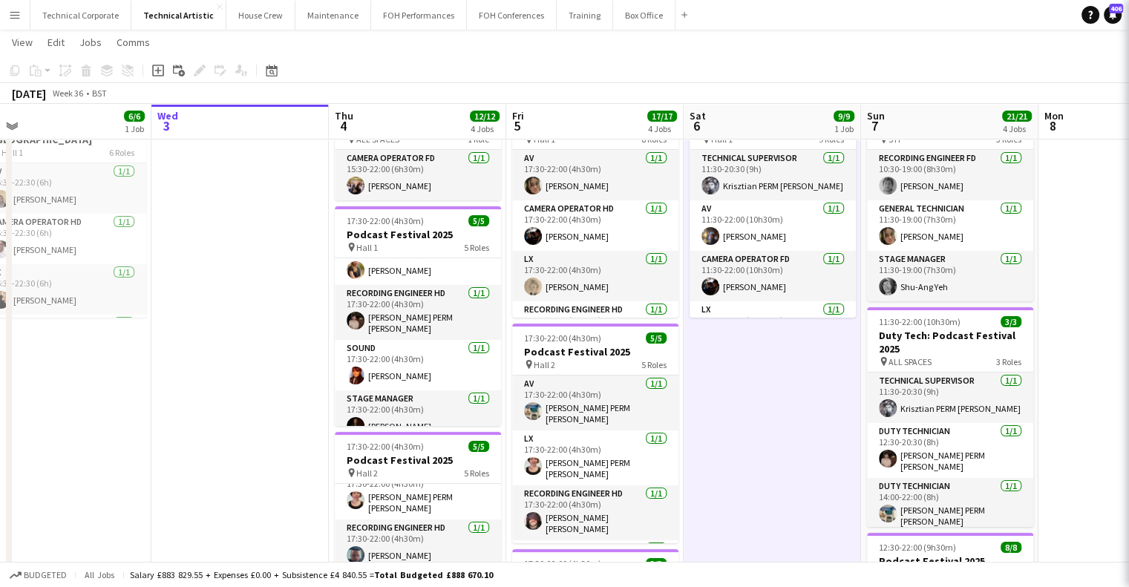
click at [740, 461] on app-date-cell "11:30-22:00 (10h30m) 9/9 Podcast Festival 2025 pin Hall 1 9 Roles Technical Sup…" at bounding box center [772, 556] width 177 height 929
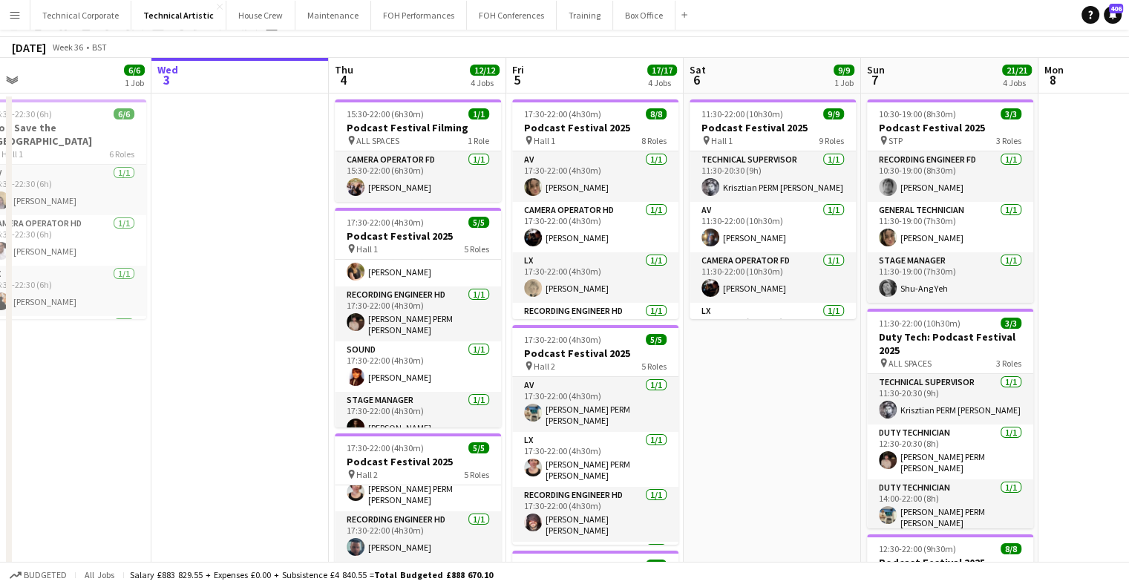
scroll to position [0, 0]
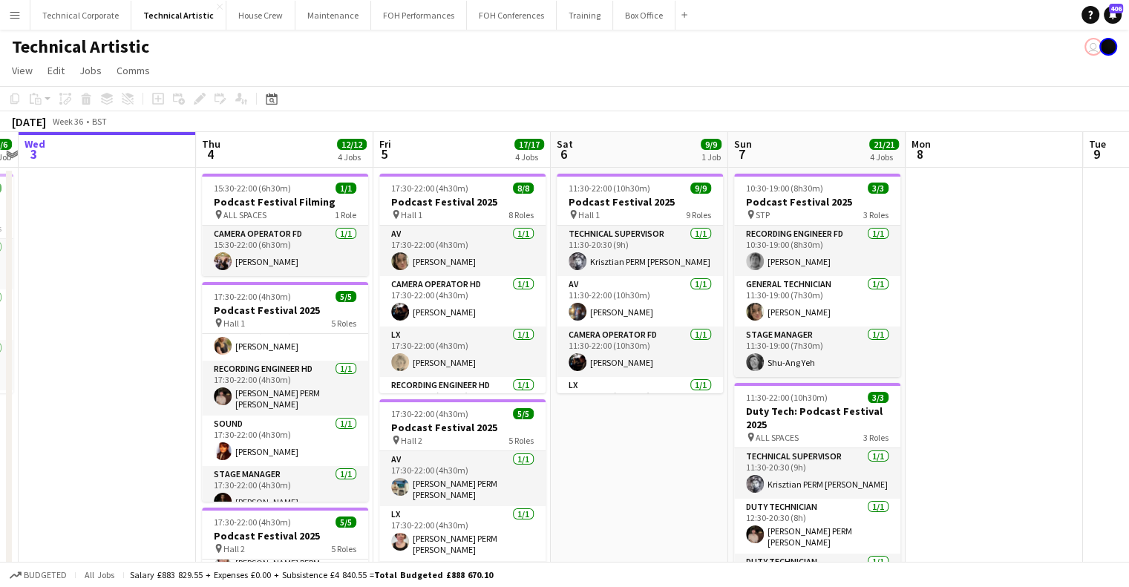
drag, startPoint x: 588, startPoint y: 447, endPoint x: 578, endPoint y: 447, distance: 9.7
